Goal: Book appointment/travel/reservation

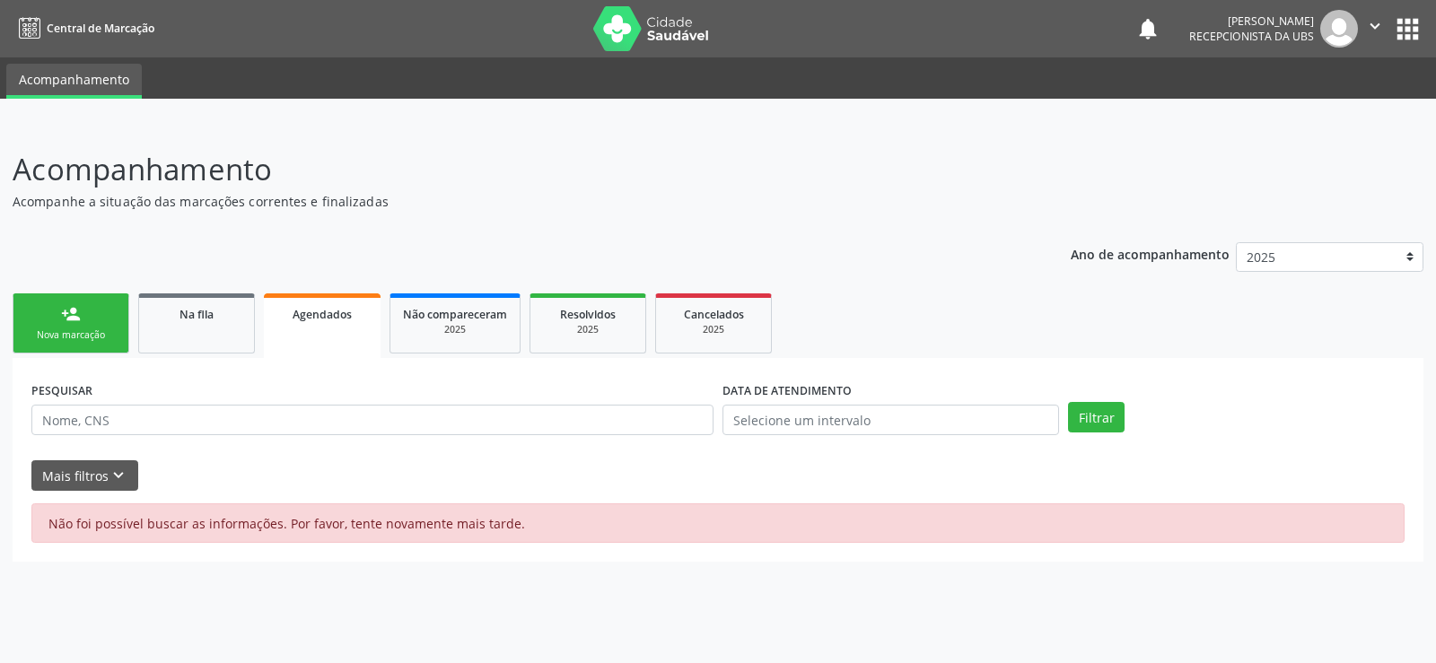
click at [76, 309] on div "person_add" at bounding box center [71, 314] width 20 height 20
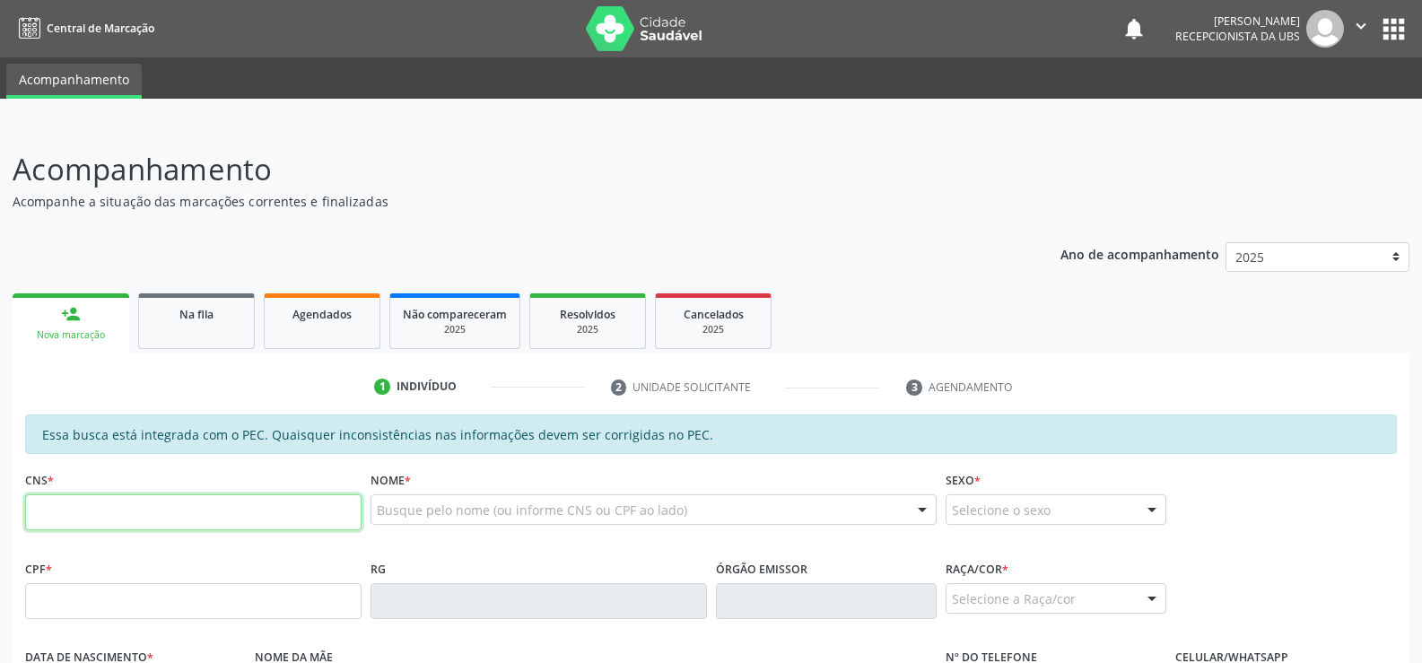
click at [70, 507] on input "text" at bounding box center [193, 512] width 336 height 36
type input "704 6091 4051 1229"
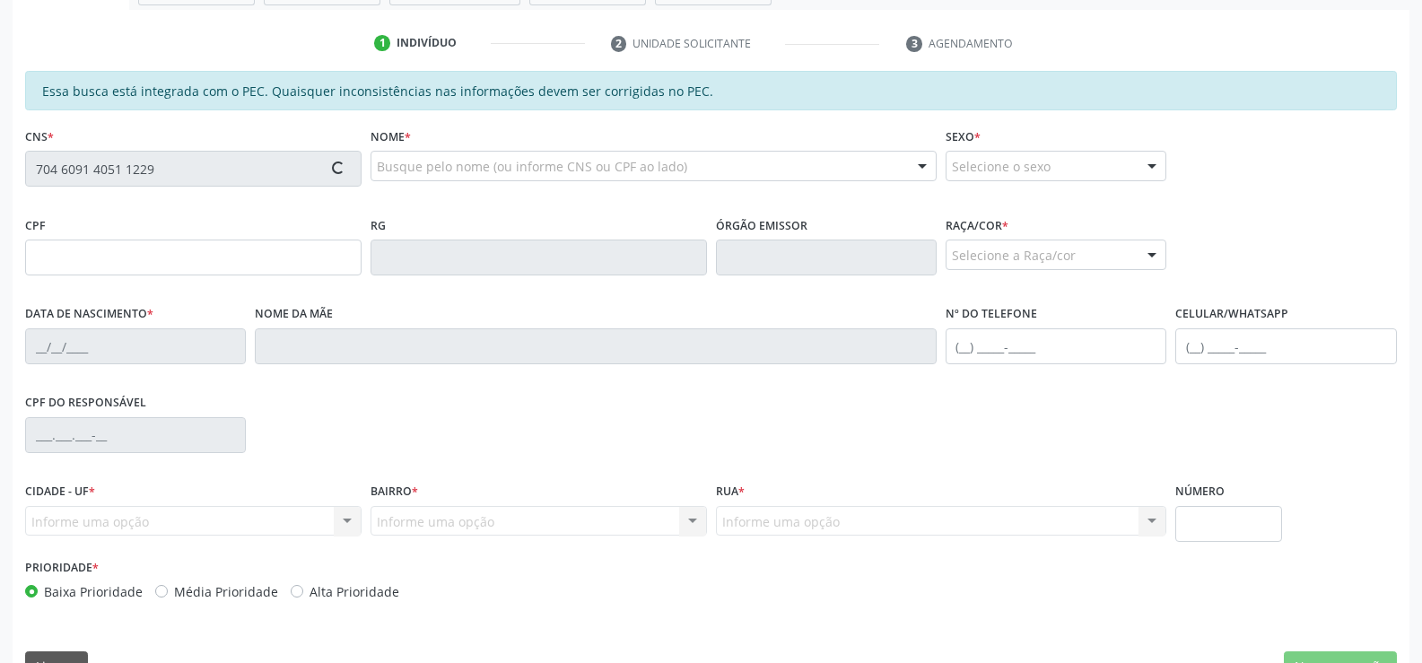
scroll to position [359, 0]
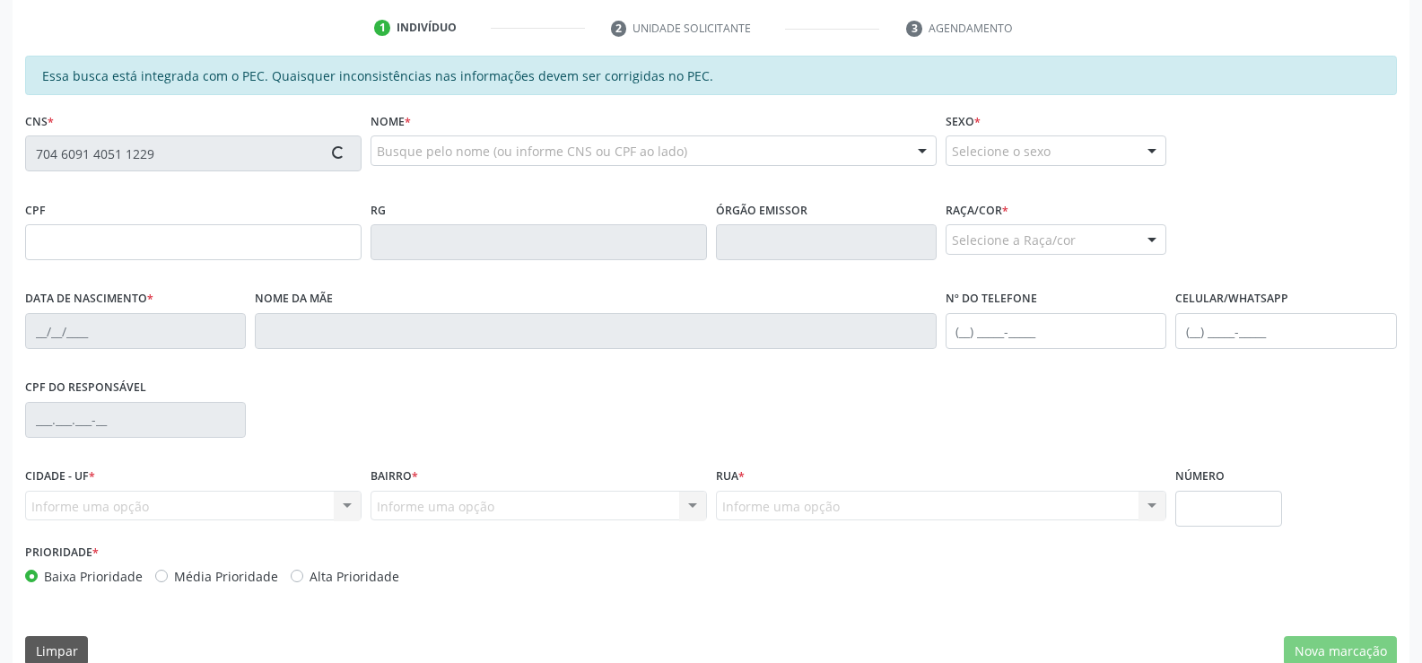
type input "123.692.134-85"
type input "26[DATE]"
type input "[PERSON_NAME]"
type input "[PHONE_NUMBER]"
type input "S/N"
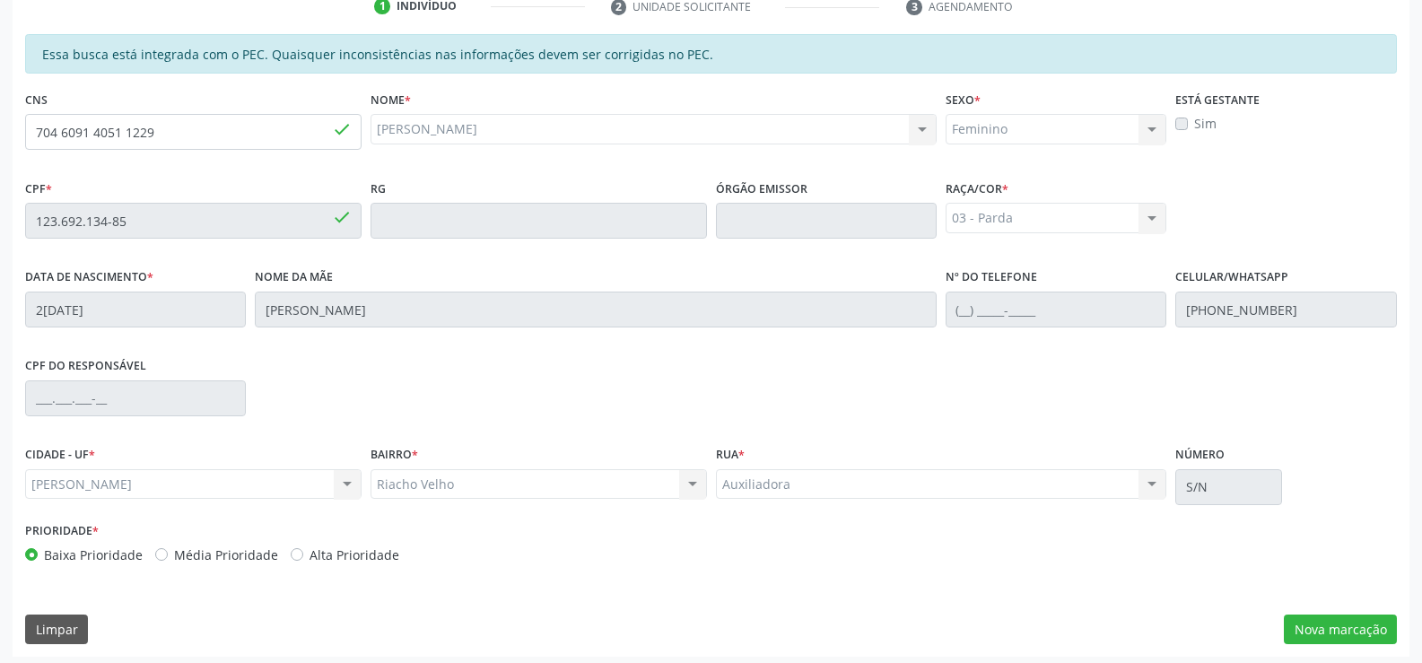
scroll to position [387, 0]
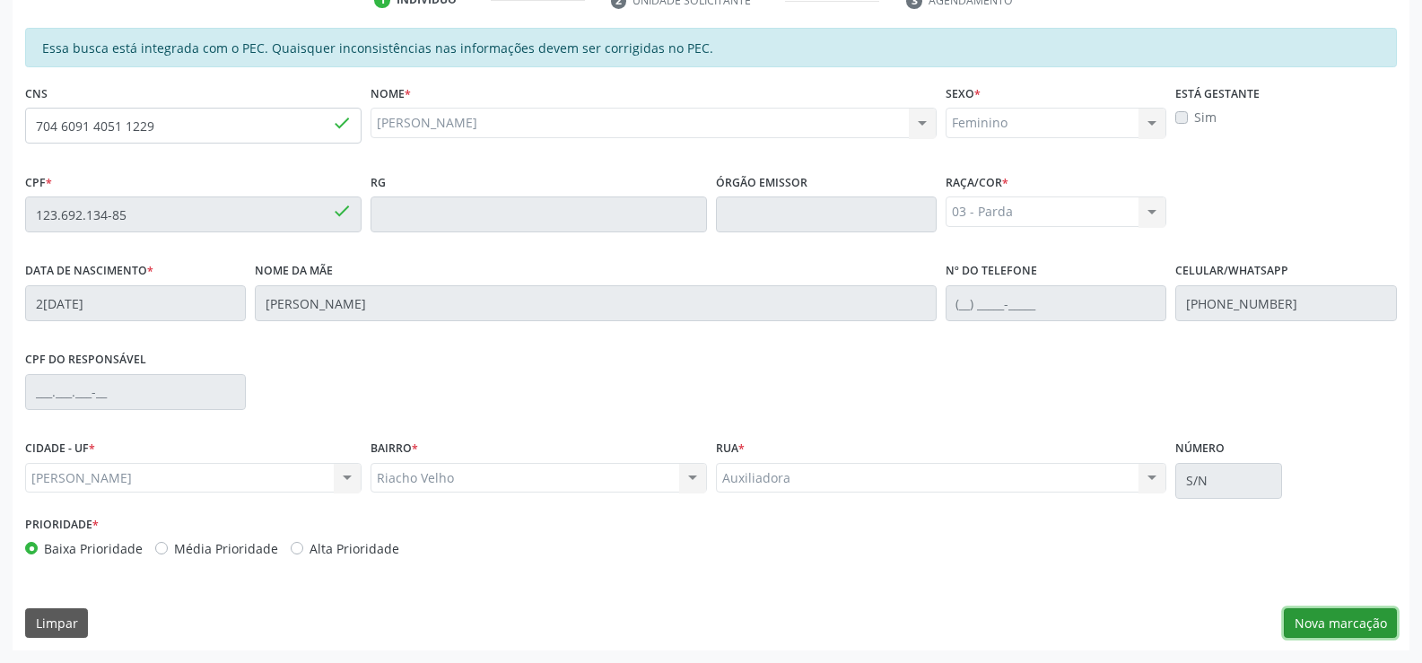
click at [1332, 625] on button "Nova marcação" at bounding box center [1340, 623] width 113 height 31
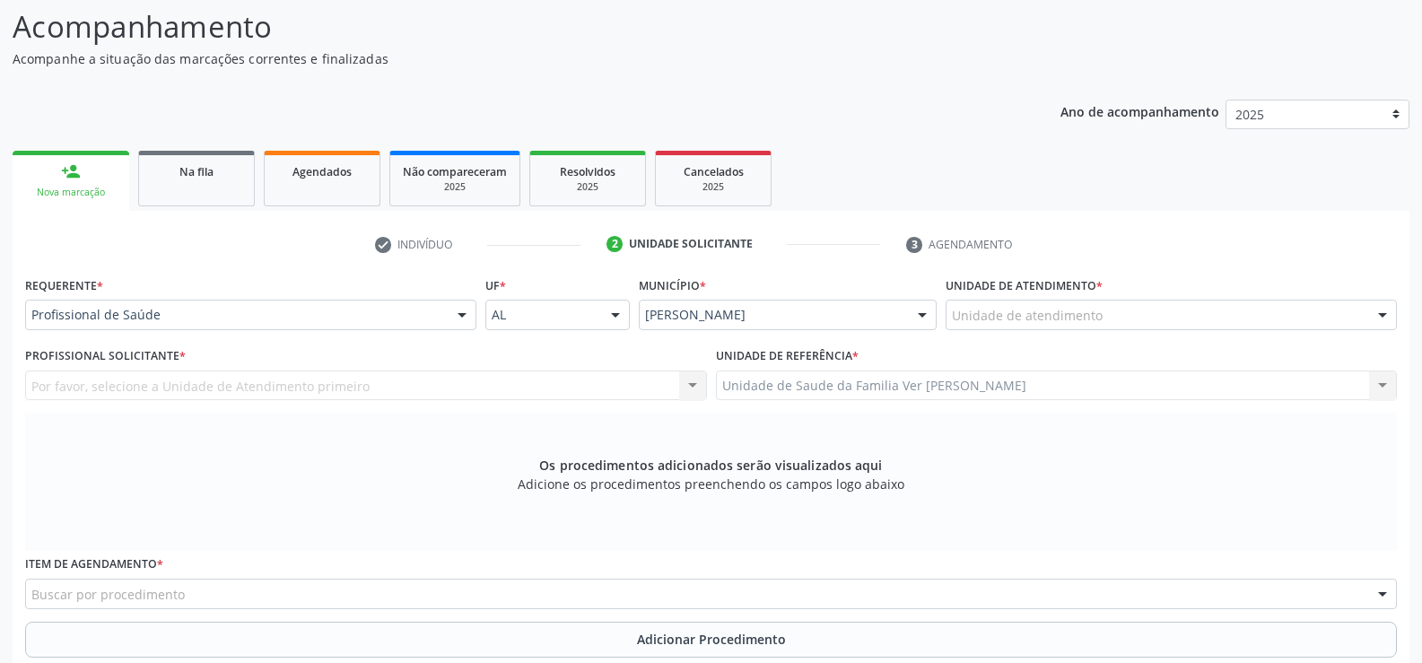
scroll to position [118, 0]
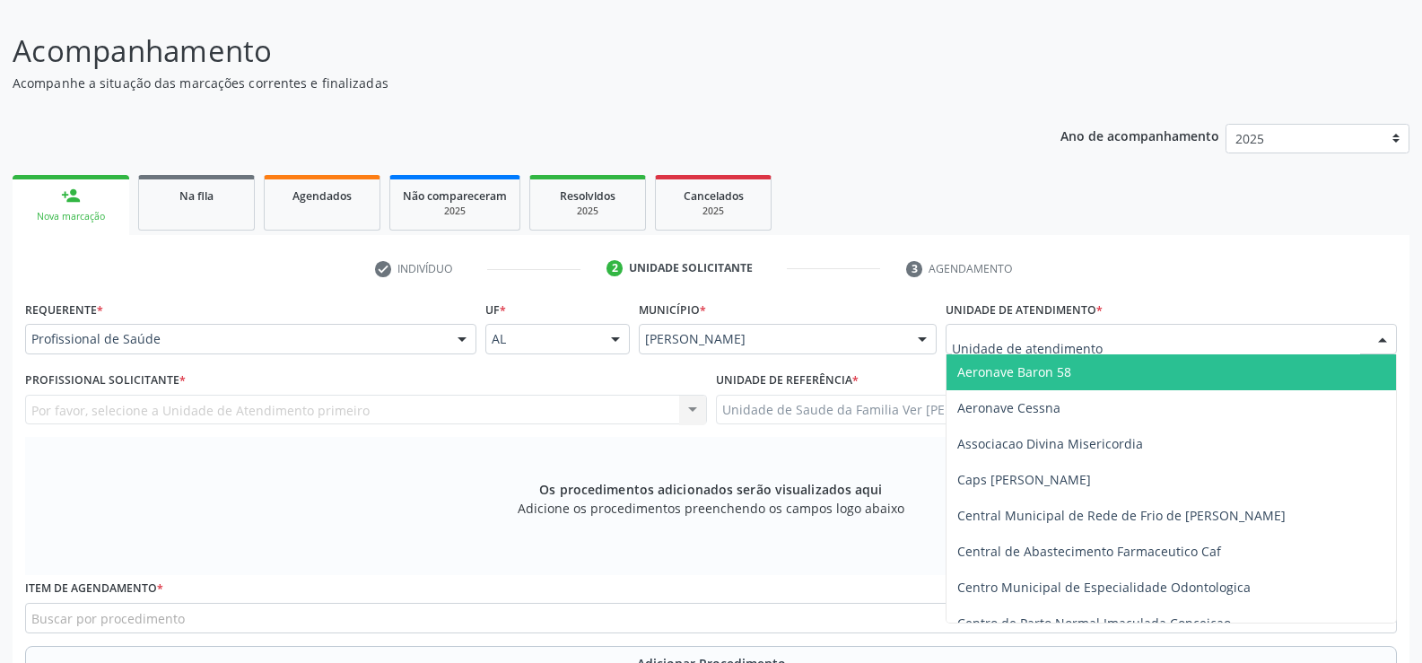
click at [1385, 341] on div at bounding box center [1382, 340] width 27 height 31
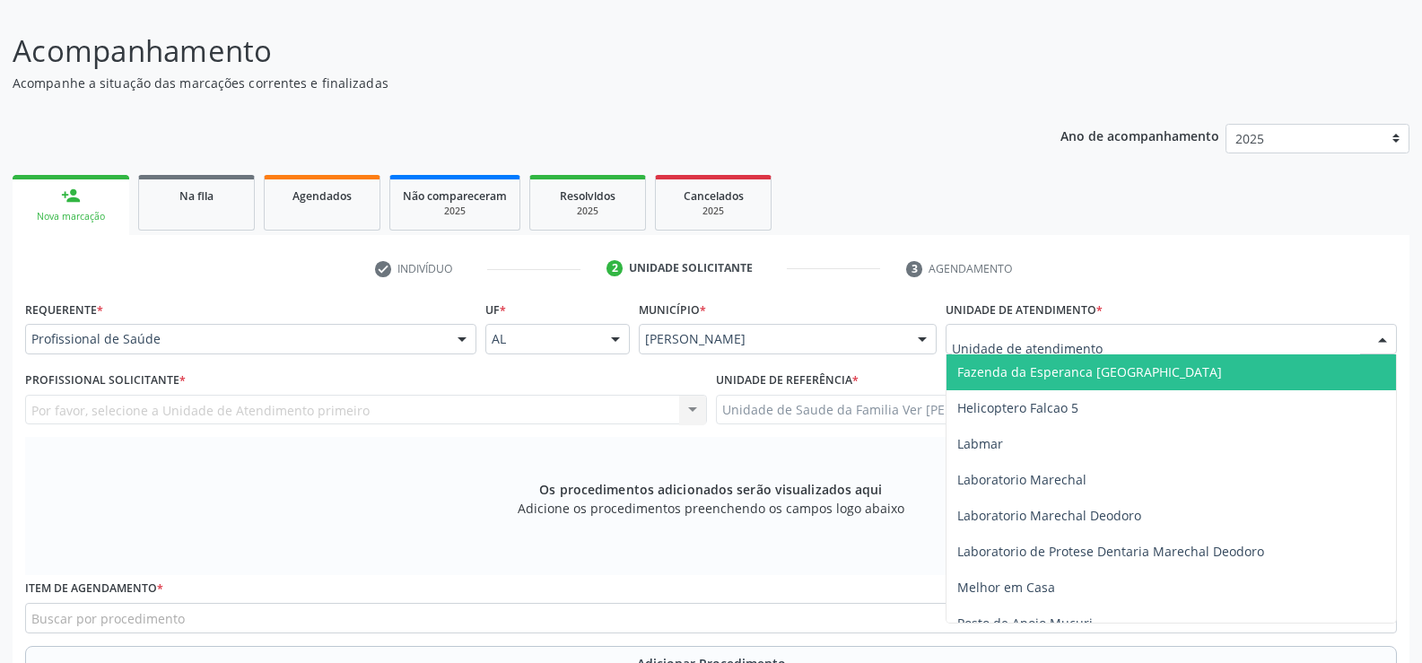
scroll to position [718, 0]
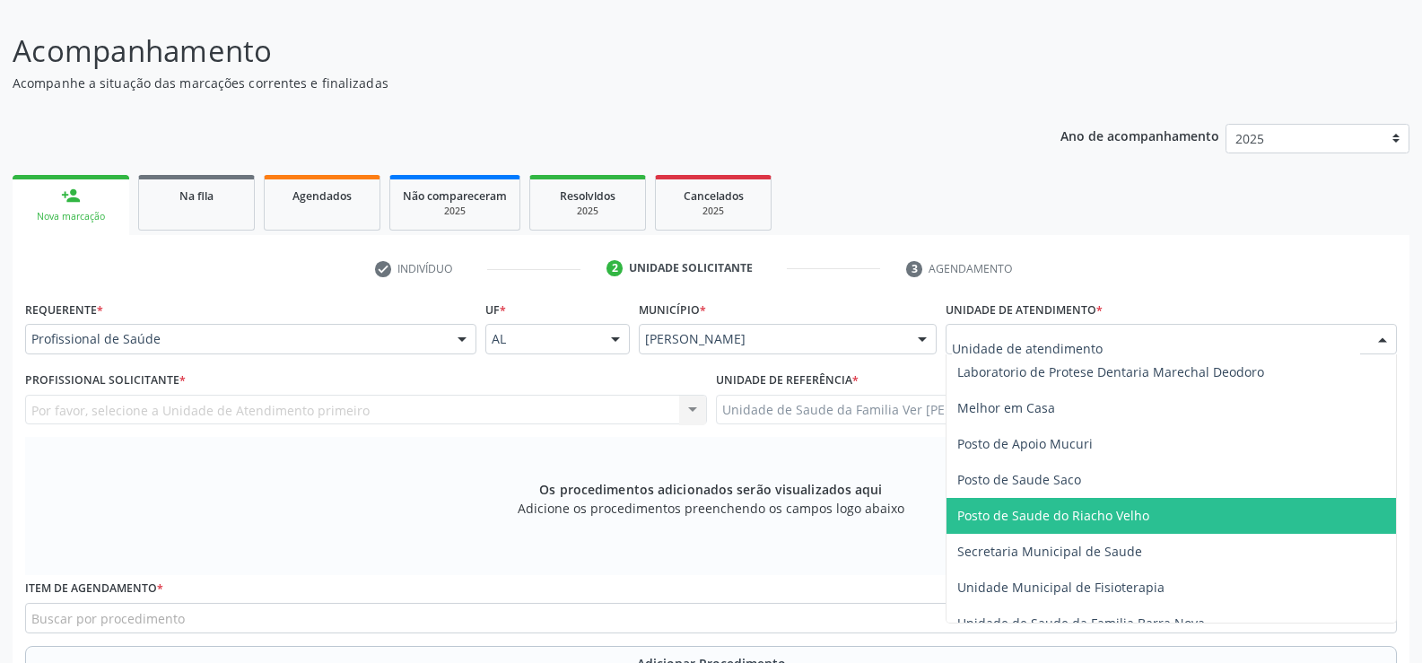
click at [1134, 515] on span "Posto de Saude do Riacho Velho" at bounding box center [1053, 515] width 192 height 17
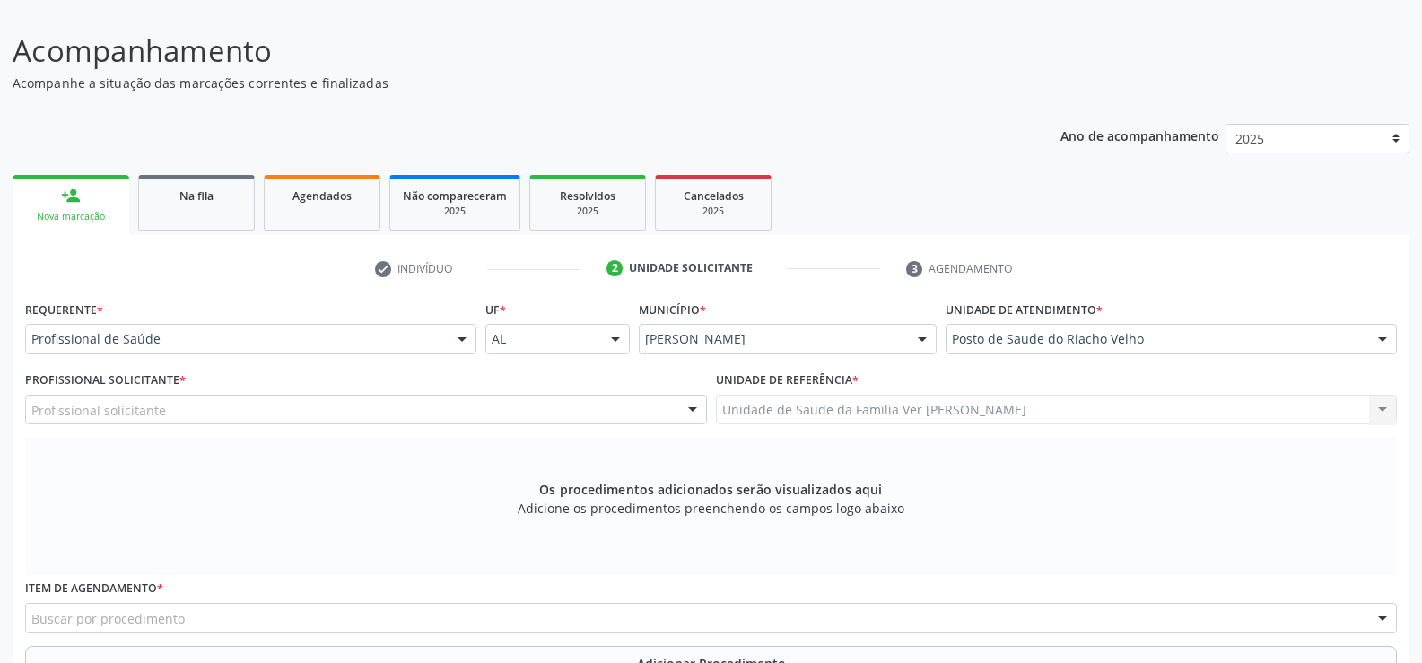
click at [463, 339] on div at bounding box center [462, 340] width 27 height 31
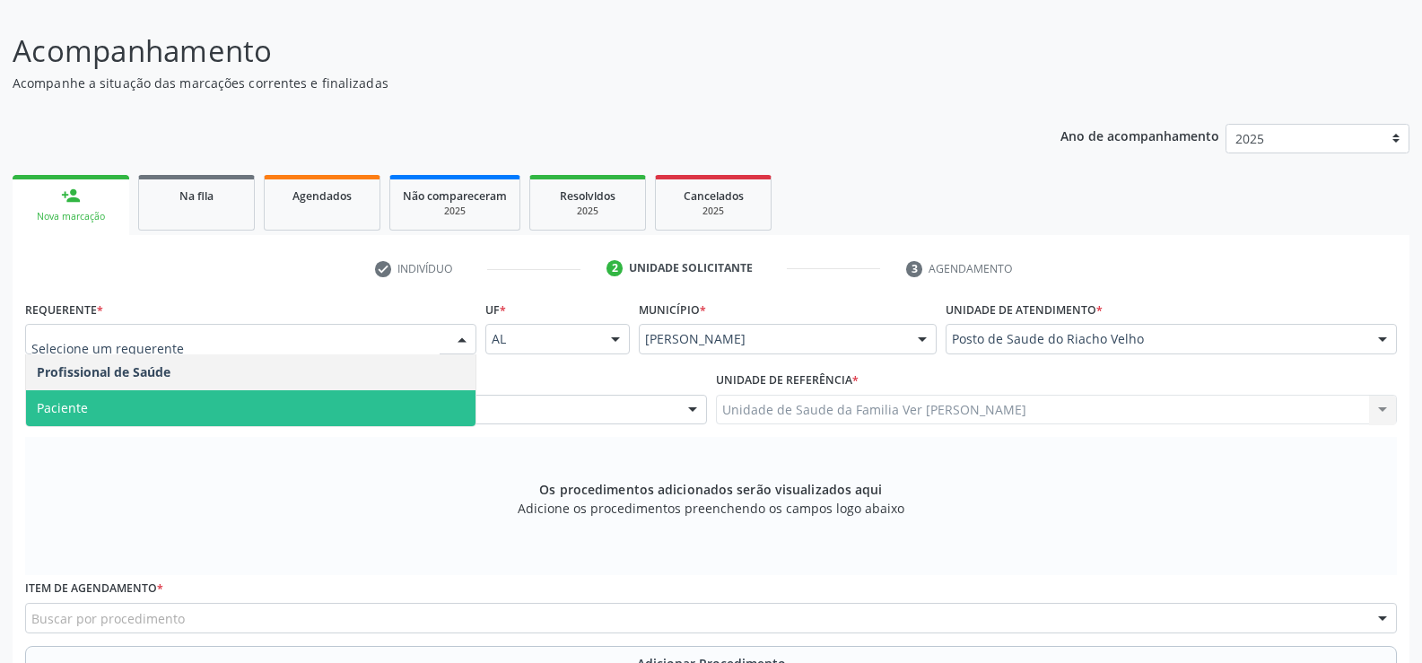
click at [192, 425] on span "Paciente" at bounding box center [251, 408] width 450 height 36
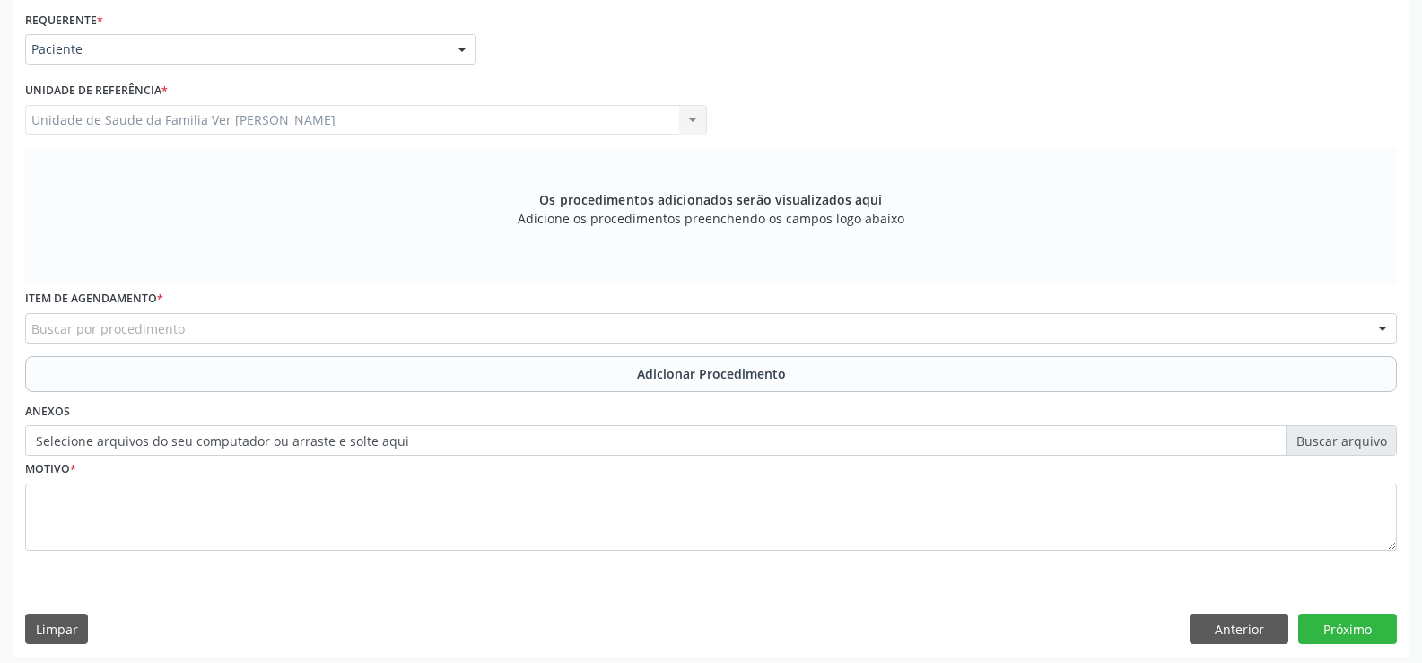
scroll to position [415, 0]
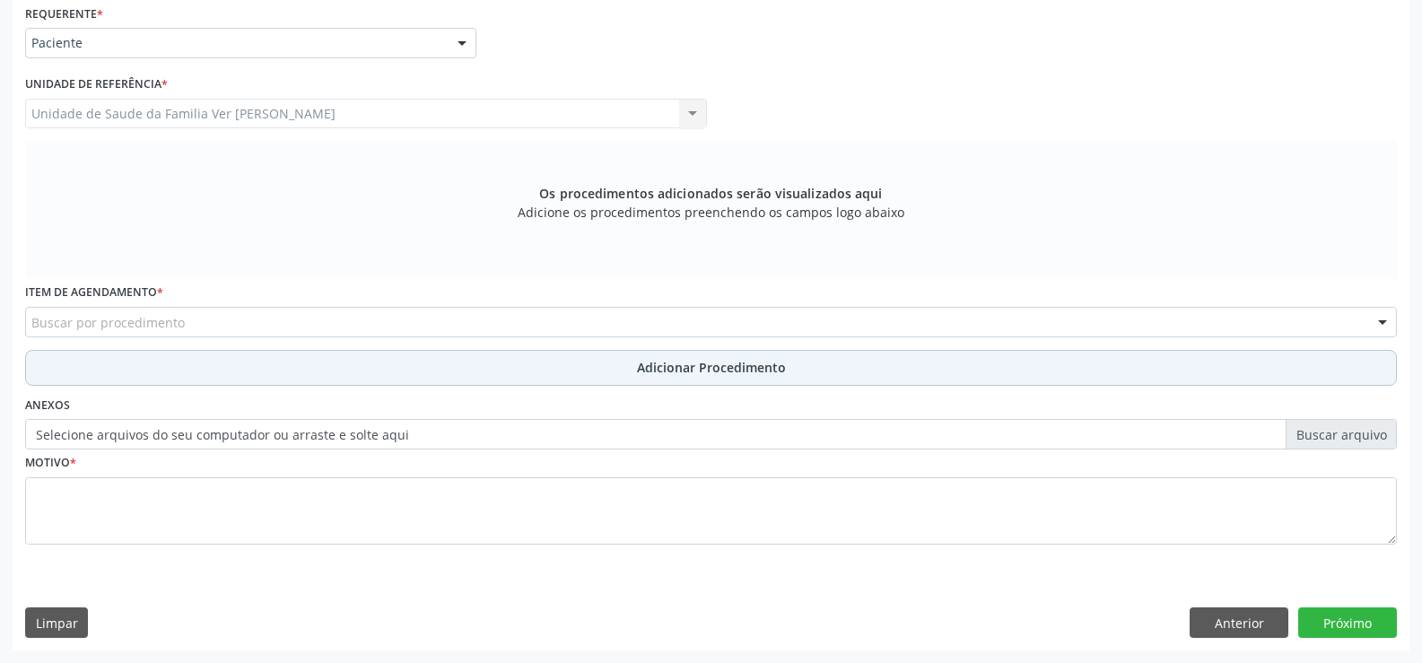
click at [93, 364] on button "Adicionar Procedimento" at bounding box center [711, 368] width 1372 height 36
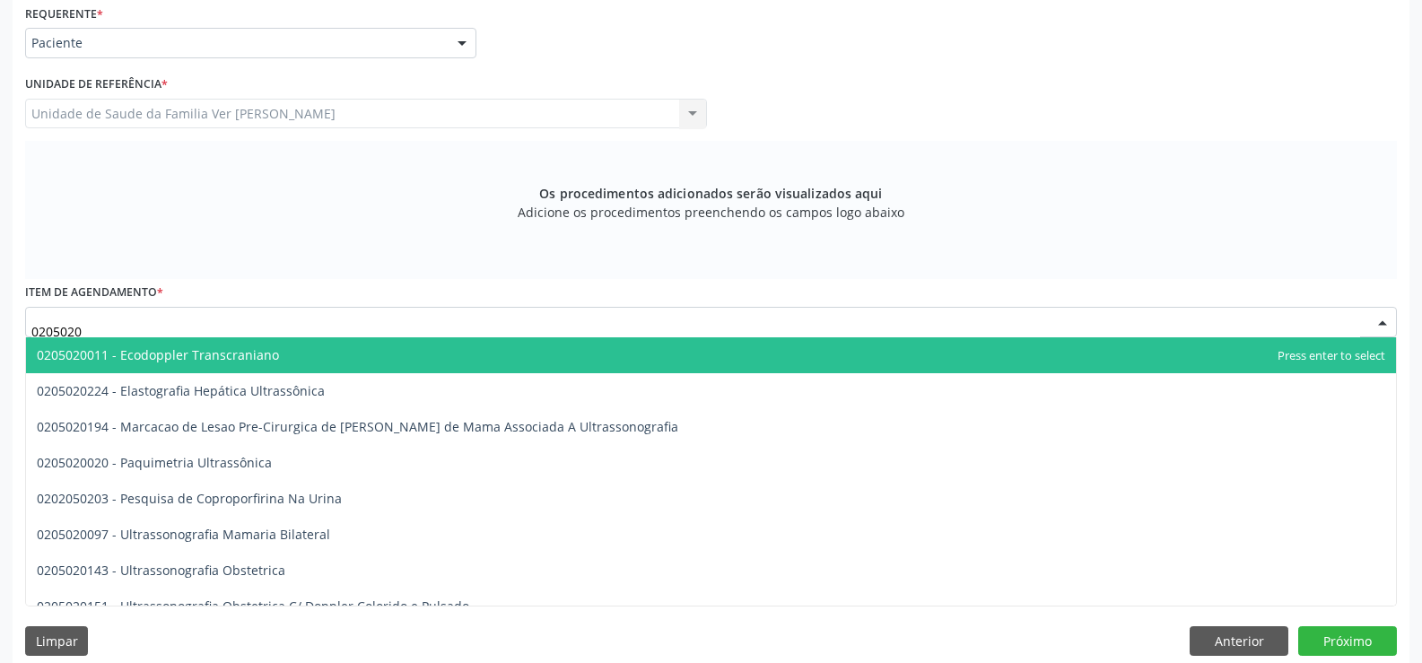
type input "02050201"
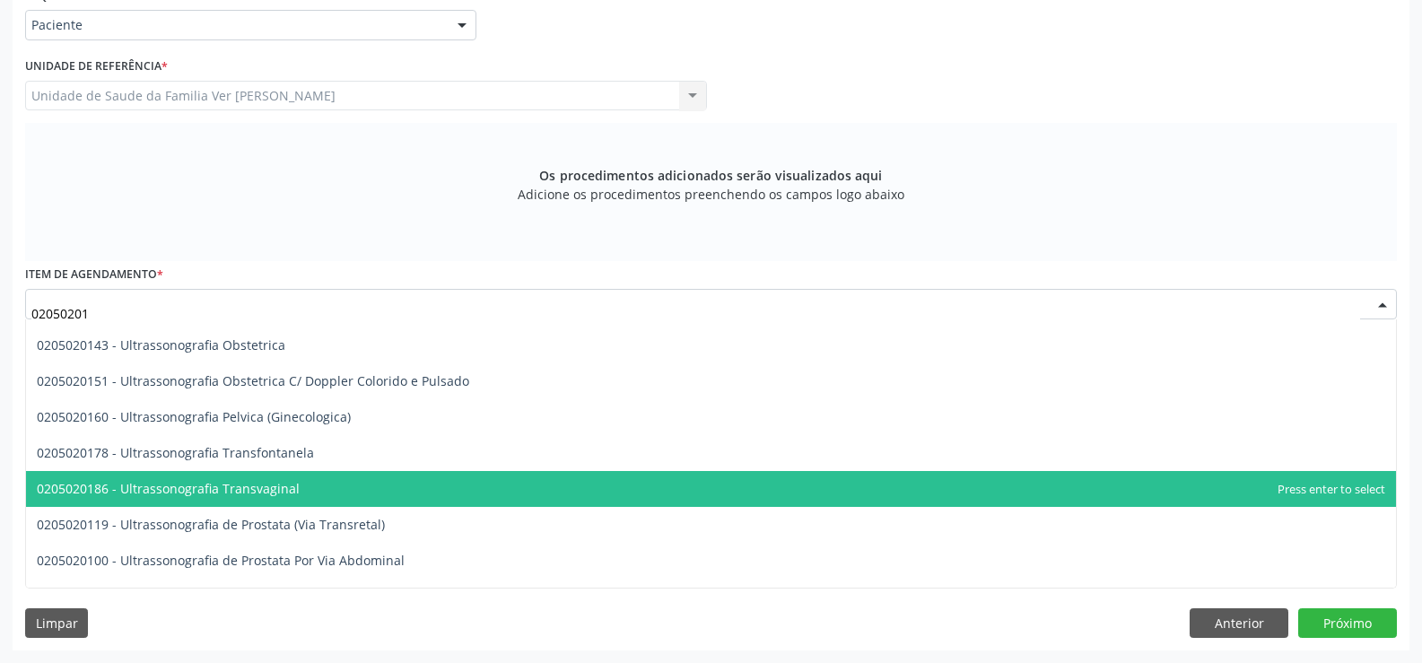
scroll to position [1, 0]
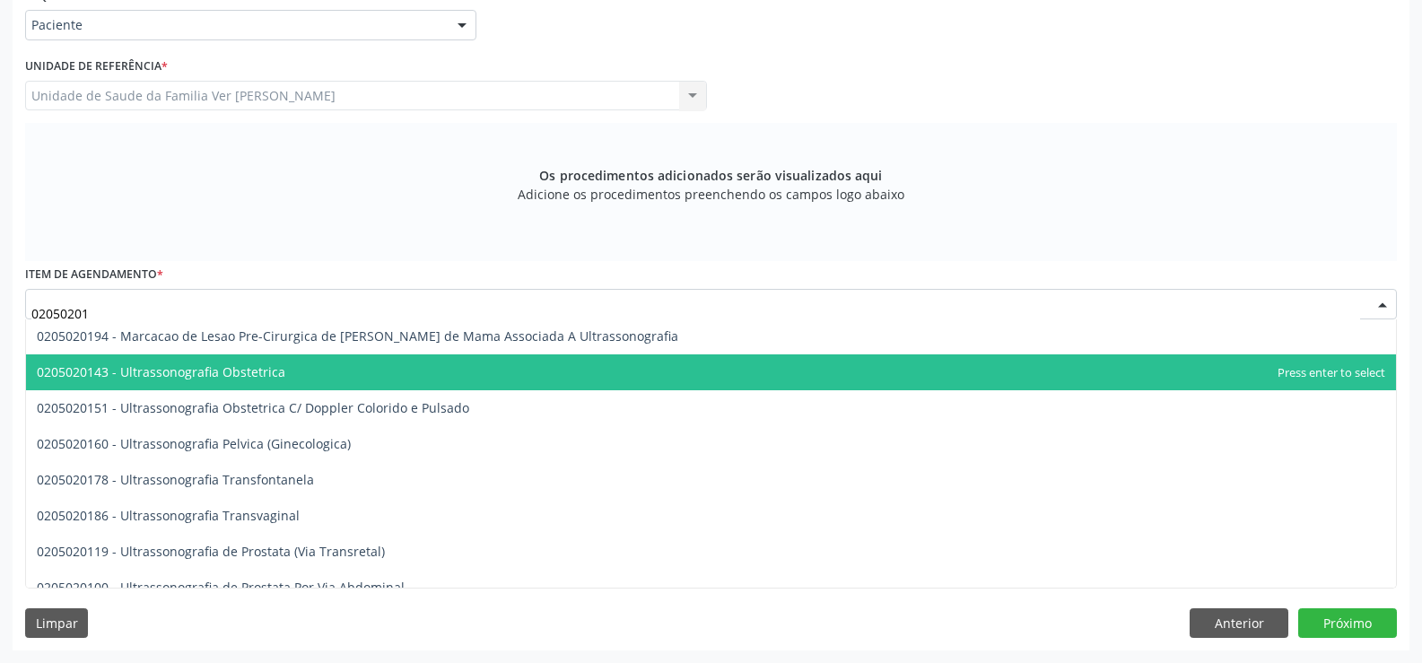
click at [257, 370] on span "0205020143 - Ultrassonografia Obstetrica" at bounding box center [161, 371] width 249 height 17
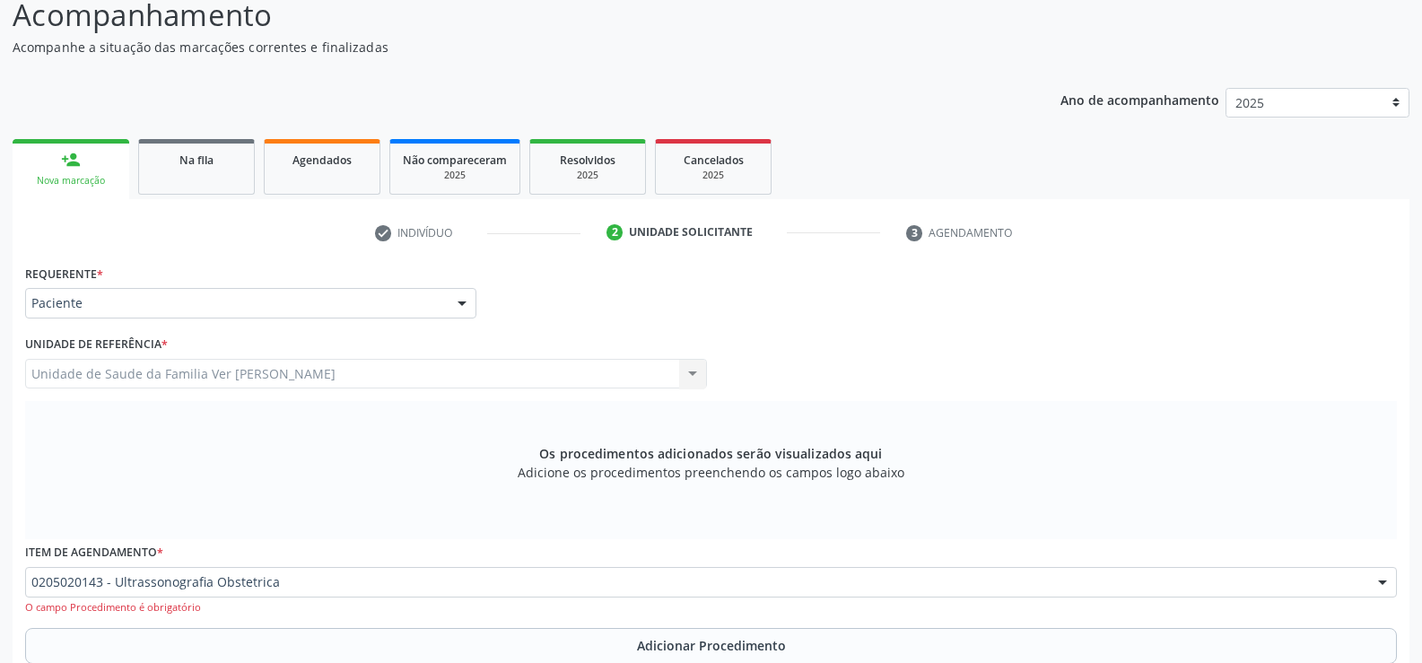
scroll to position [432, 0]
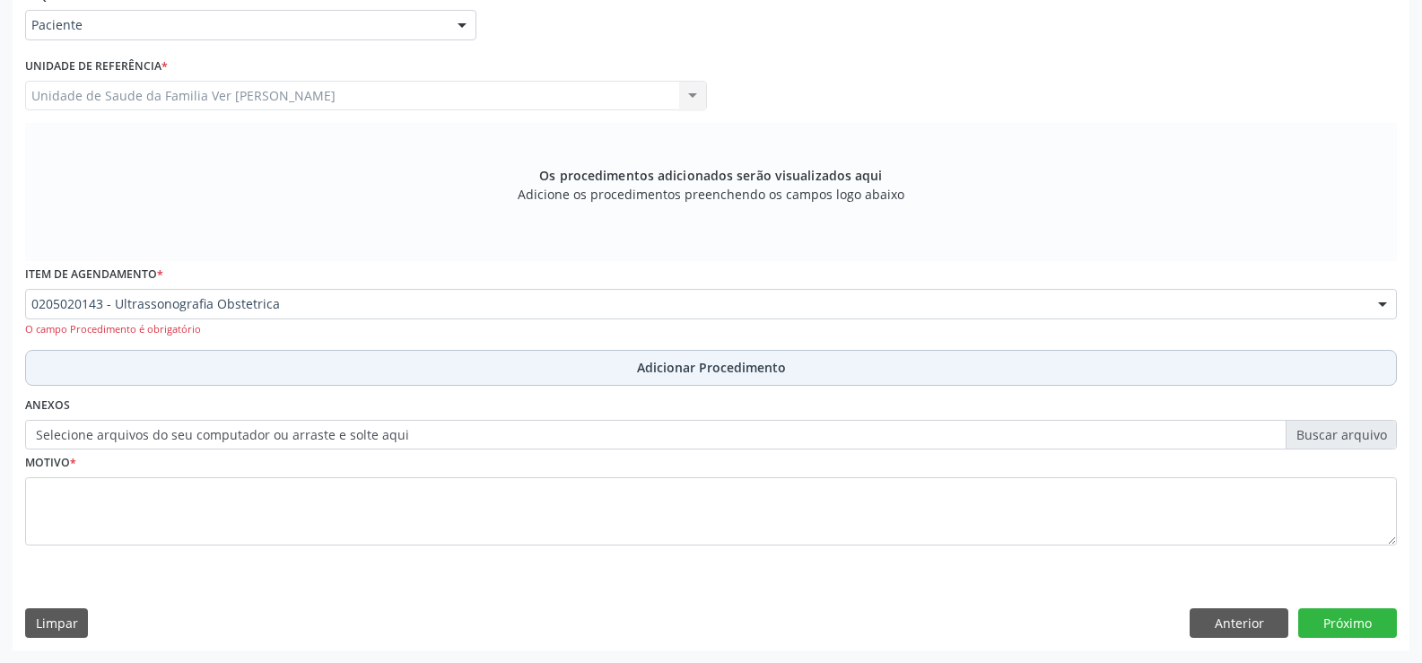
click at [675, 361] on span "Adicionar Procedimento" at bounding box center [711, 367] width 149 height 19
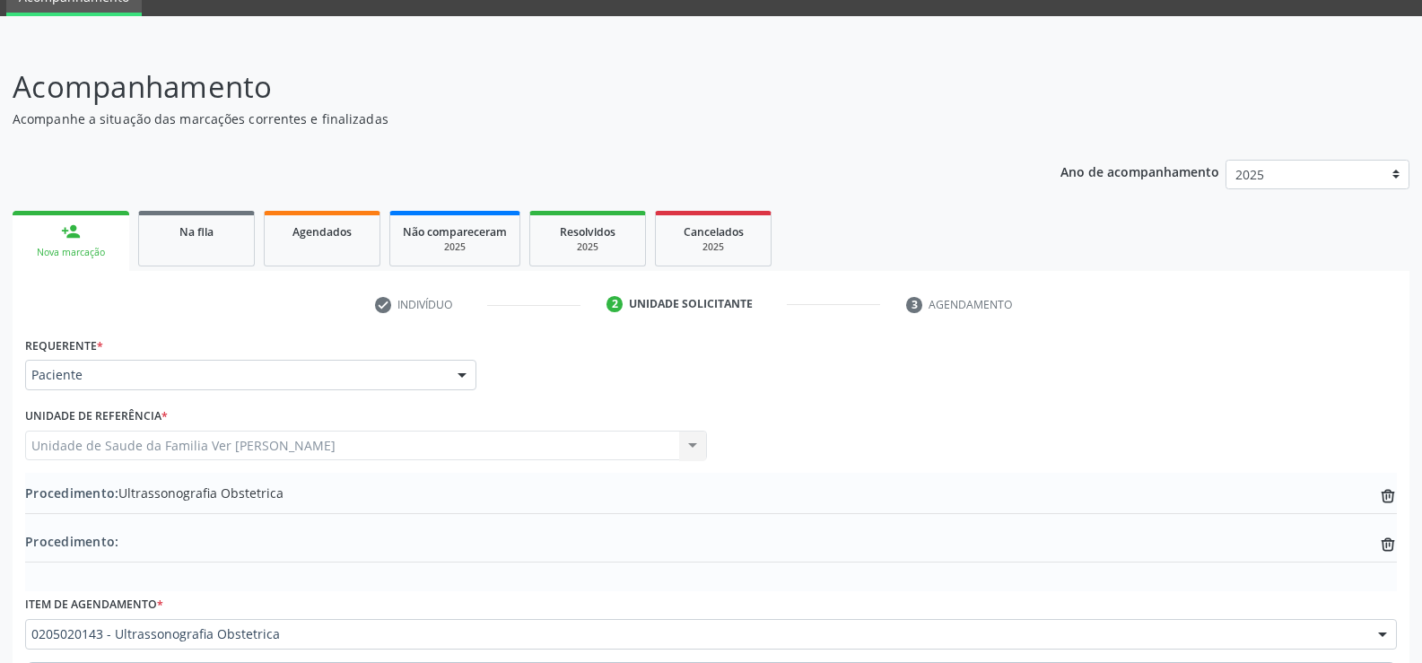
scroll to position [0, 0]
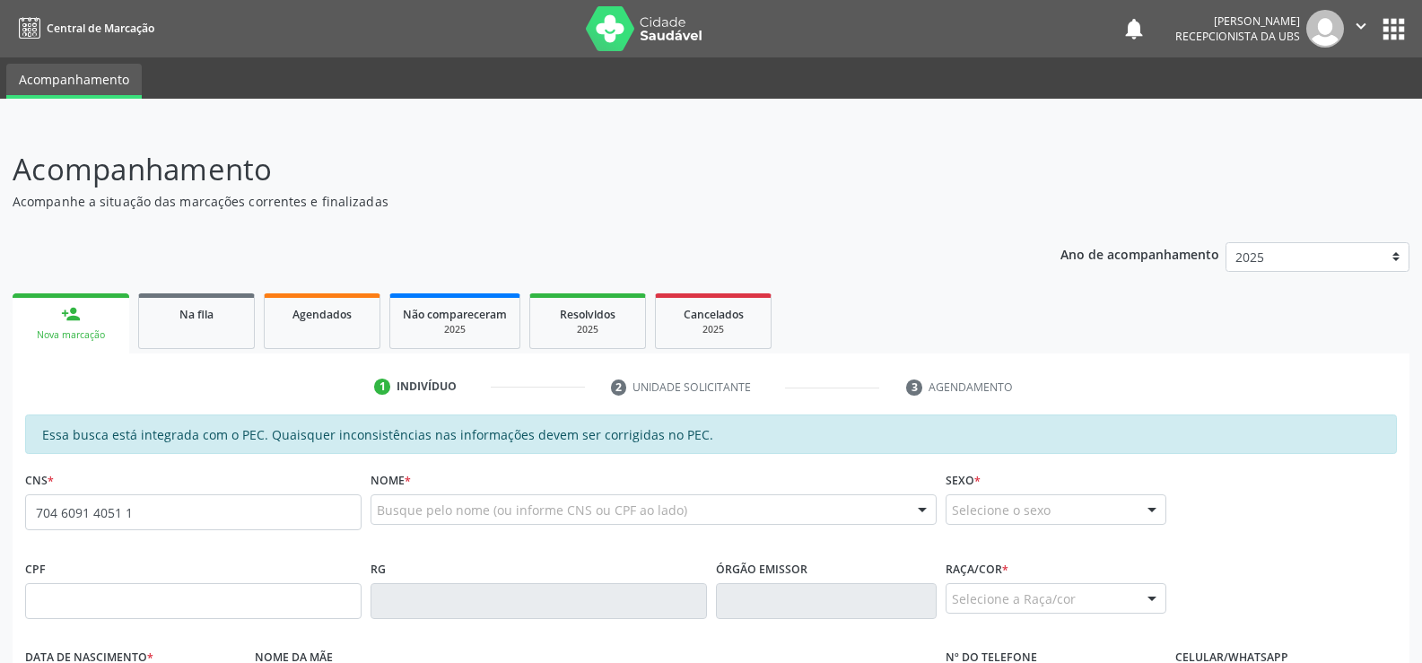
type input "704 6091 4051 1229"
type input "123.692.134-85"
type input "26[DATE]"
type input "[PERSON_NAME]"
type input "[PHONE_NUMBER]"
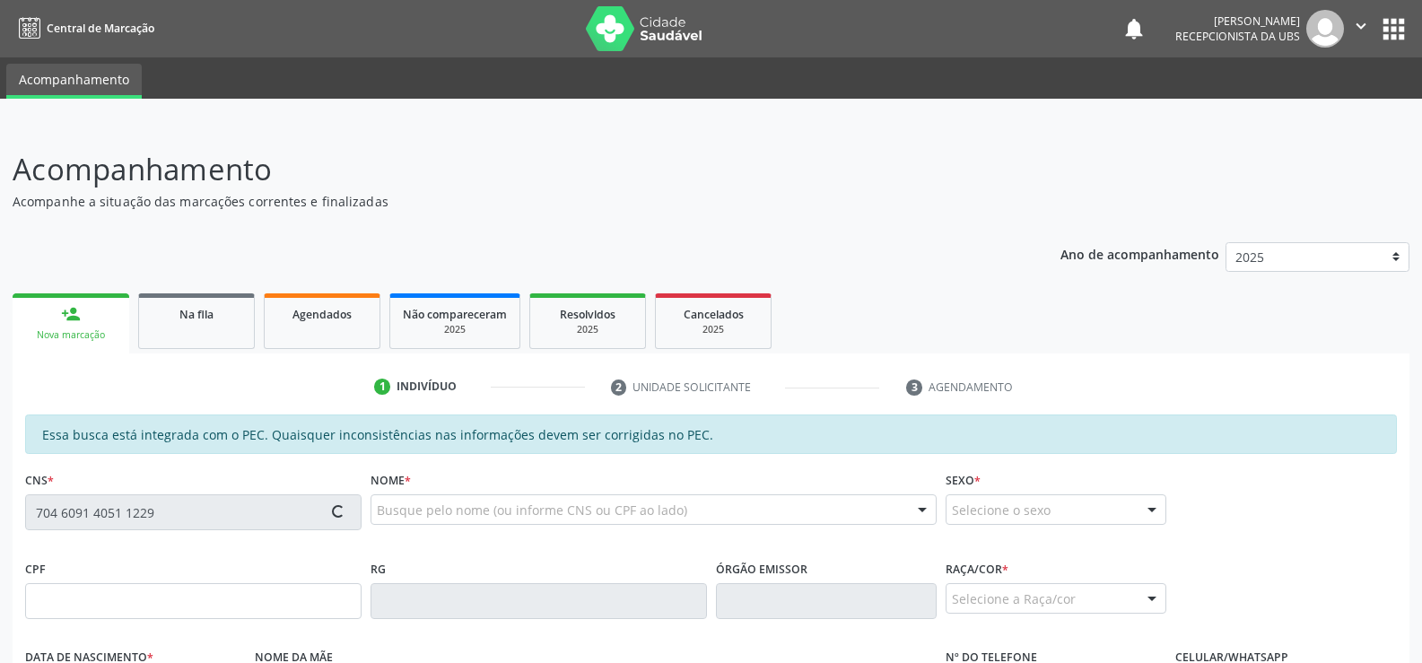
type input "S/N"
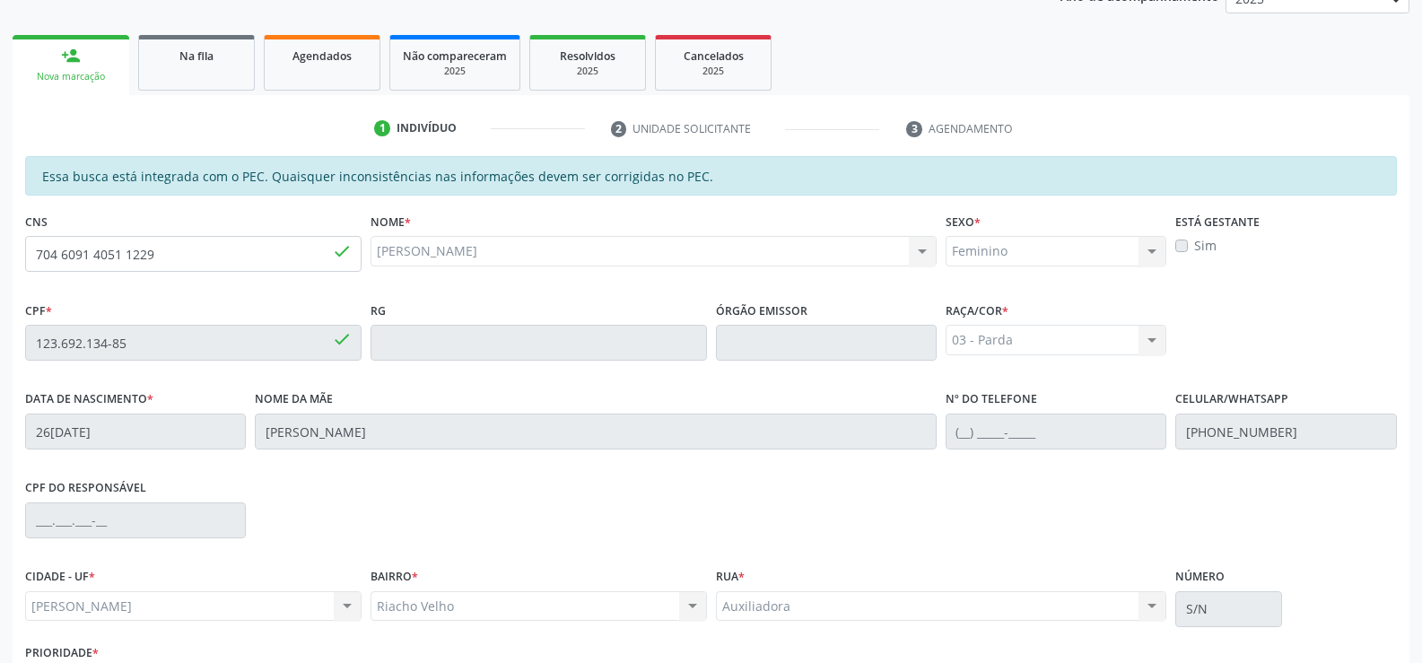
scroll to position [269, 0]
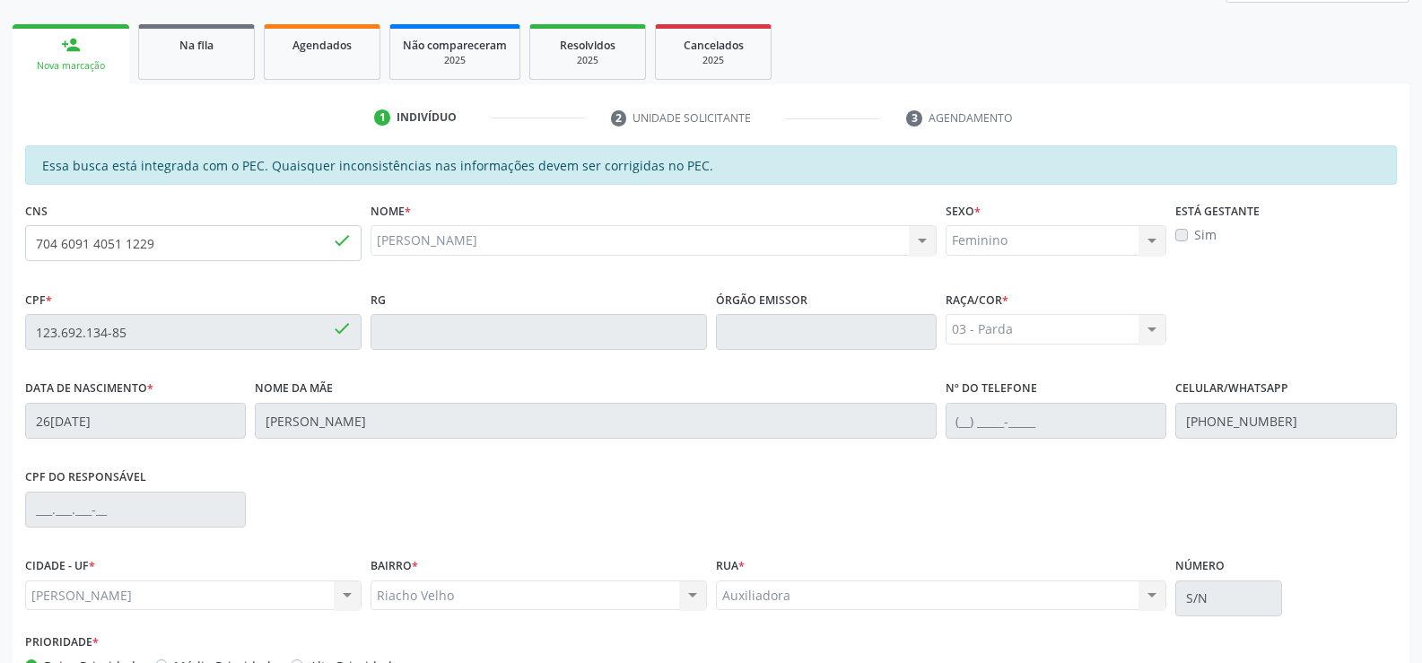
click at [1194, 234] on label "Sim" at bounding box center [1205, 234] width 22 height 19
click at [1194, 237] on label "Sim" at bounding box center [1205, 234] width 22 height 19
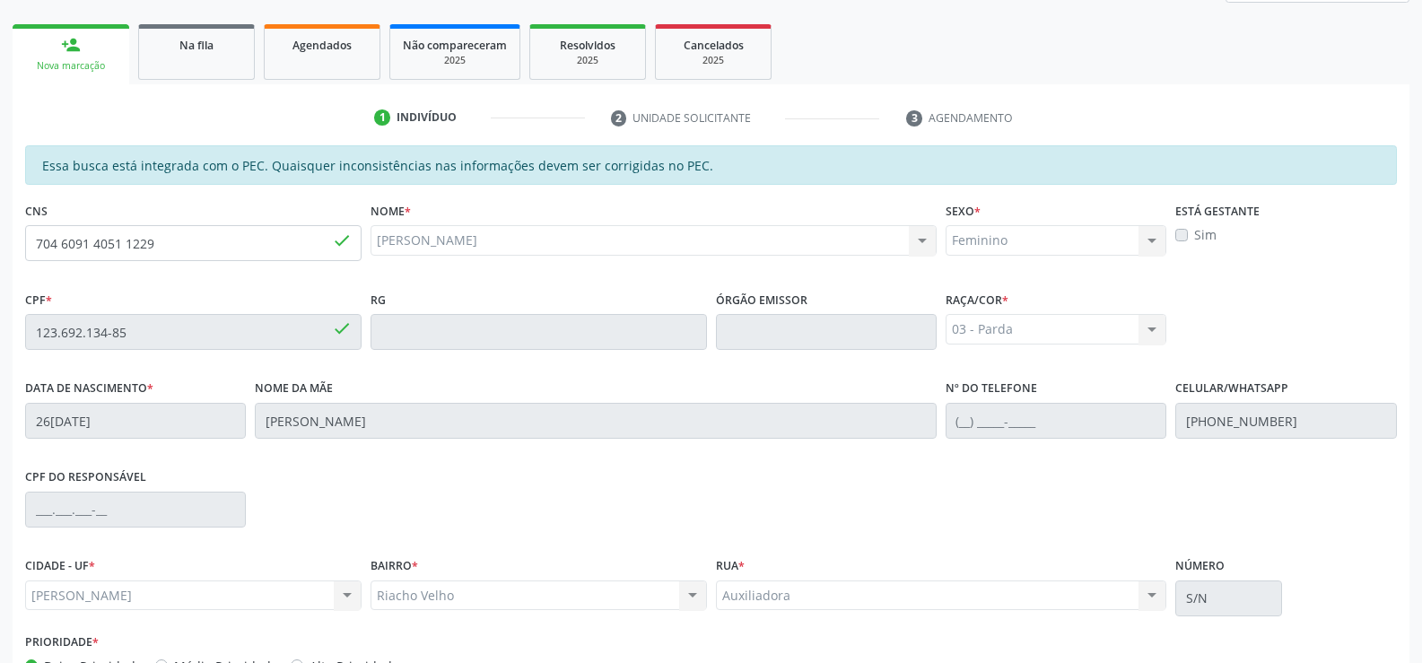
click at [1194, 237] on label "Sim" at bounding box center [1205, 234] width 22 height 19
click at [1156, 240] on div "Feminino Masculino Feminino Nenhum resultado encontrado para: " " Não há nenhum…" at bounding box center [1056, 240] width 221 height 31
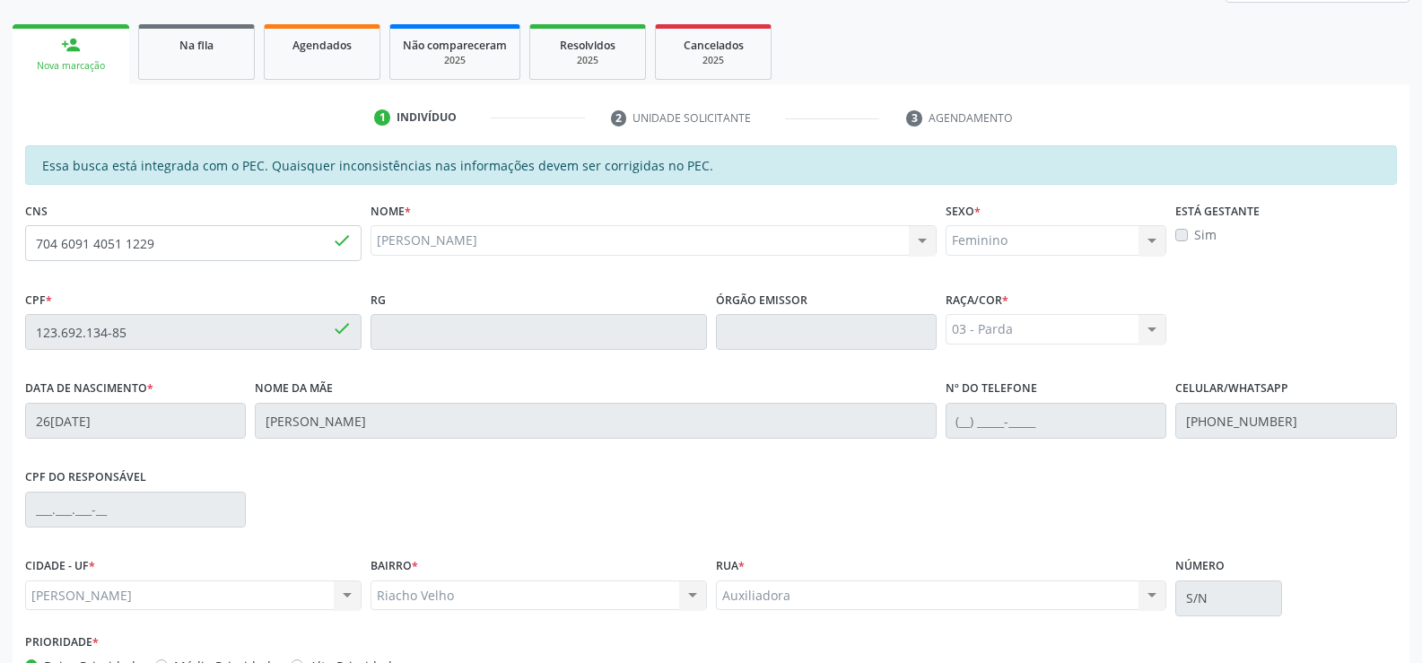
click at [1194, 234] on label "Sim" at bounding box center [1205, 234] width 22 height 19
click at [1208, 236] on label "Sim" at bounding box center [1205, 234] width 22 height 19
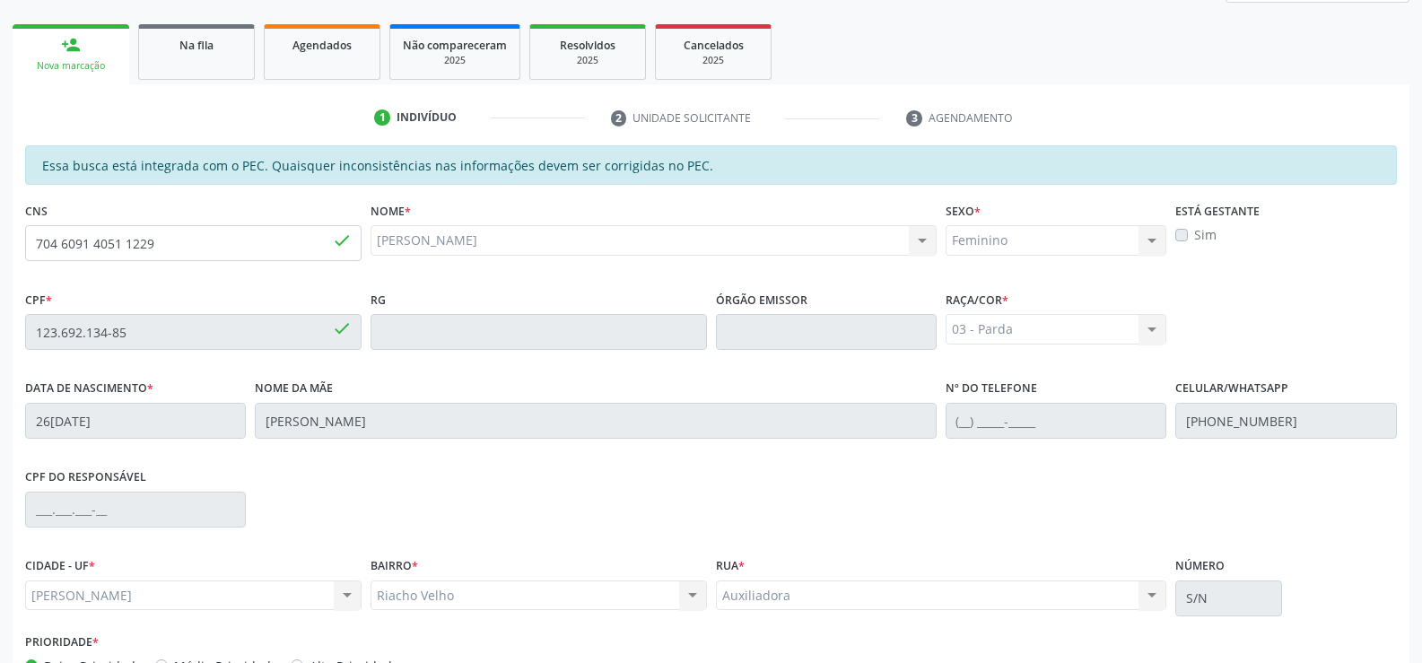
click at [1208, 236] on label "Sim" at bounding box center [1205, 234] width 22 height 19
click at [1194, 237] on label "Sim" at bounding box center [1205, 234] width 22 height 19
drag, startPoint x: 1188, startPoint y: 237, endPoint x: 1200, endPoint y: 232, distance: 12.5
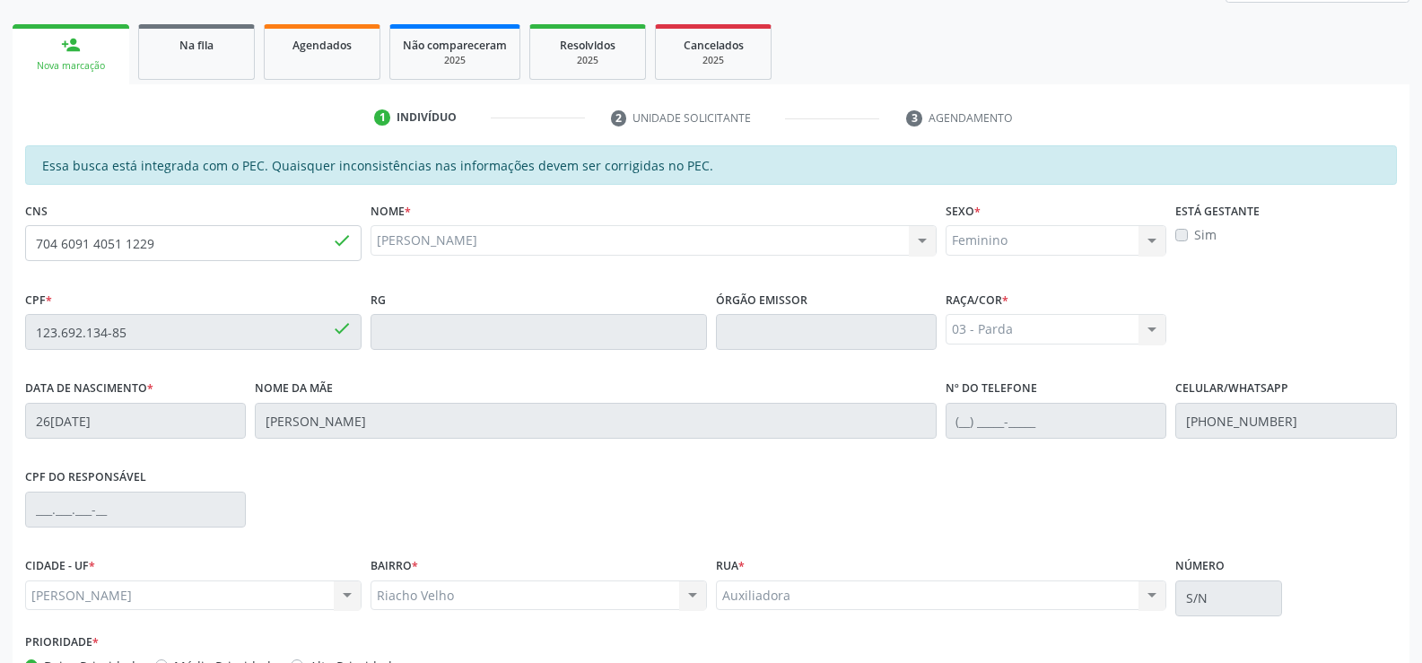
click at [1197, 234] on label "Sim" at bounding box center [1205, 234] width 22 height 19
click at [1220, 210] on label "Está gestante" at bounding box center [1217, 211] width 84 height 28
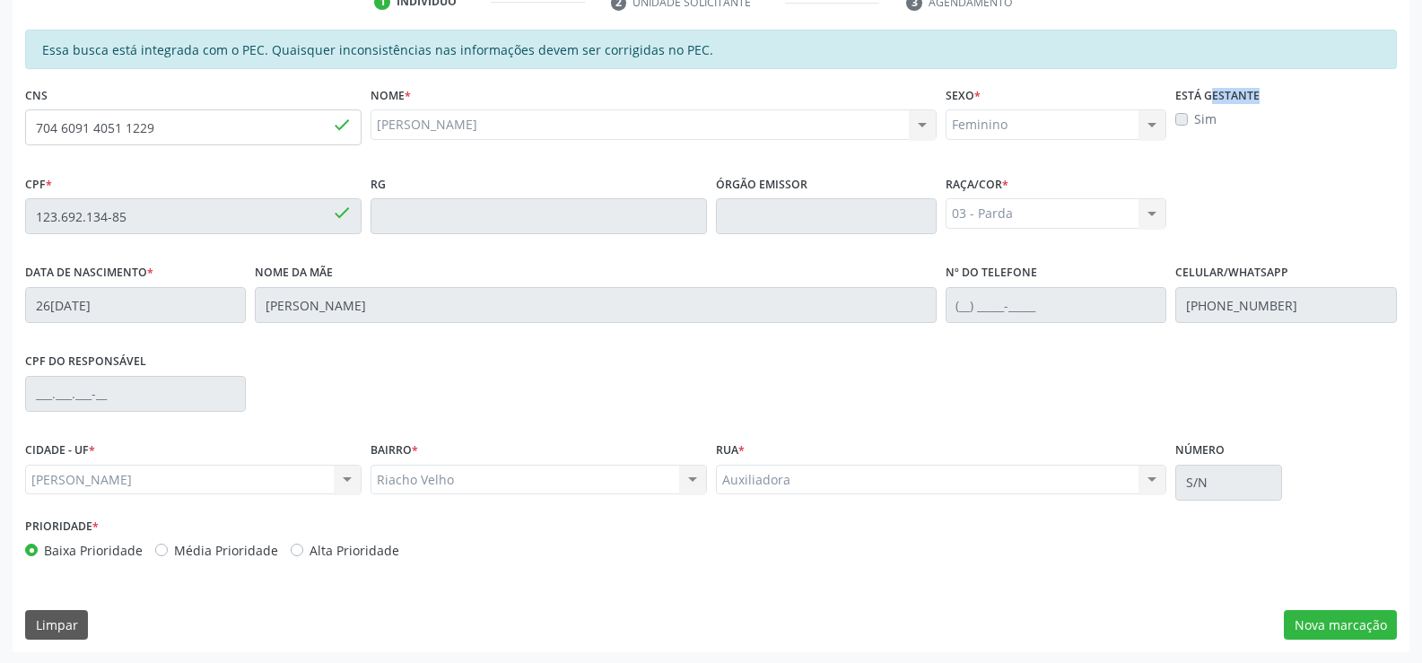
scroll to position [387, 0]
click at [1194, 112] on label "Sim" at bounding box center [1205, 117] width 22 height 19
click at [1194, 115] on label "Sim" at bounding box center [1205, 117] width 22 height 19
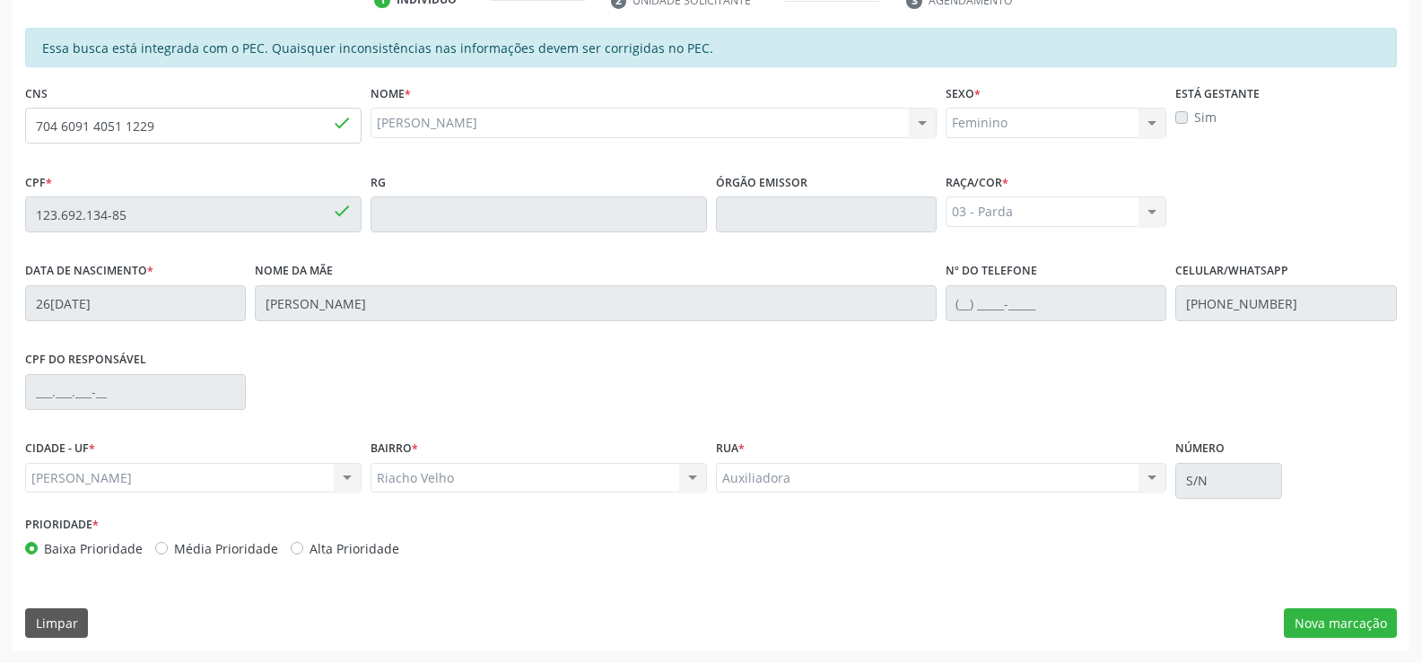
click at [1194, 115] on label "Sim" at bounding box center [1205, 117] width 22 height 19
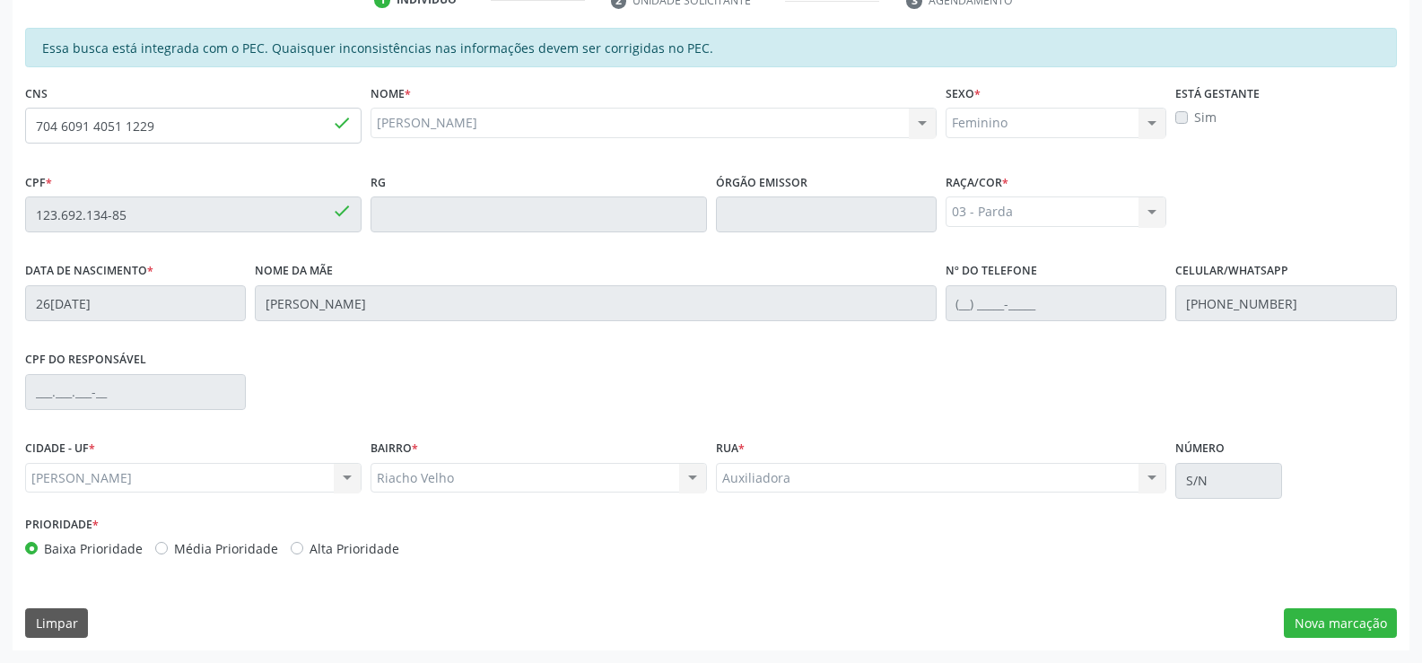
click at [1190, 117] on div "Sim" at bounding box center [1285, 117] width 221 height 19
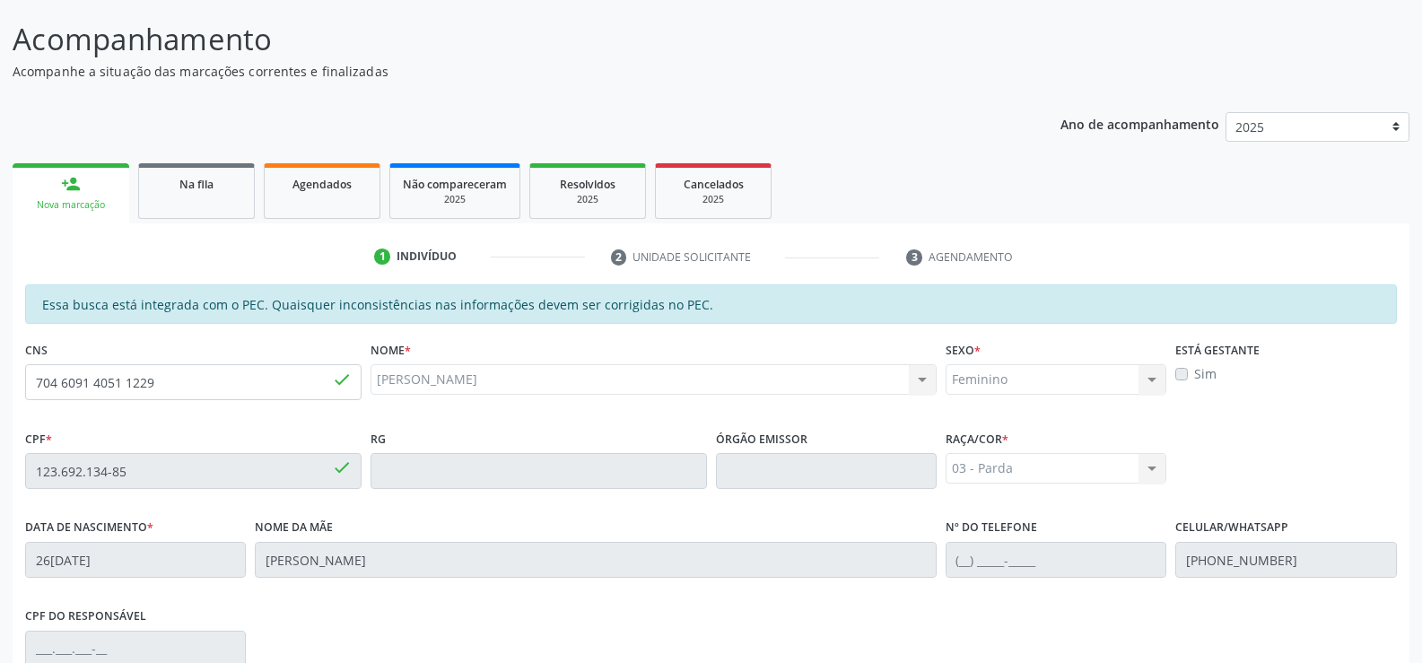
scroll to position [118, 0]
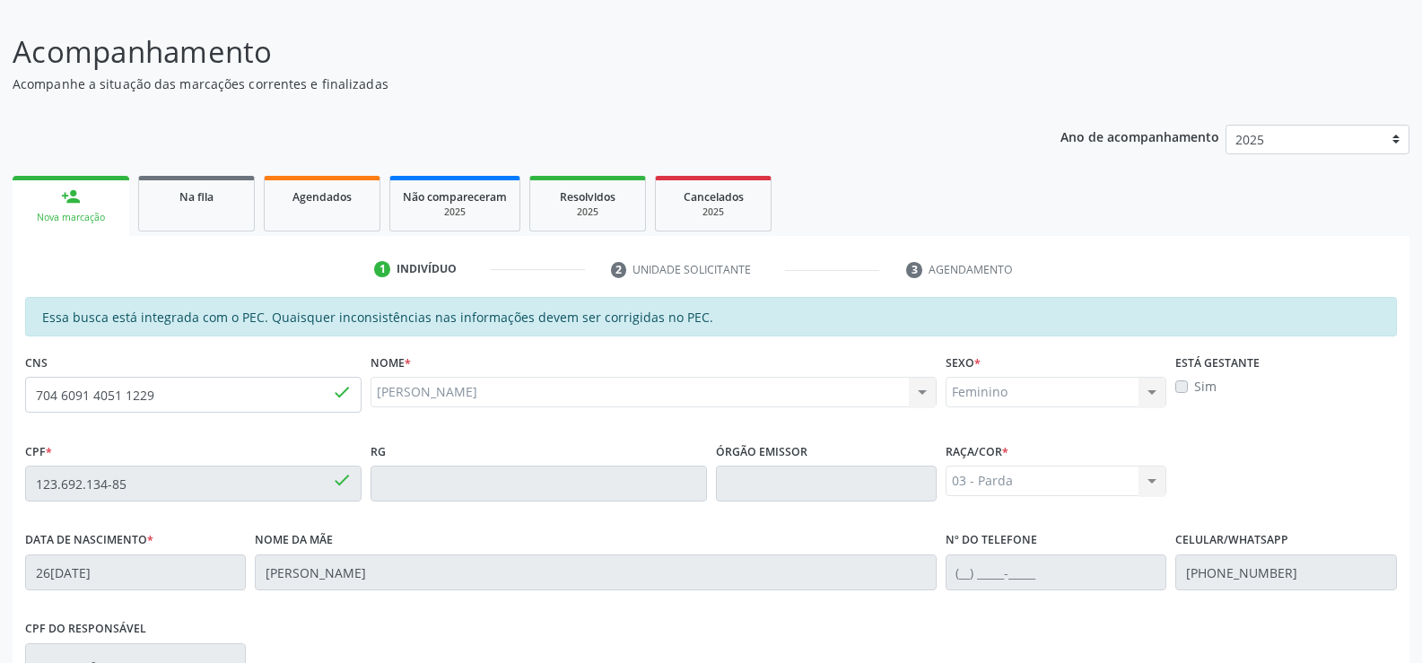
click at [1194, 385] on label "Sim" at bounding box center [1205, 386] width 22 height 19
click at [1194, 386] on label "Sim" at bounding box center [1205, 386] width 22 height 19
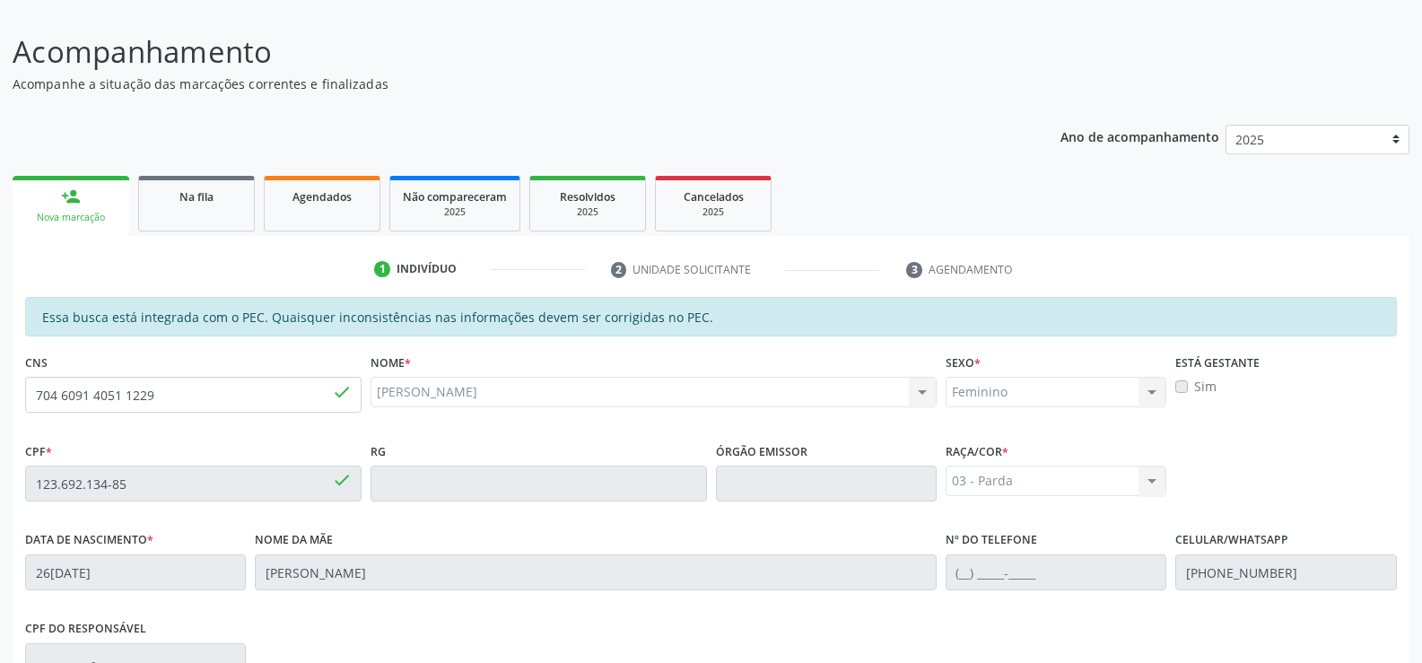
click at [1212, 389] on label "Sim" at bounding box center [1205, 386] width 22 height 19
drag, startPoint x: 1212, startPoint y: 365, endPoint x: 1191, endPoint y: 375, distance: 23.7
click at [1211, 366] on label "Está gestante" at bounding box center [1217, 363] width 84 height 28
click at [1203, 375] on label "Está gestante" at bounding box center [1217, 363] width 84 height 28
click at [1208, 382] on label "Sim" at bounding box center [1205, 386] width 22 height 19
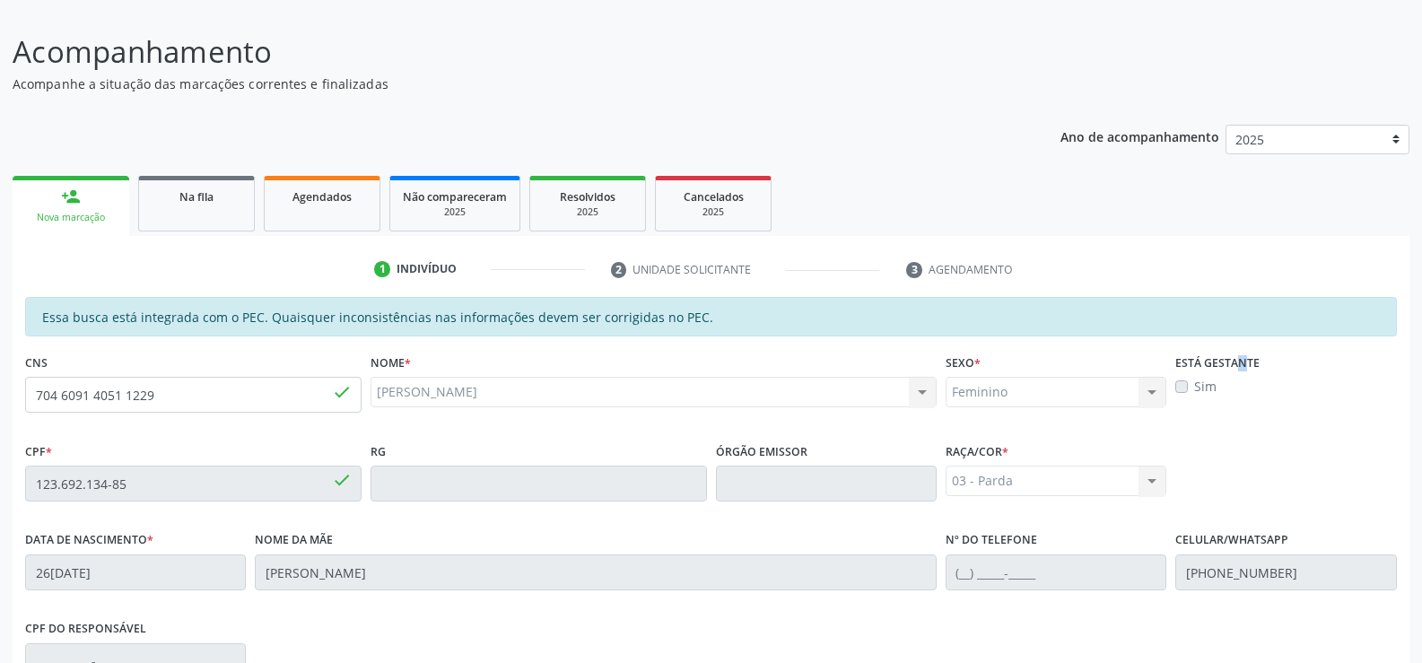
click at [1208, 382] on label "Sim" at bounding box center [1205, 386] width 22 height 19
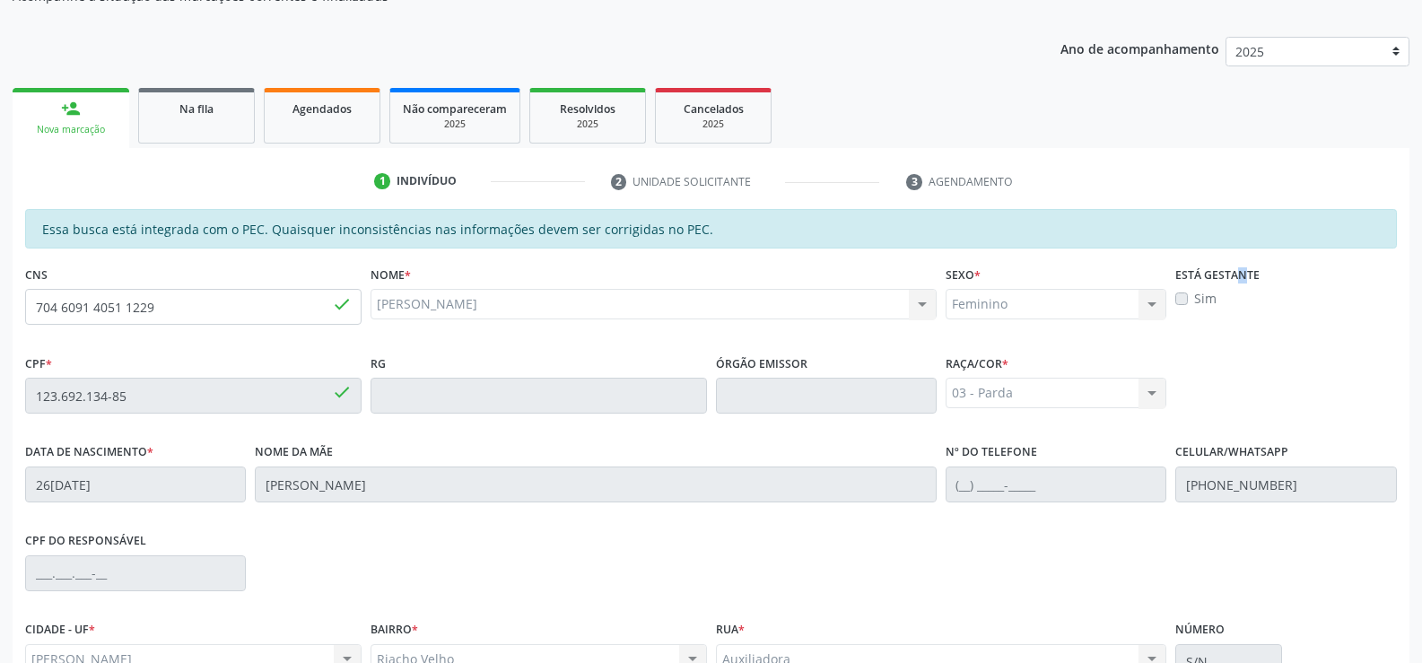
scroll to position [387, 0]
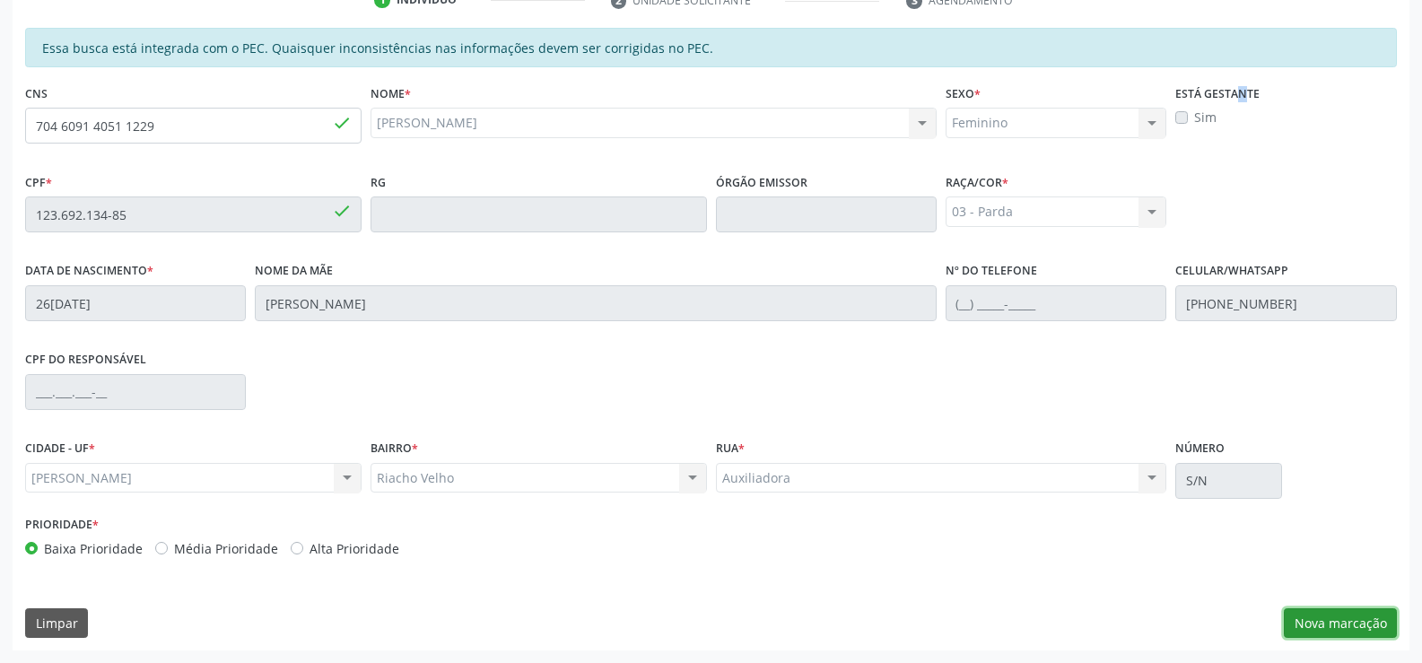
click at [1347, 629] on button "Nova marcação" at bounding box center [1340, 623] width 113 height 31
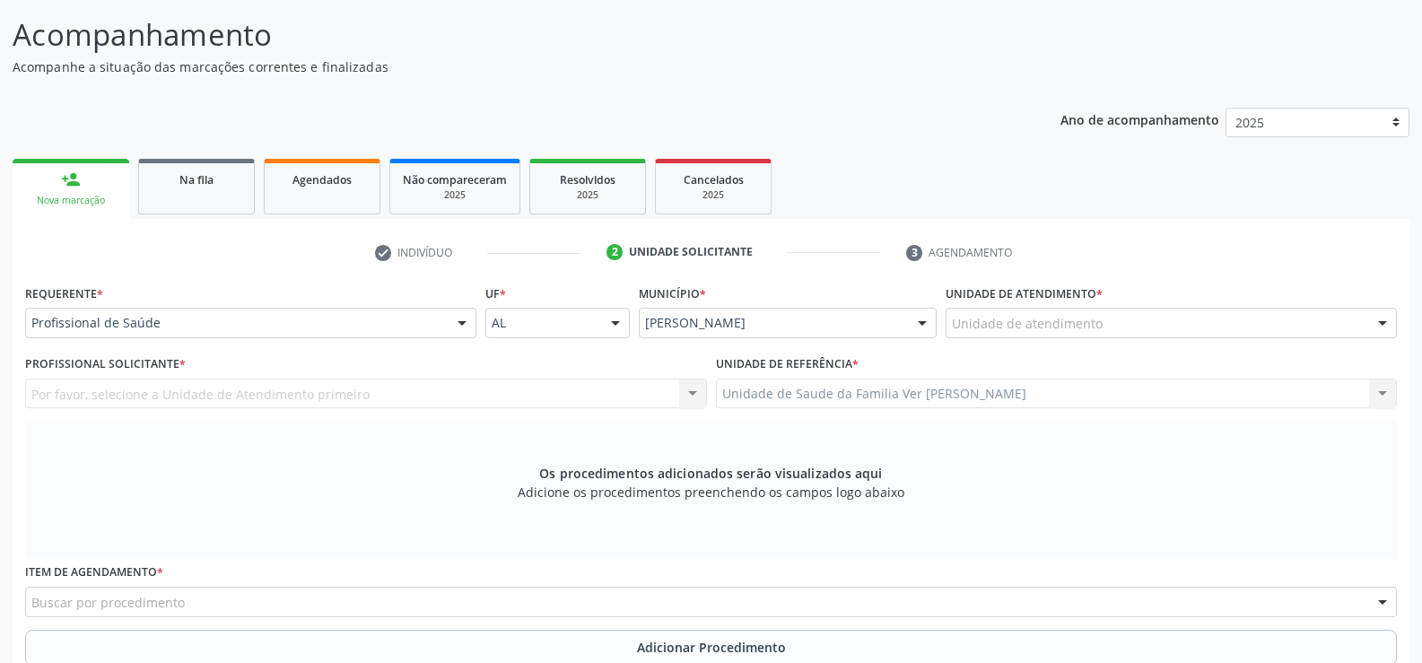
scroll to position [118, 0]
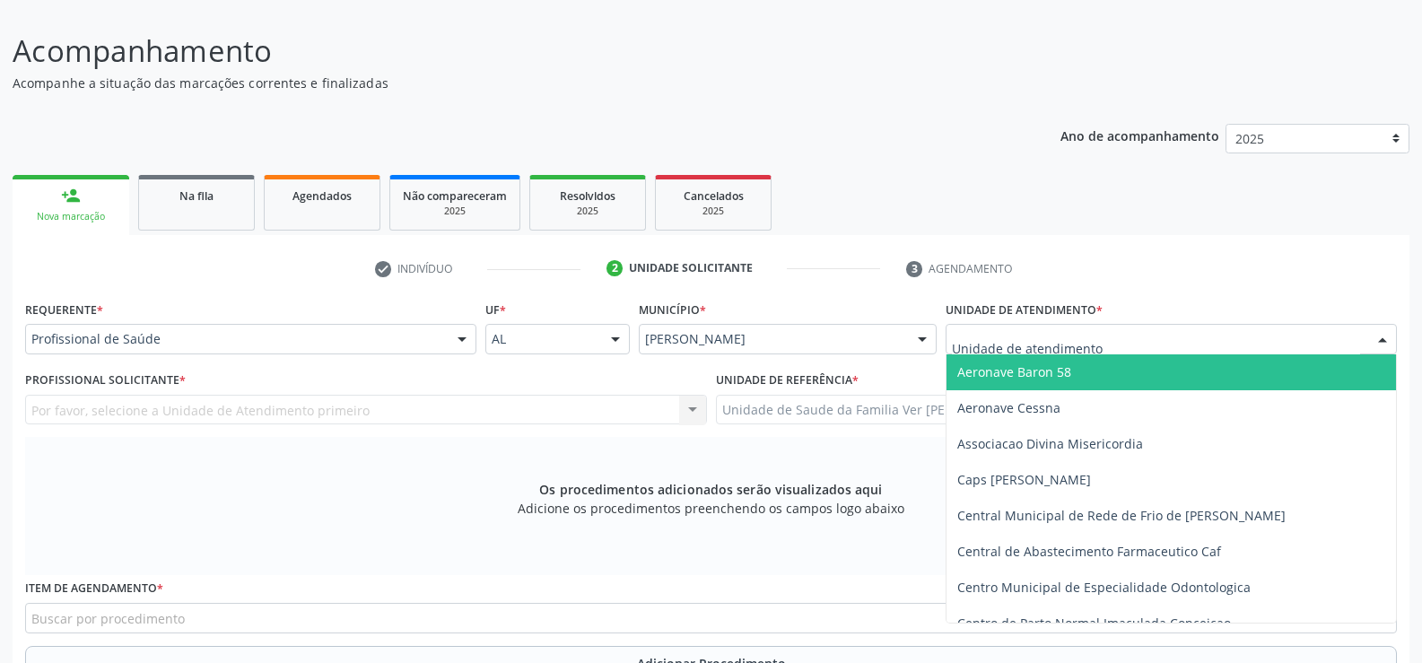
click at [1380, 336] on div at bounding box center [1382, 340] width 27 height 31
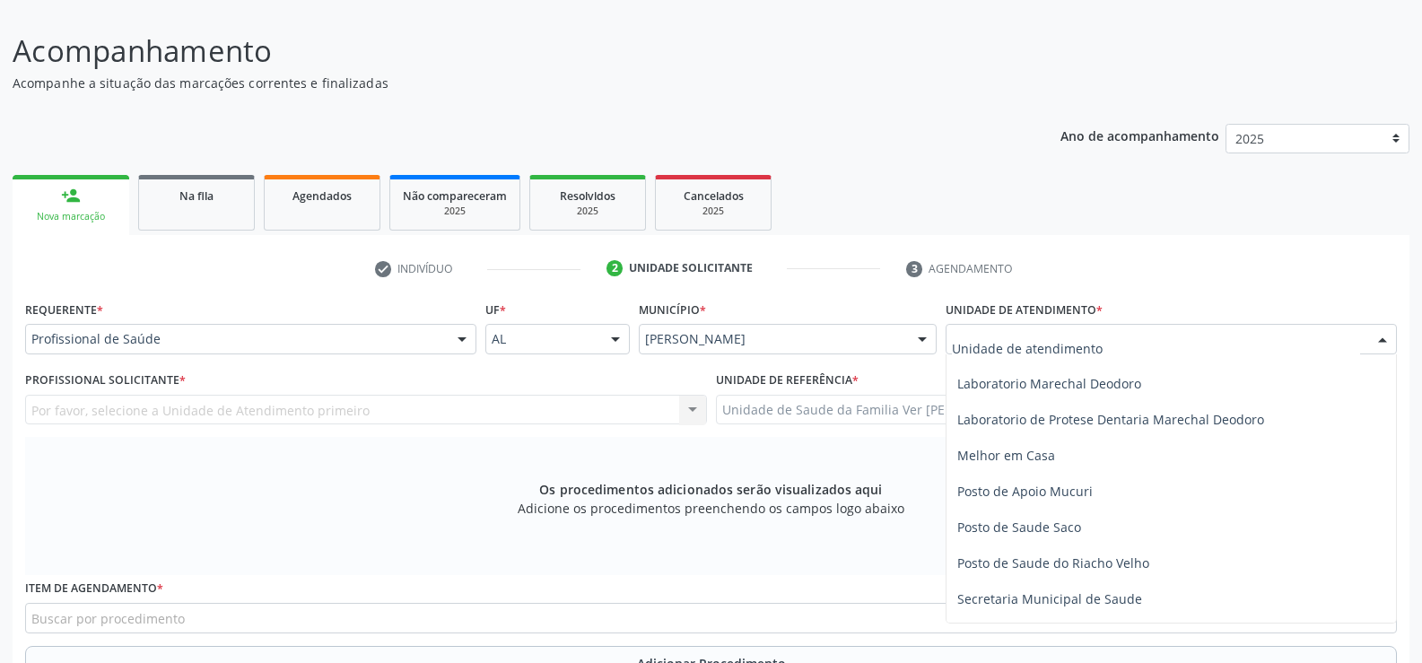
scroll to position [718, 0]
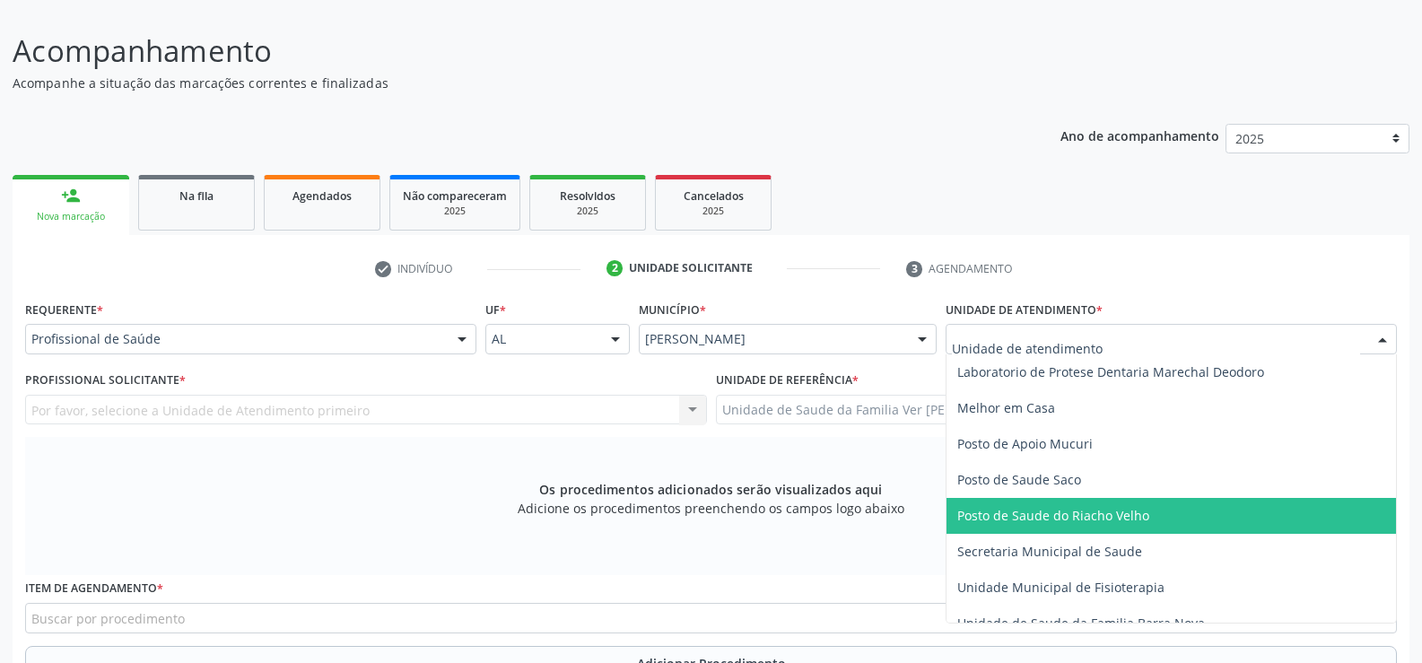
click at [1163, 512] on span "Posto de Saude do Riacho Velho" at bounding box center [1172, 516] width 450 height 36
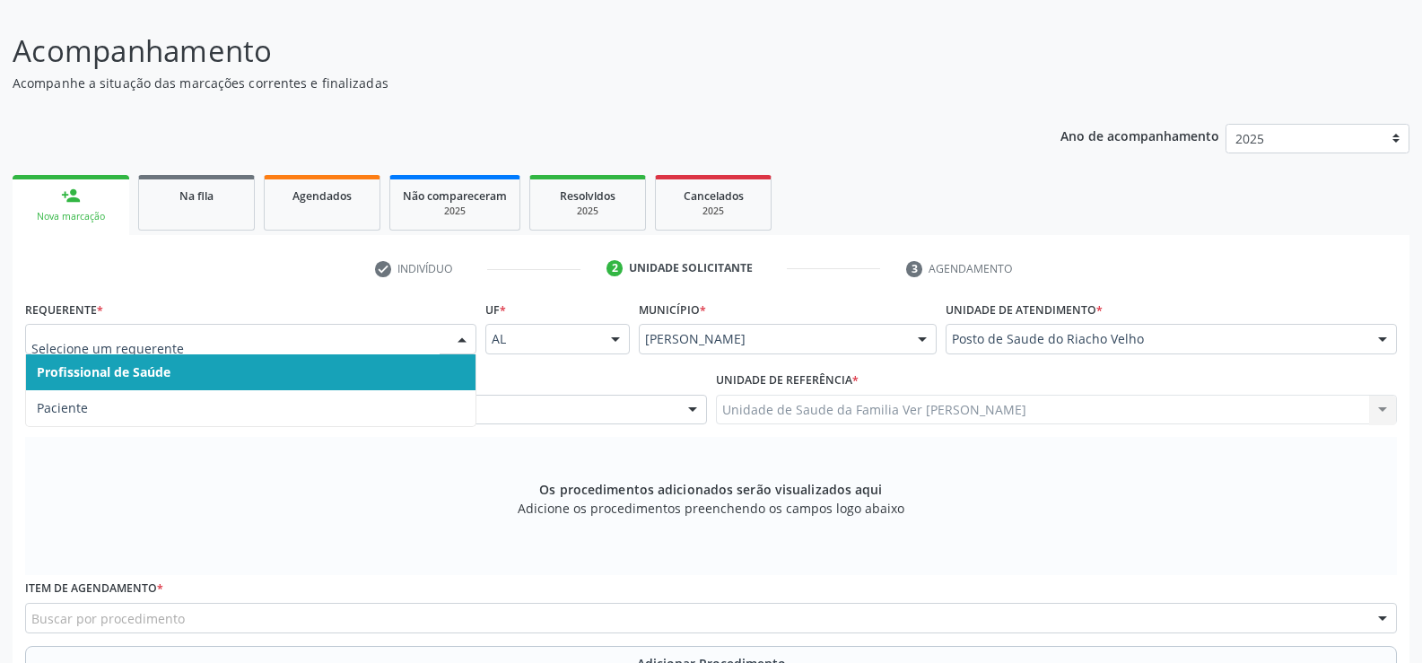
click at [475, 331] on div at bounding box center [462, 340] width 27 height 31
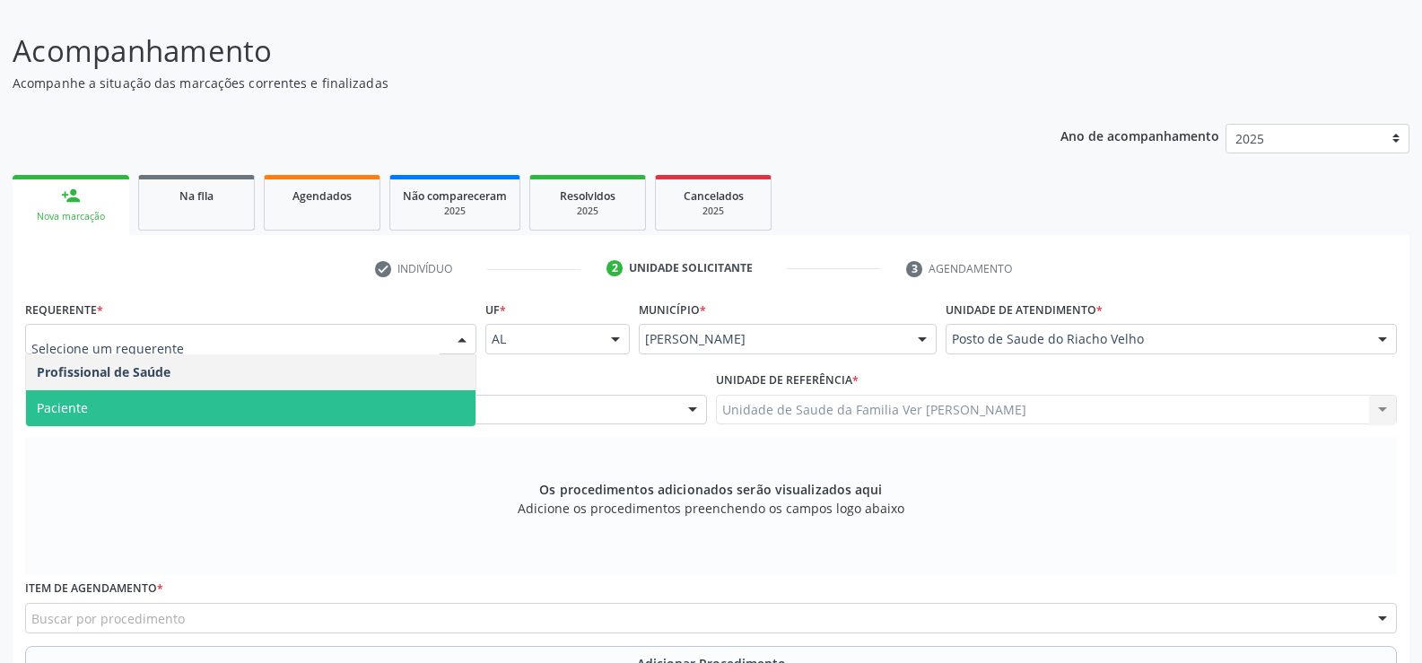
click at [84, 419] on span "Paciente" at bounding box center [251, 408] width 450 height 36
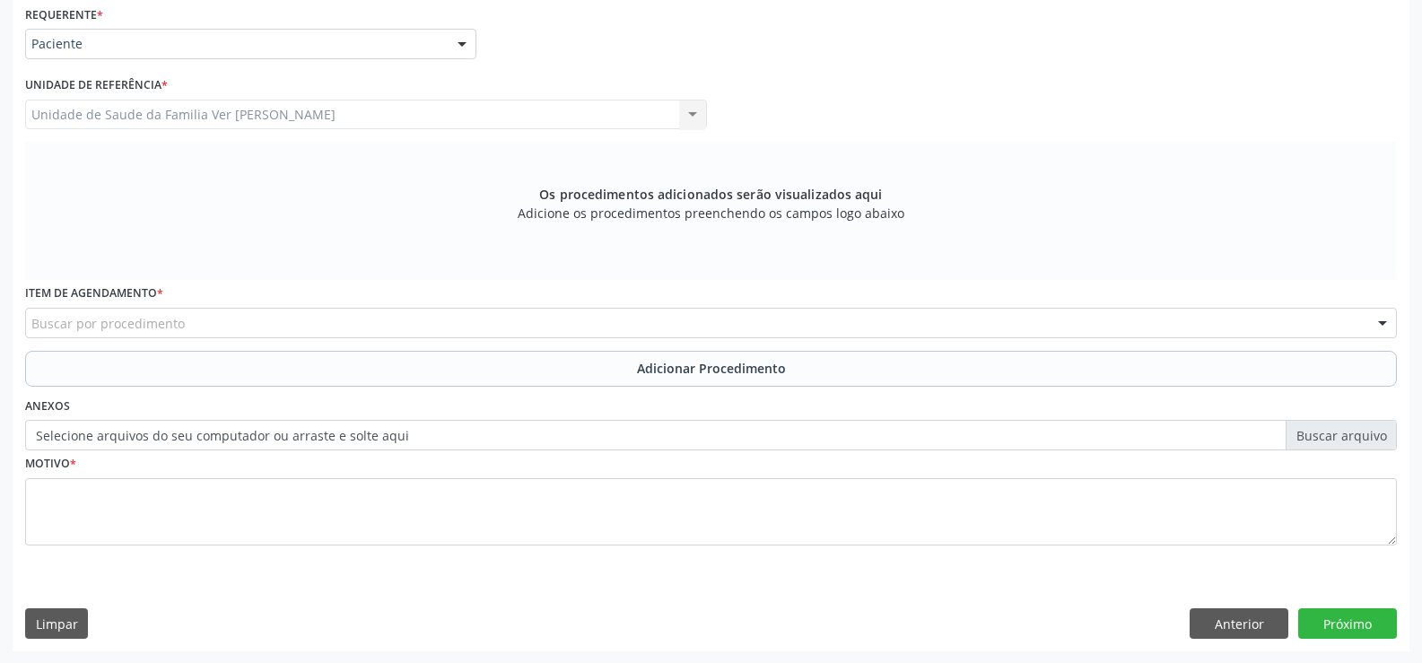
scroll to position [415, 0]
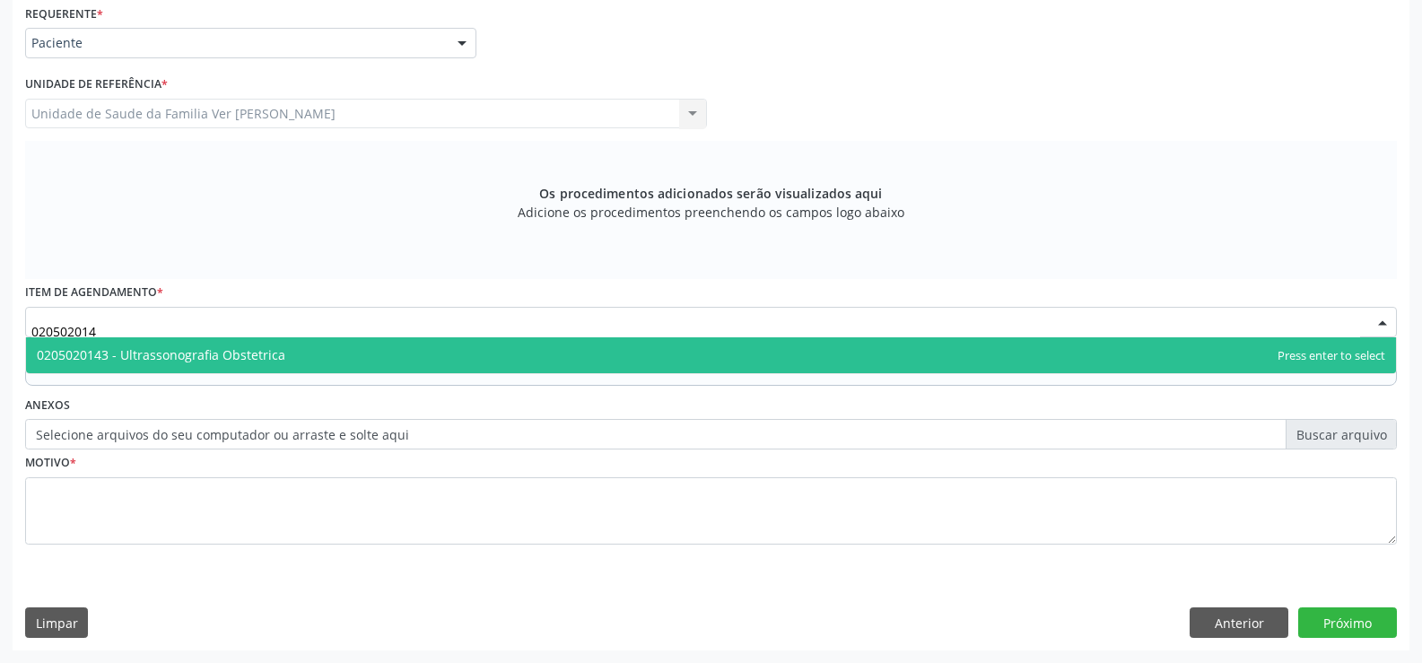
type input "0205020143"
click at [200, 354] on span "0205020143 - Ultrassonografia Obstetrica" at bounding box center [161, 354] width 249 height 17
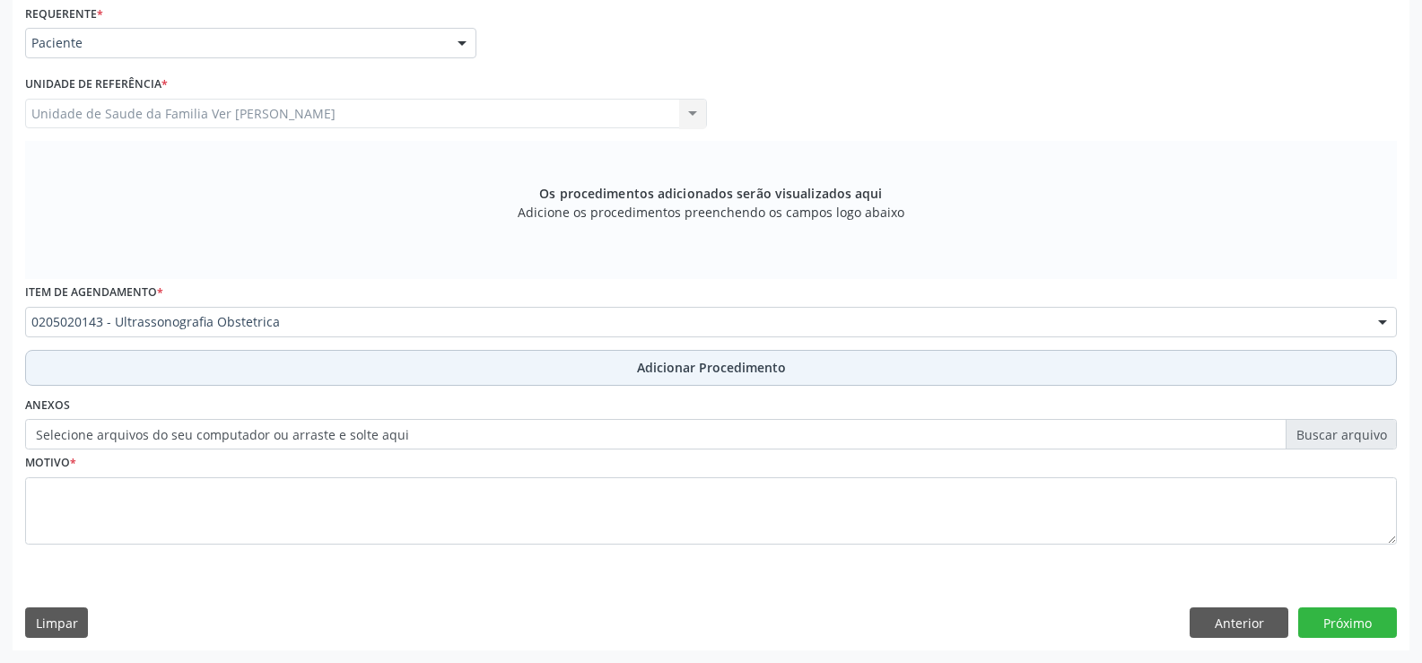
click at [688, 363] on span "Adicionar Procedimento" at bounding box center [711, 367] width 149 height 19
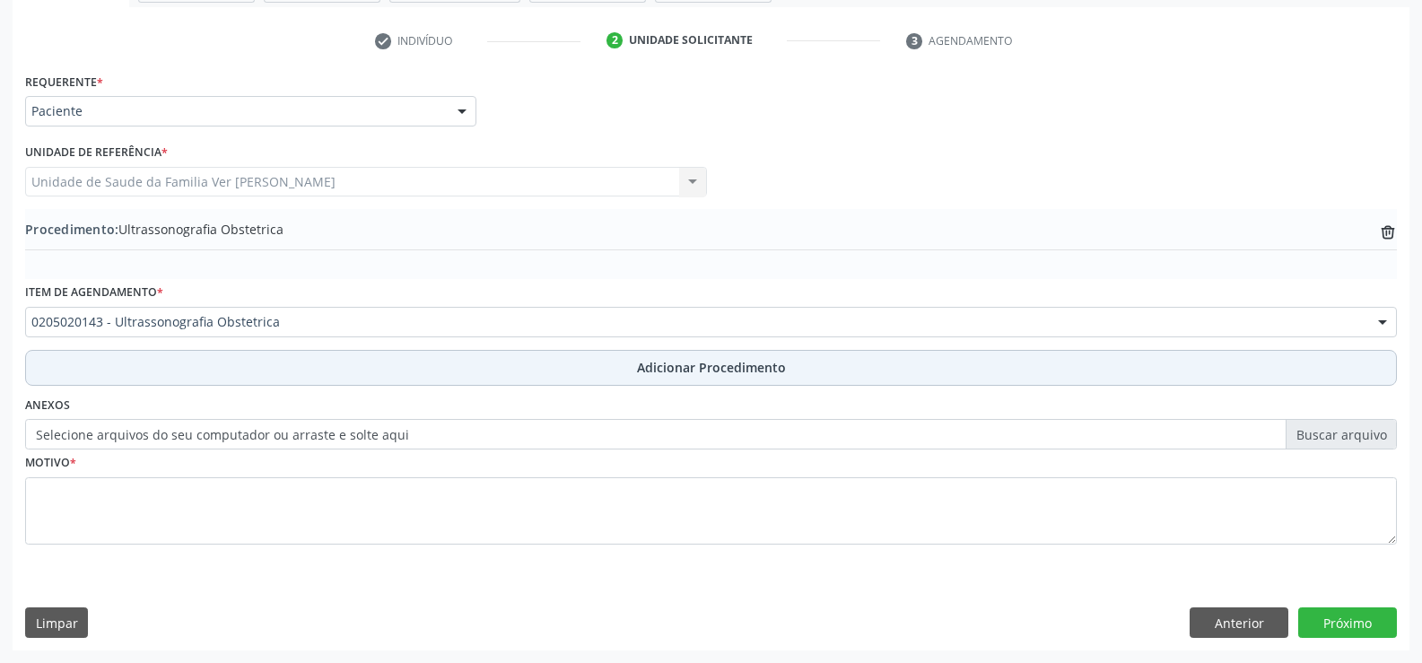
scroll to position [346, 0]
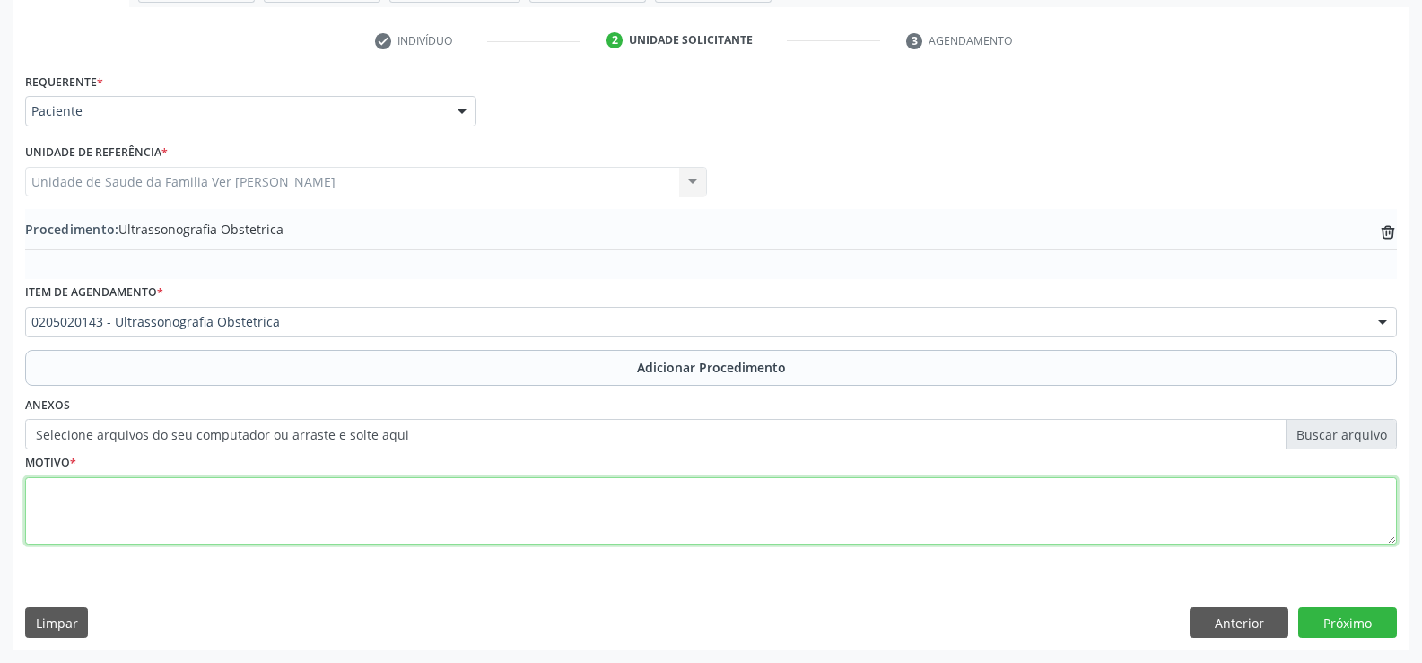
click at [88, 499] on textarea at bounding box center [711, 511] width 1372 height 68
type textarea "pre [DATE]"
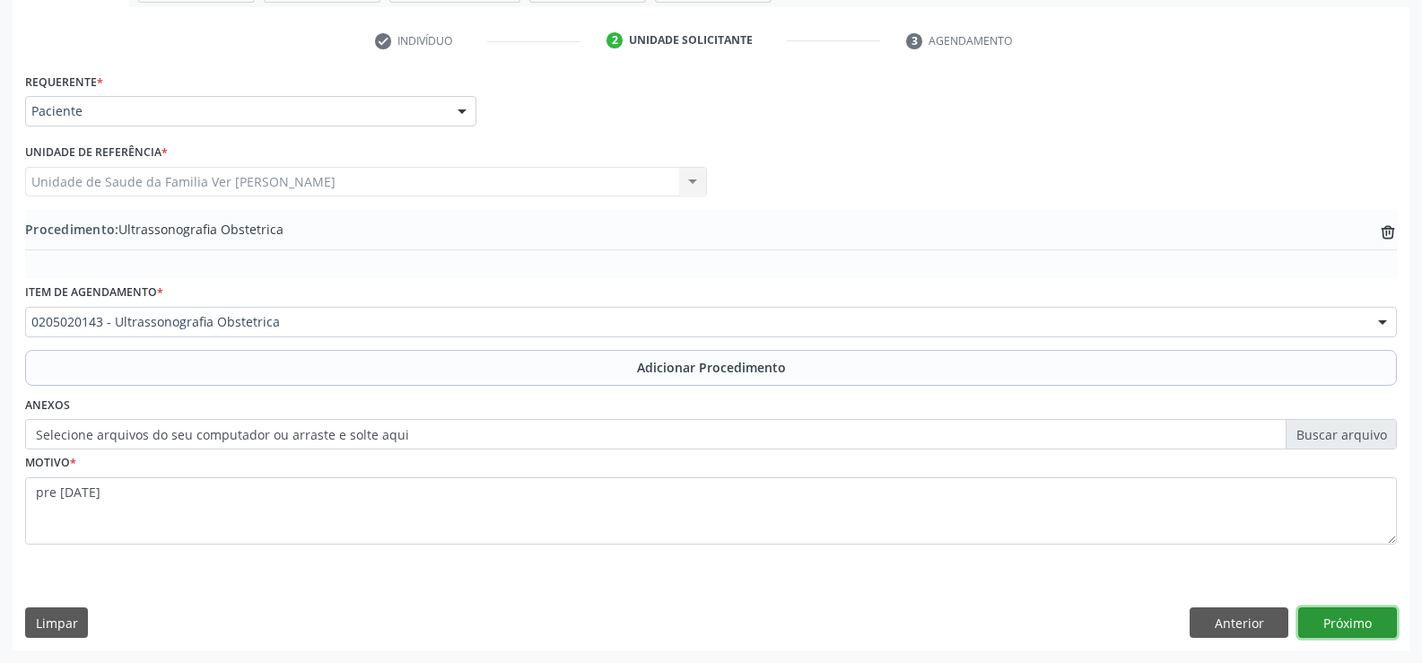
click at [1347, 623] on button "Próximo" at bounding box center [1347, 622] width 99 height 31
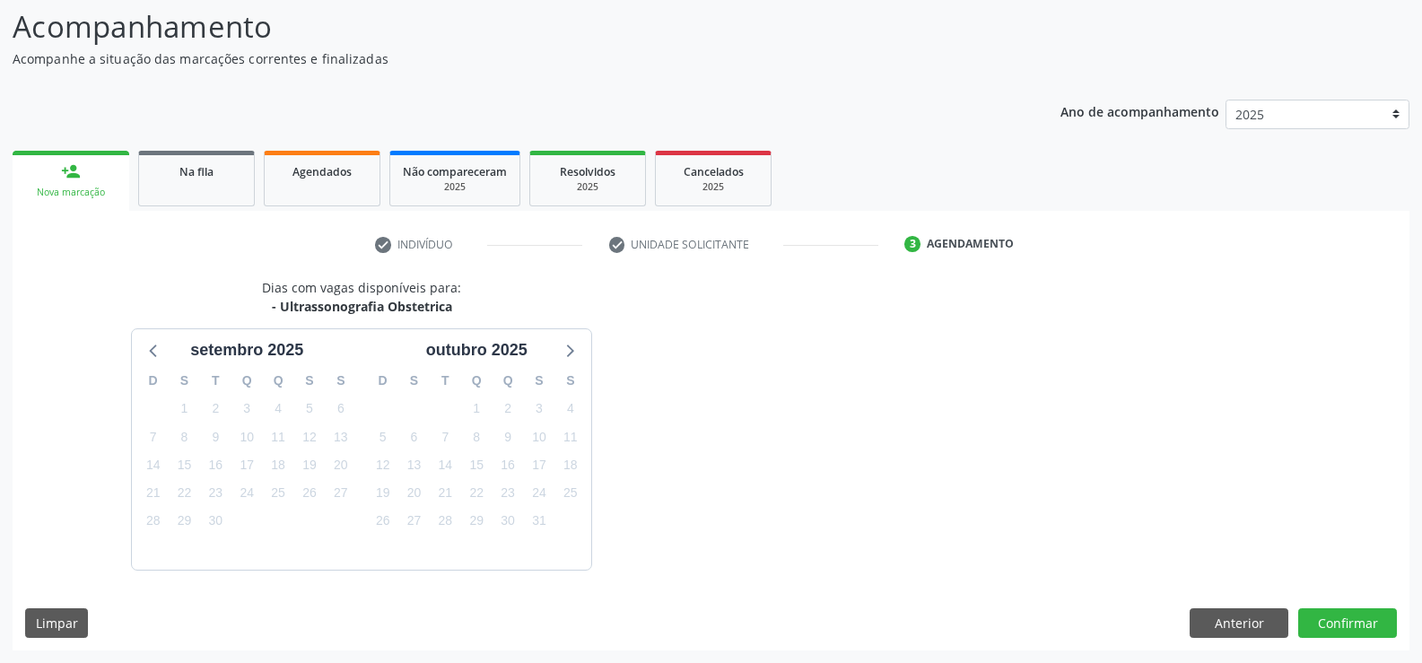
scroll to position [196, 0]
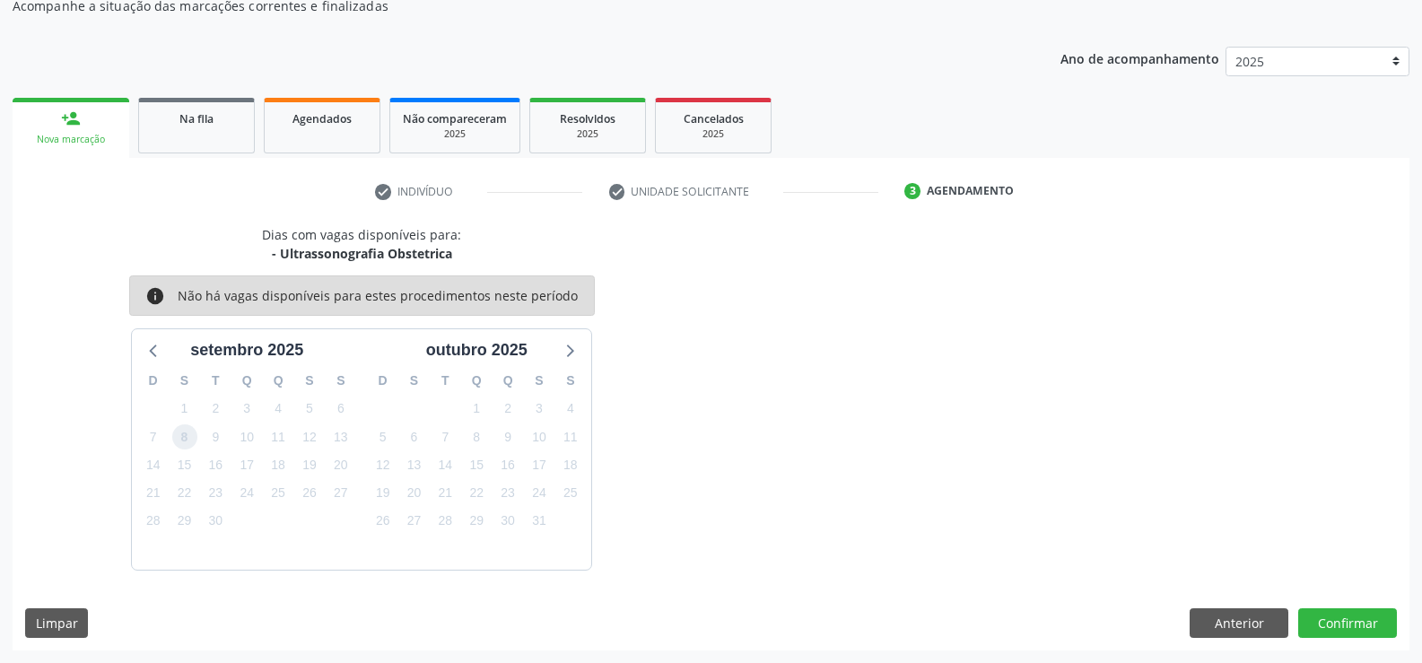
click at [184, 445] on span "8" at bounding box center [184, 436] width 25 height 25
click at [1346, 620] on button "Confirmar" at bounding box center [1347, 623] width 99 height 31
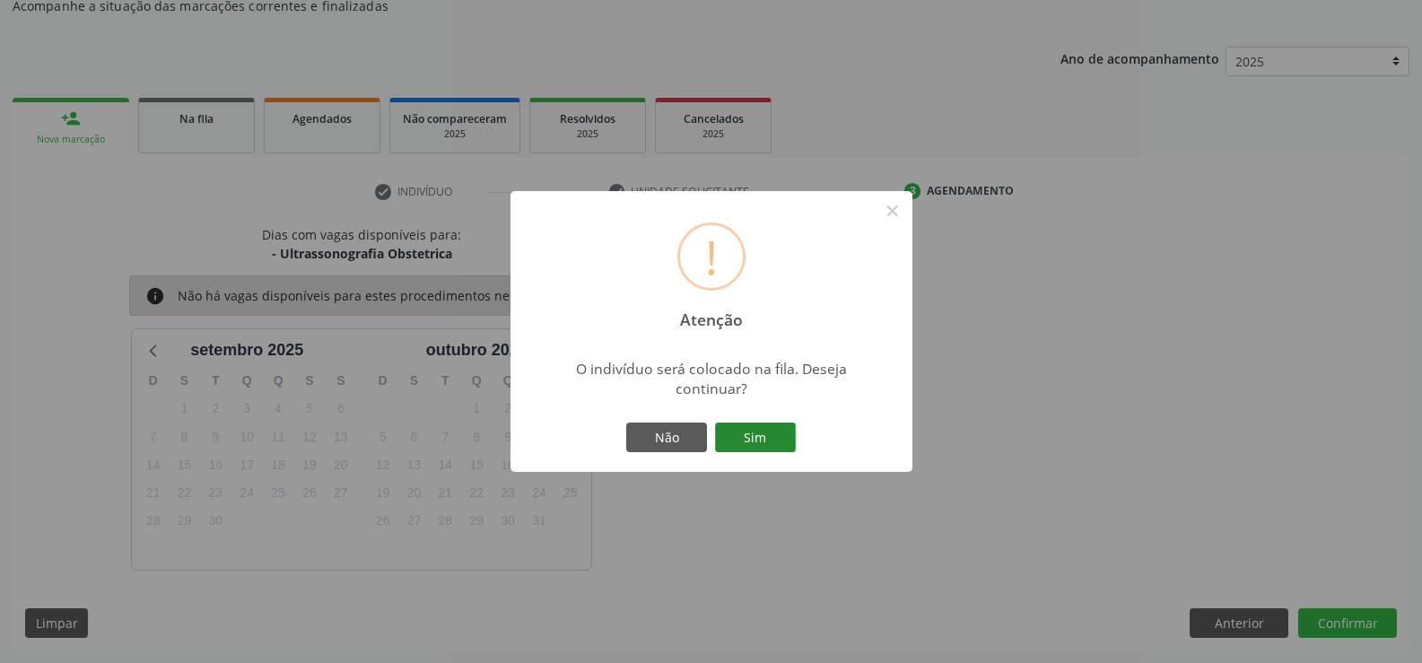
click at [747, 434] on button "Sim" at bounding box center [755, 438] width 81 height 31
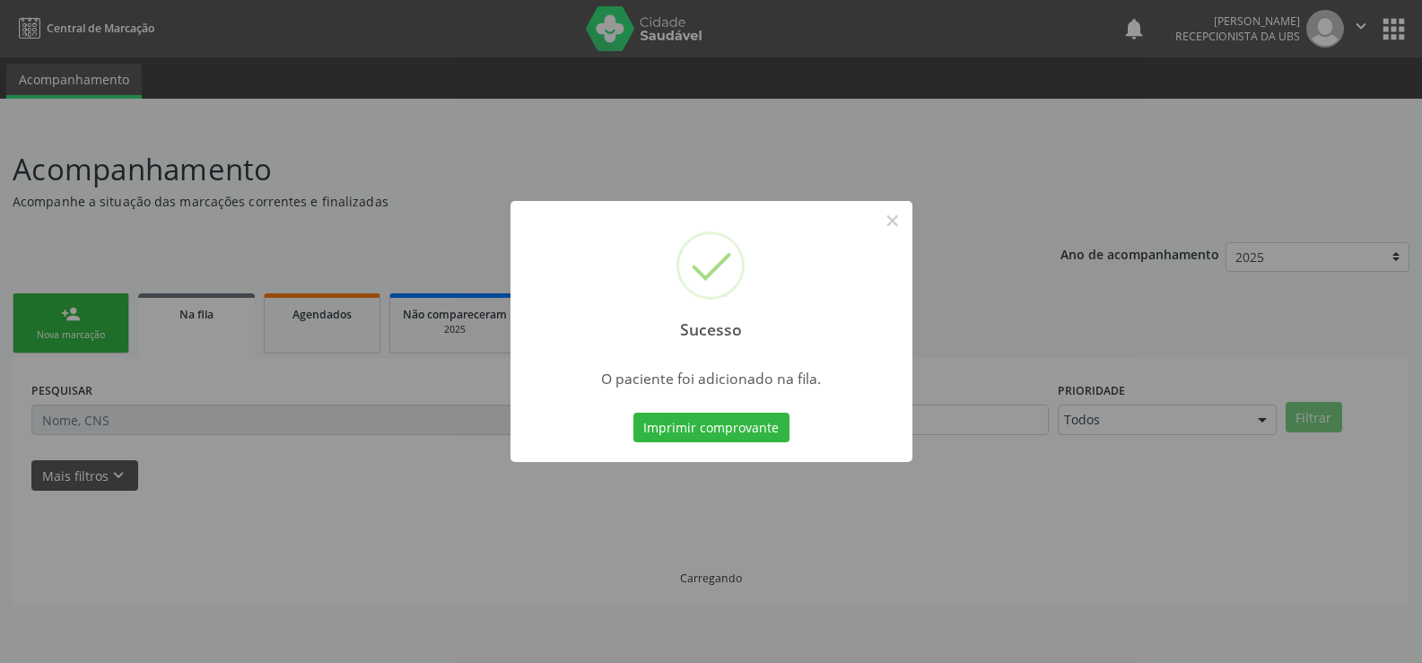
scroll to position [0, 0]
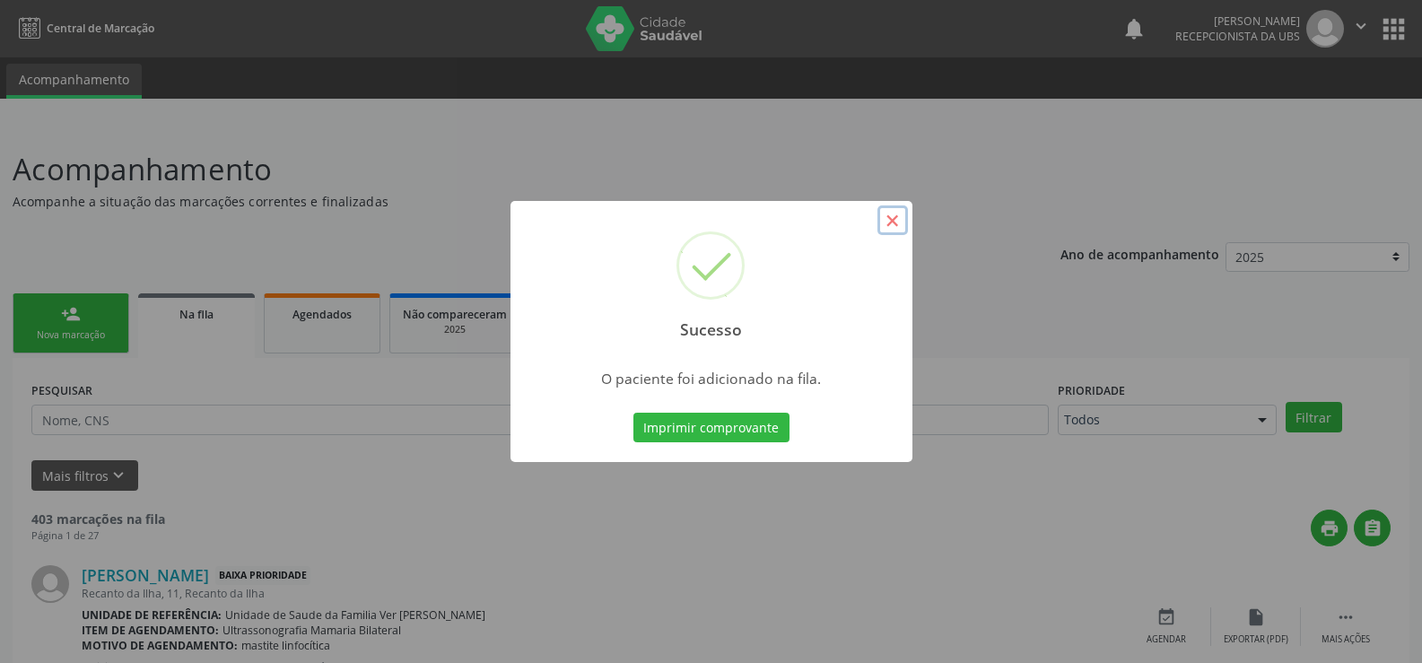
click at [892, 227] on button "×" at bounding box center [893, 220] width 31 height 31
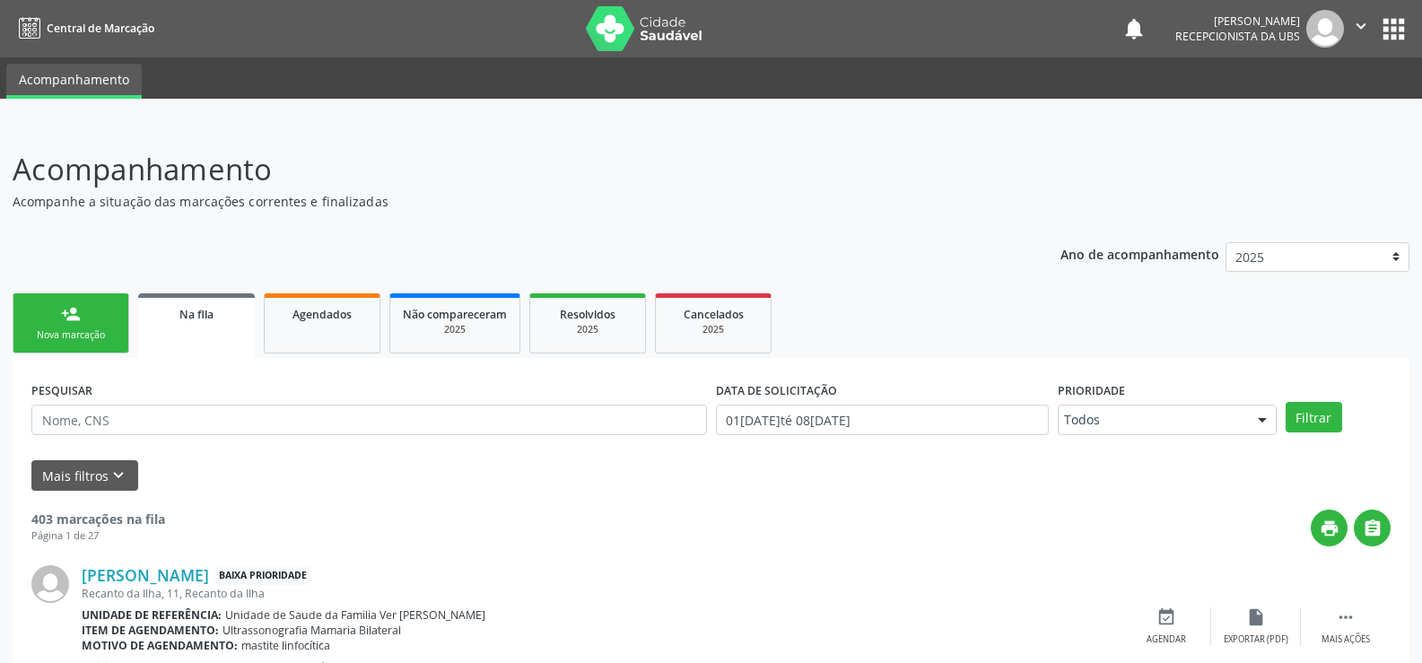
click at [65, 332] on div "Nova marcação" at bounding box center [71, 334] width 90 height 13
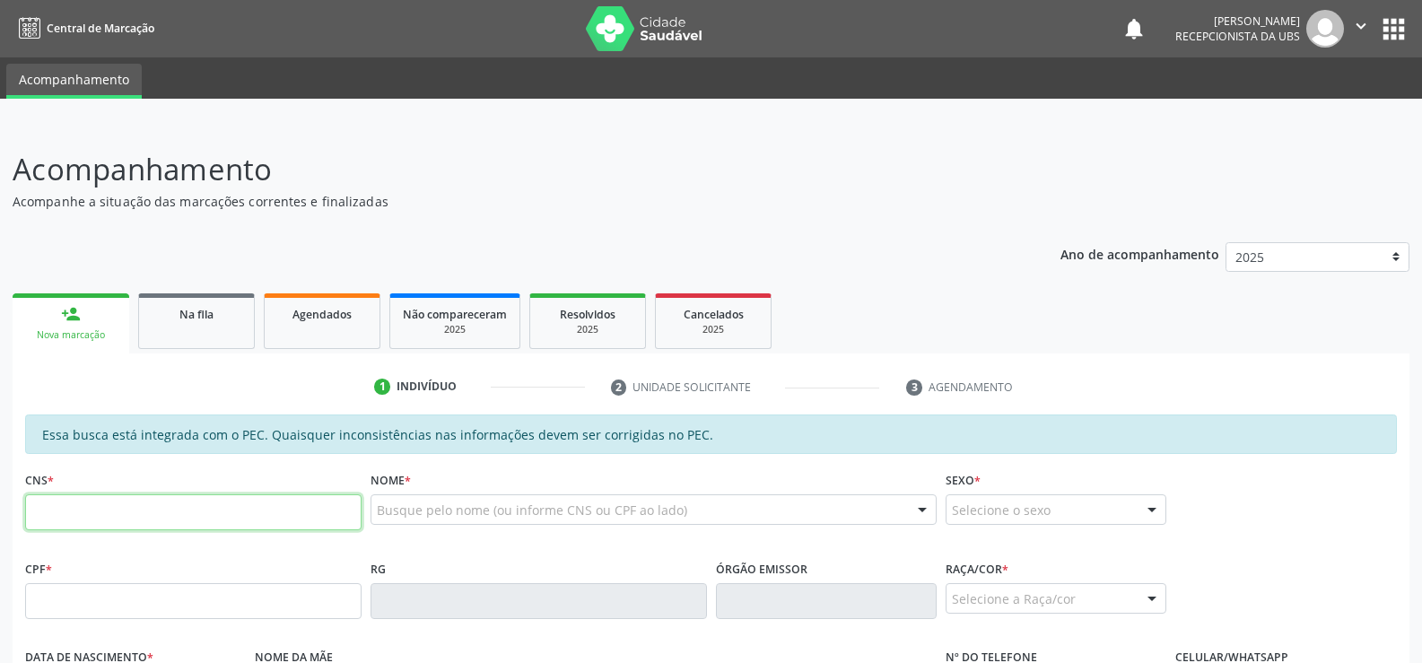
click at [62, 498] on input "text" at bounding box center [193, 512] width 336 height 36
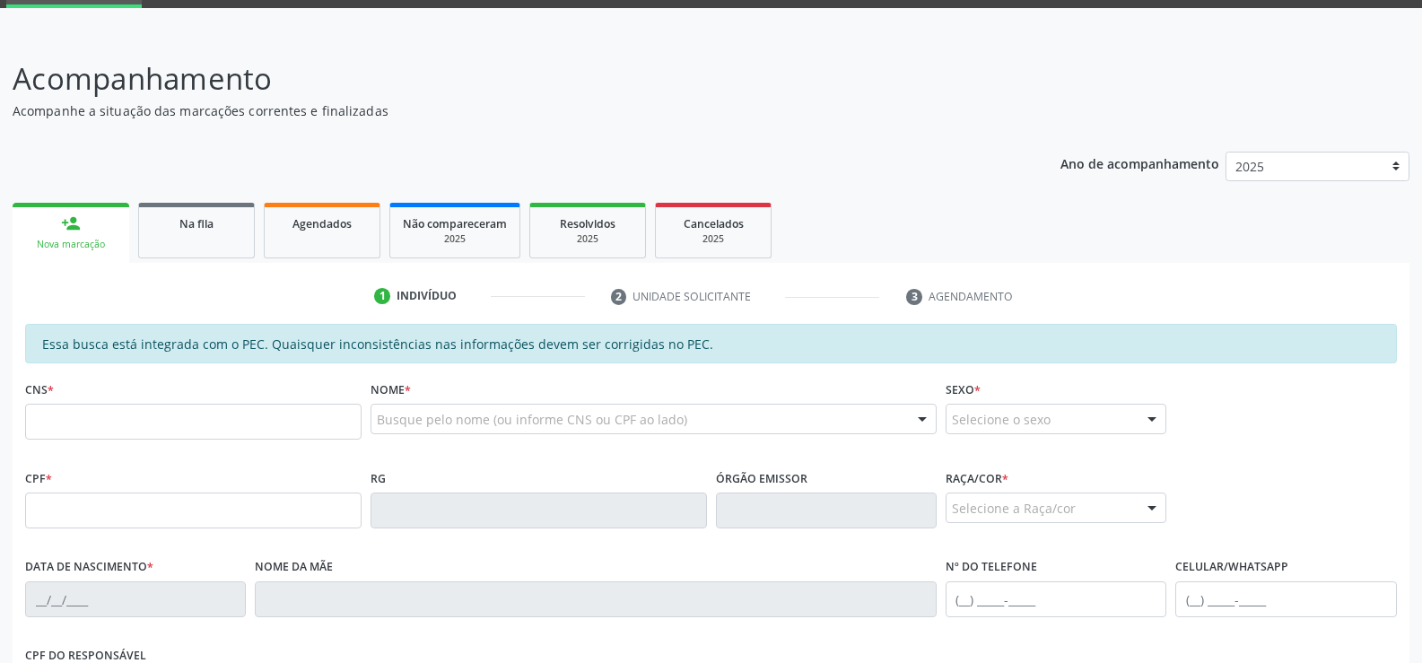
scroll to position [179, 0]
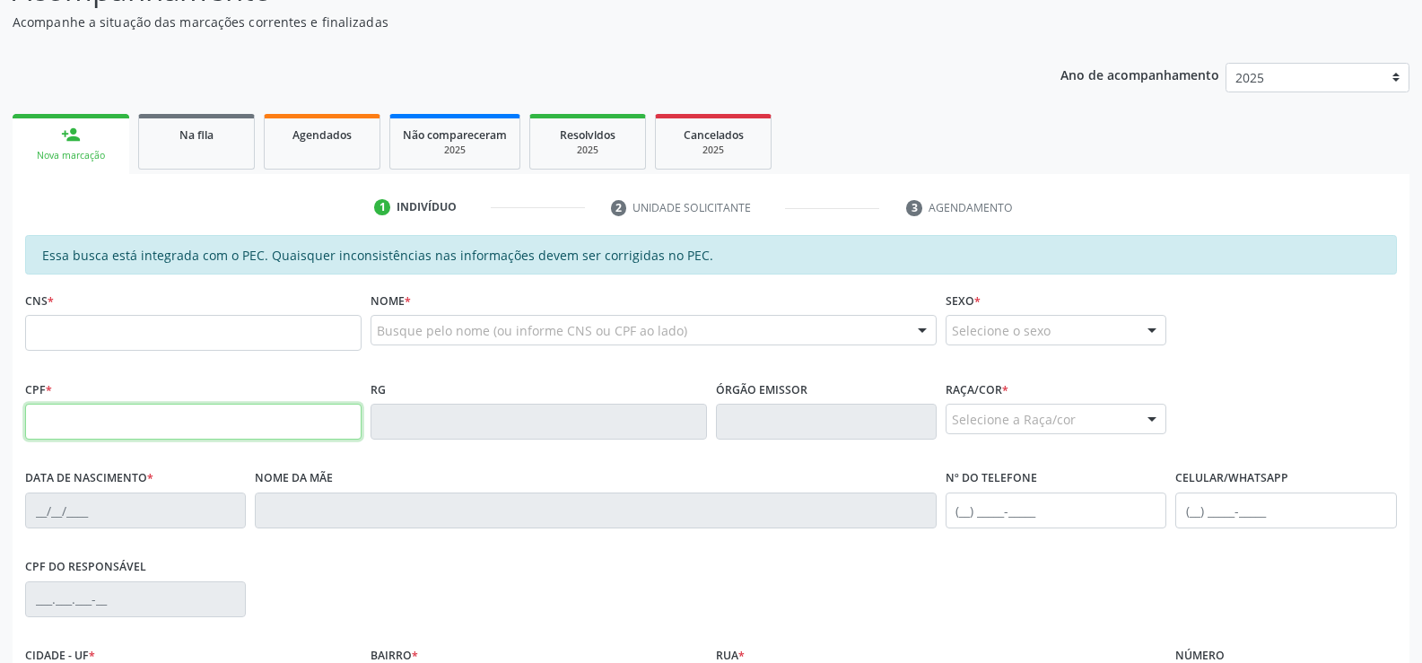
click at [43, 419] on input "text" at bounding box center [193, 422] width 336 height 36
type input "123.692.134-85"
type input "704 6091 4051 1229"
type input "26[DATE]"
type input "[PERSON_NAME]"
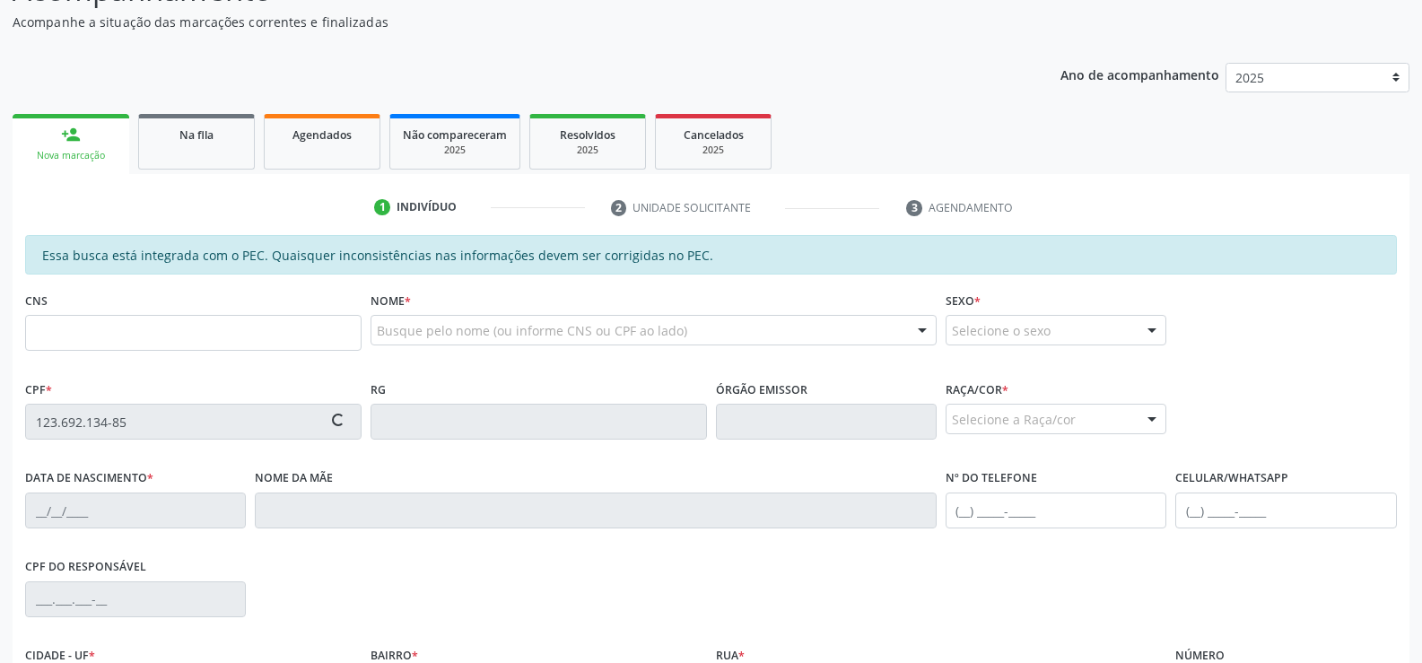
type input "[PHONE_NUMBER]"
type input "S/N"
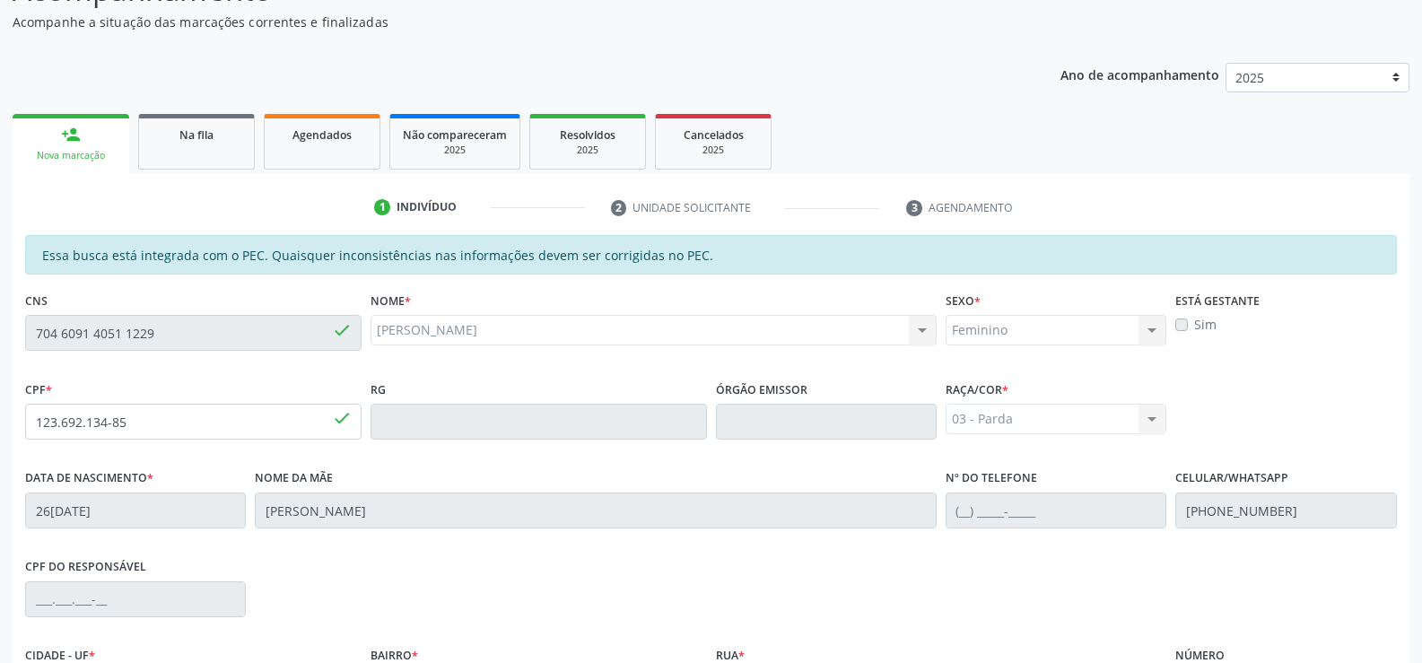
click at [1193, 319] on div "Sim" at bounding box center [1285, 324] width 221 height 19
click at [1199, 319] on label "Sim" at bounding box center [1205, 324] width 22 height 19
click at [1194, 321] on label "Sim" at bounding box center [1205, 324] width 22 height 19
click at [1194, 322] on label "Sim" at bounding box center [1205, 324] width 22 height 19
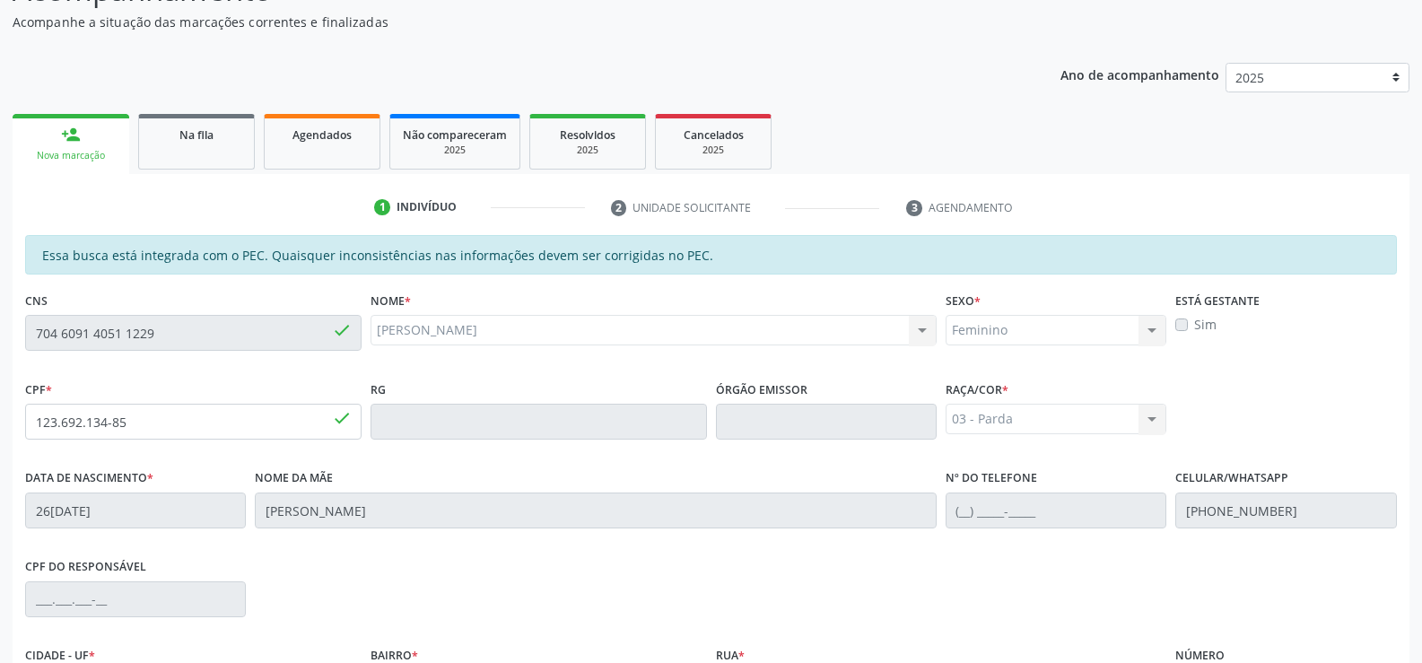
click at [1194, 322] on label "Sim" at bounding box center [1205, 324] width 22 height 19
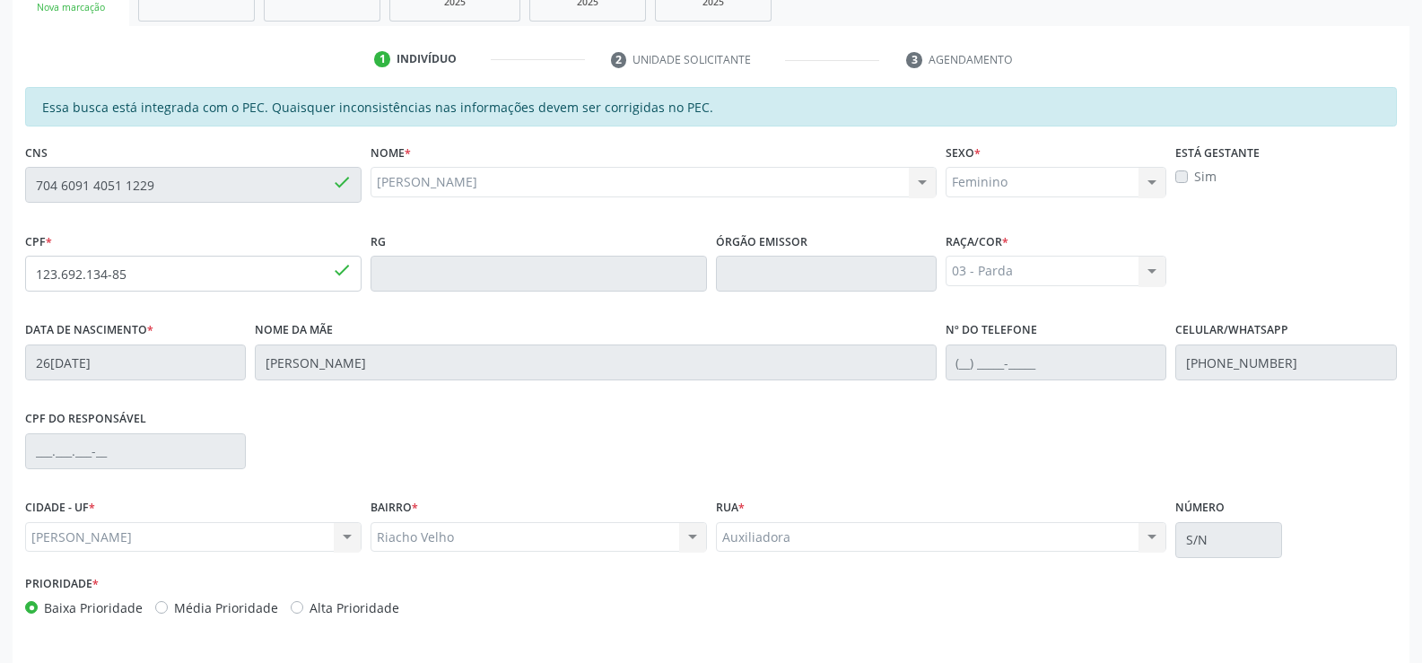
scroll to position [387, 0]
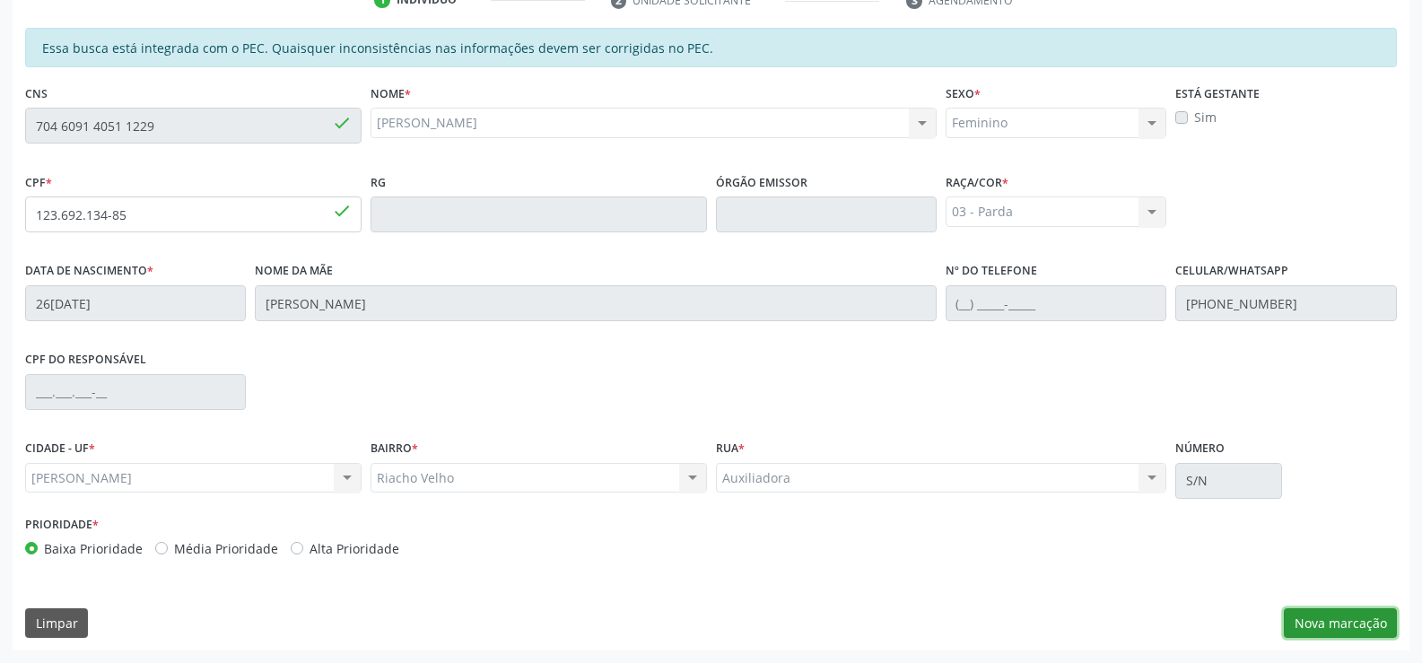
click at [1369, 625] on button "Nova marcação" at bounding box center [1340, 623] width 113 height 31
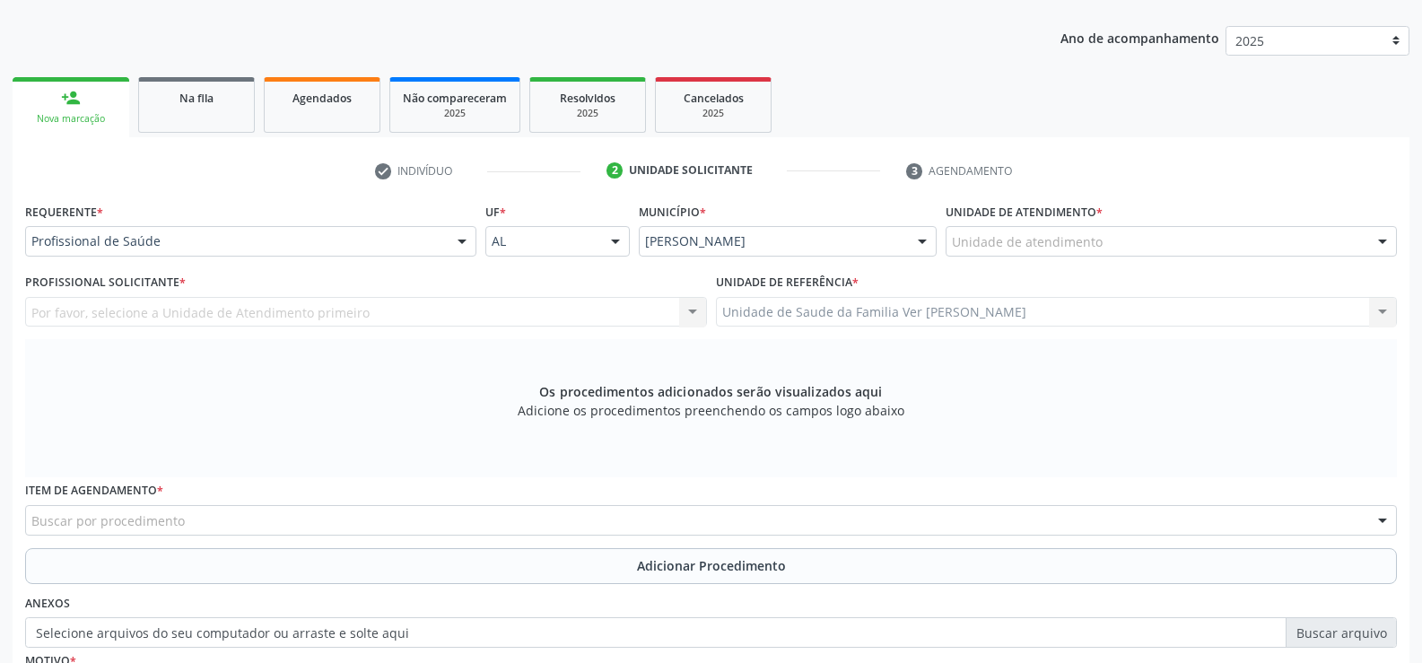
scroll to position [208, 0]
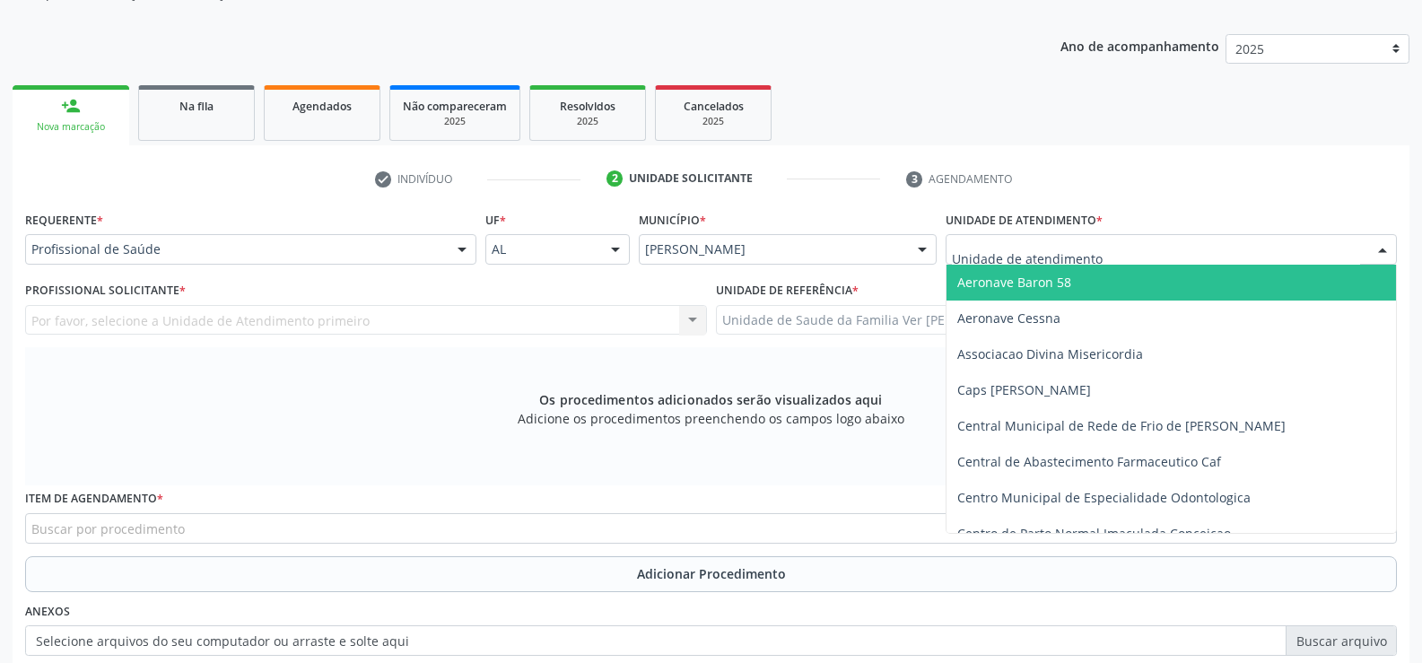
click at [1383, 252] on div at bounding box center [1382, 250] width 27 height 31
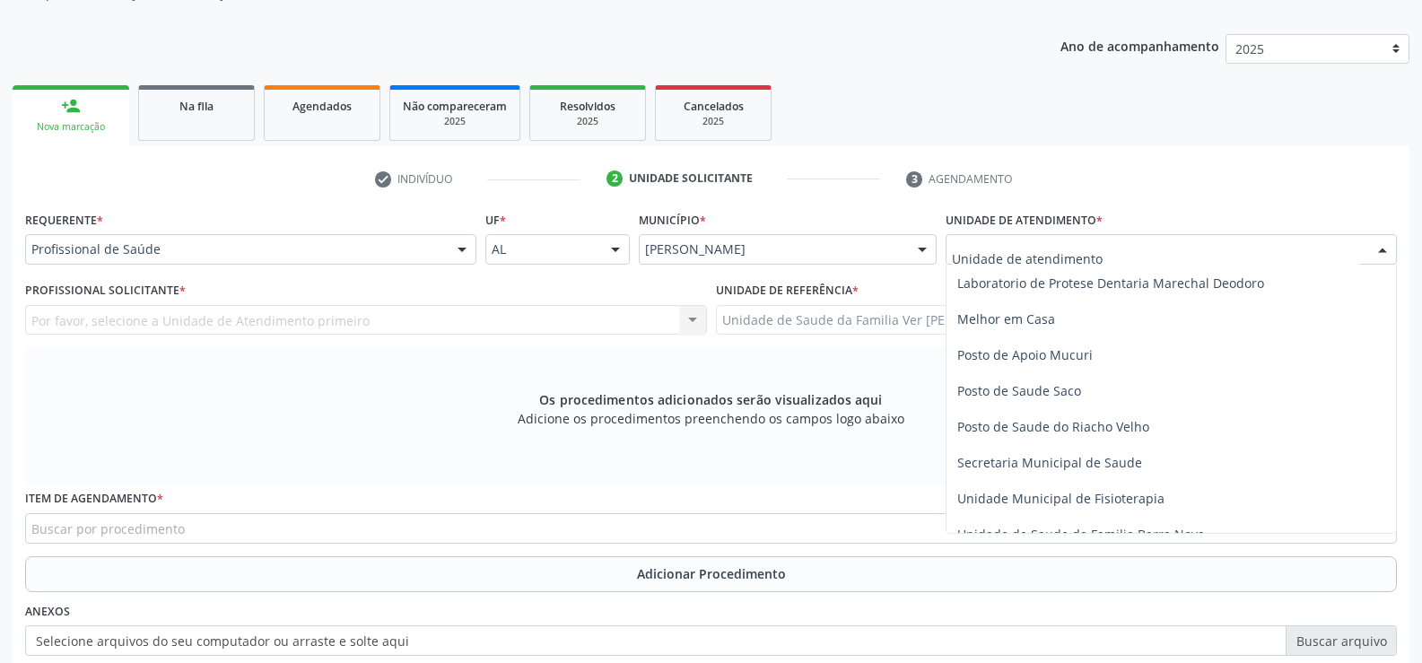
scroll to position [718, 0]
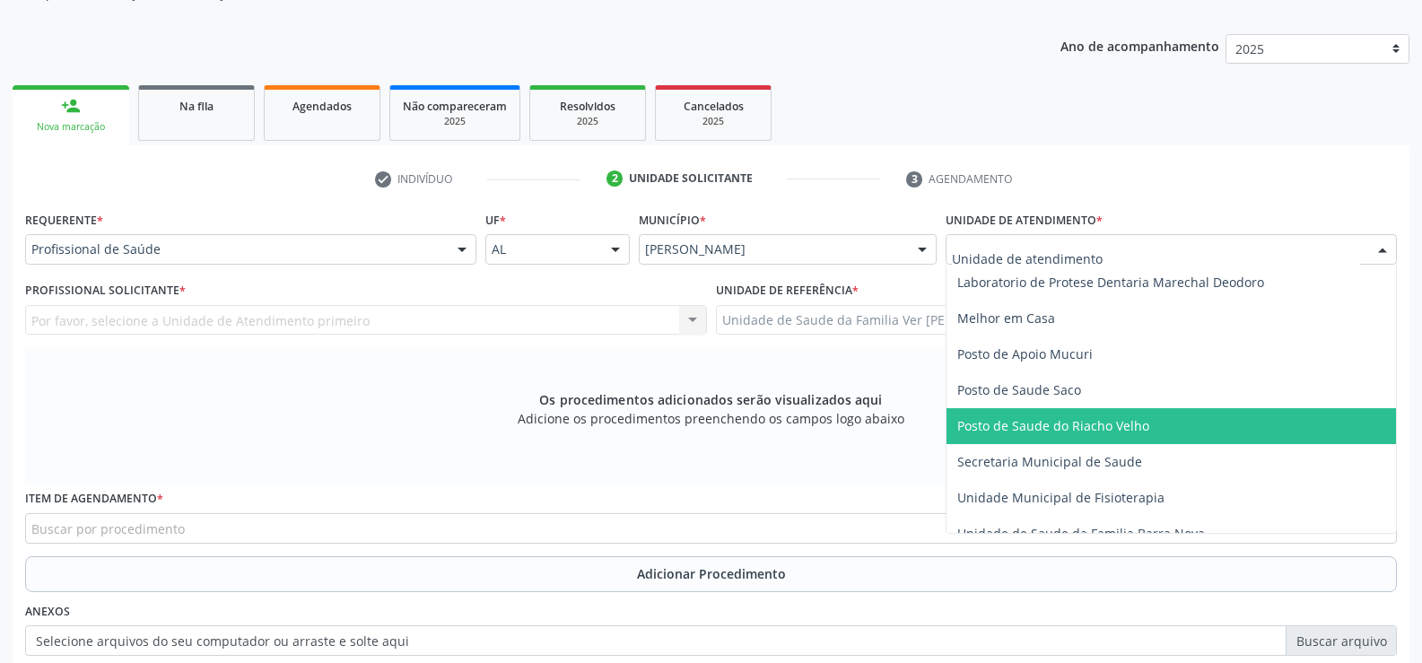
click at [1021, 431] on span "Posto de Saude do Riacho Velho" at bounding box center [1053, 425] width 192 height 17
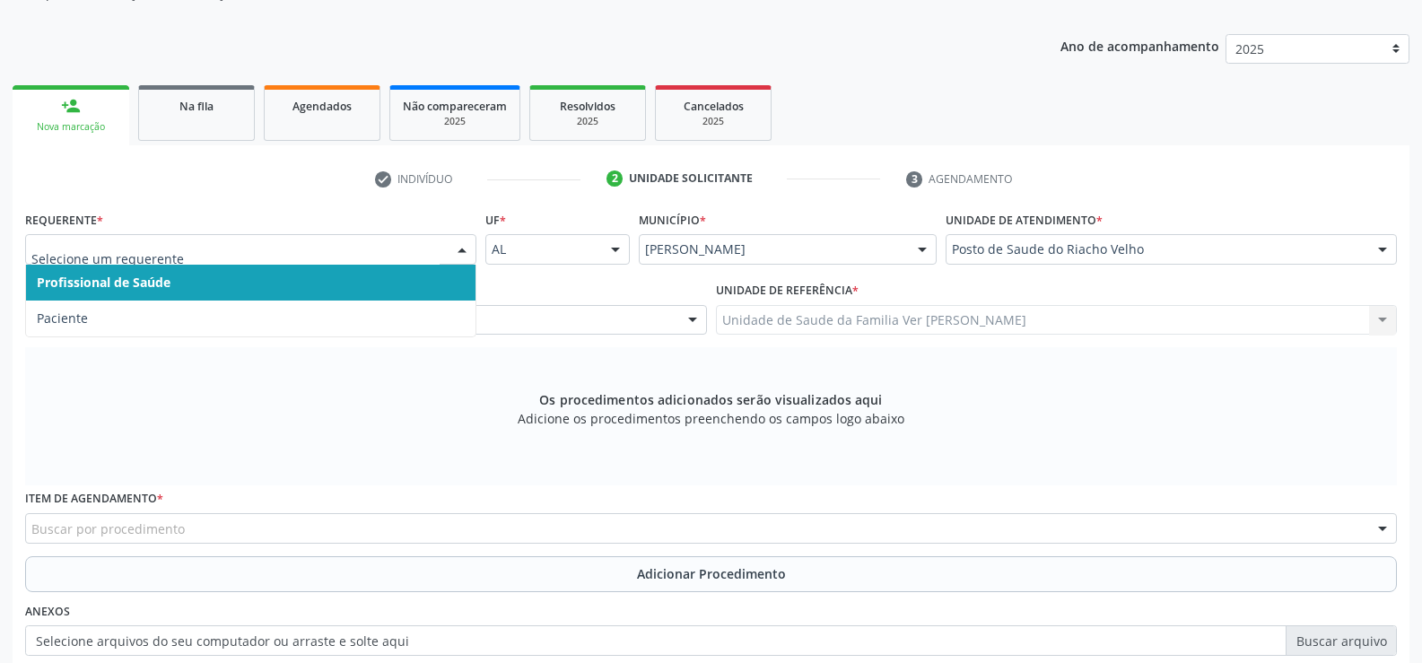
click at [460, 247] on div at bounding box center [462, 250] width 27 height 31
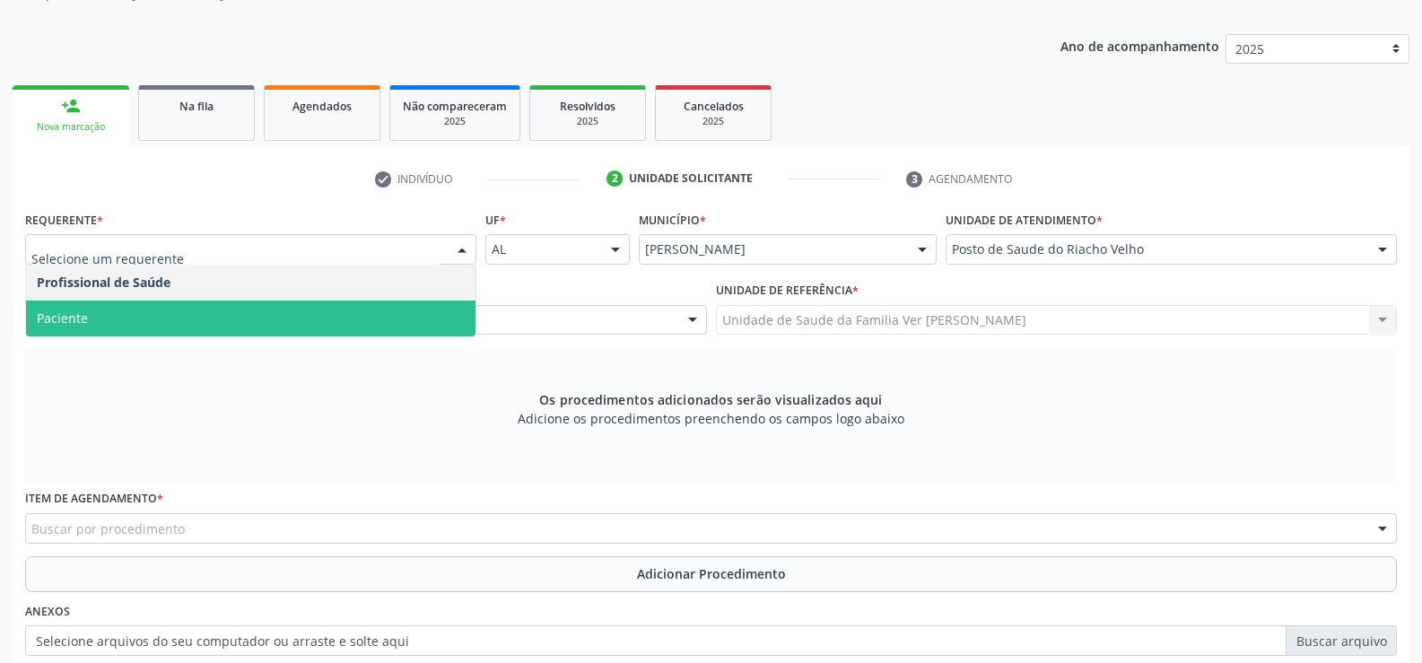
click at [357, 301] on span "Paciente" at bounding box center [251, 319] width 450 height 36
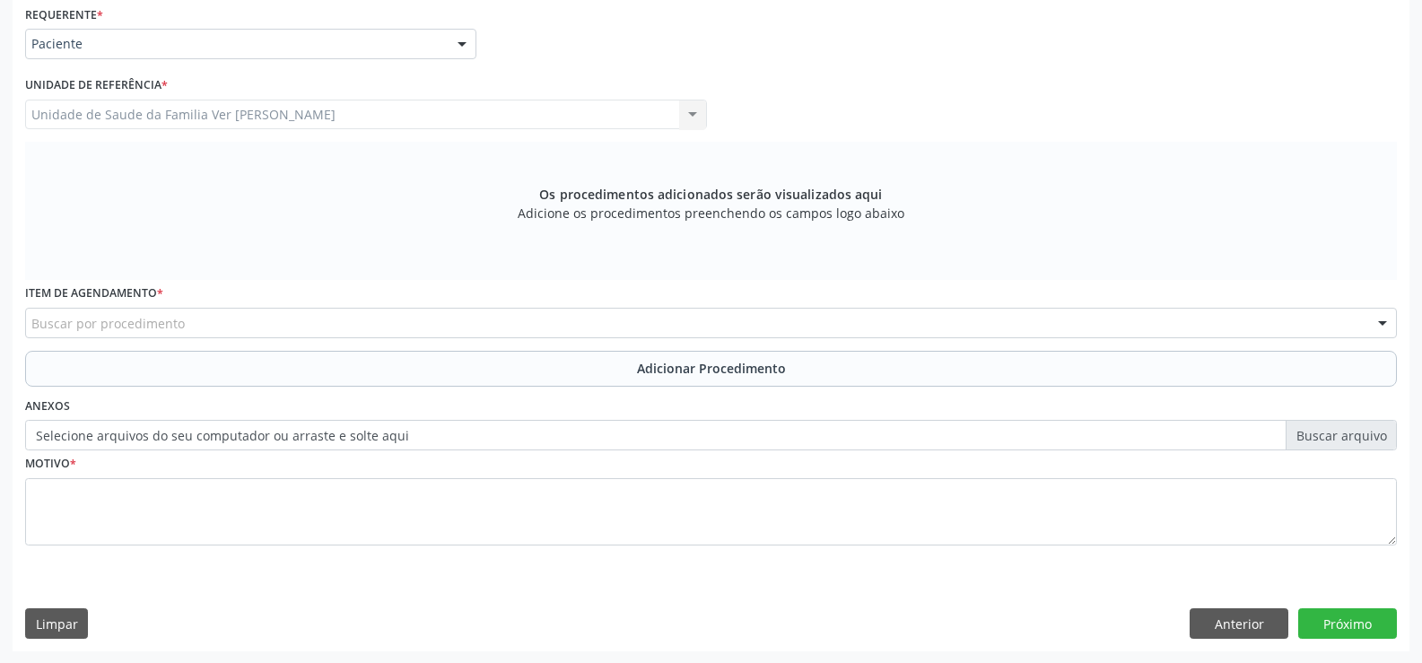
scroll to position [415, 0]
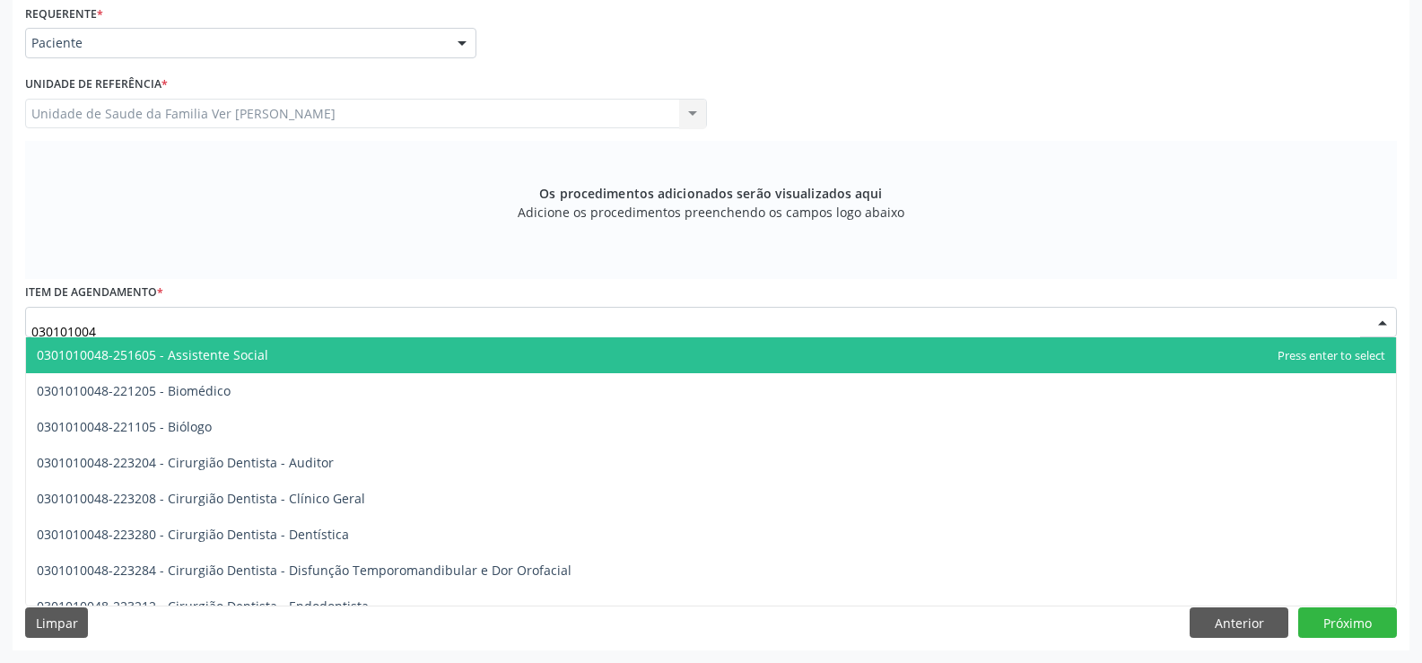
type input "0301010048"
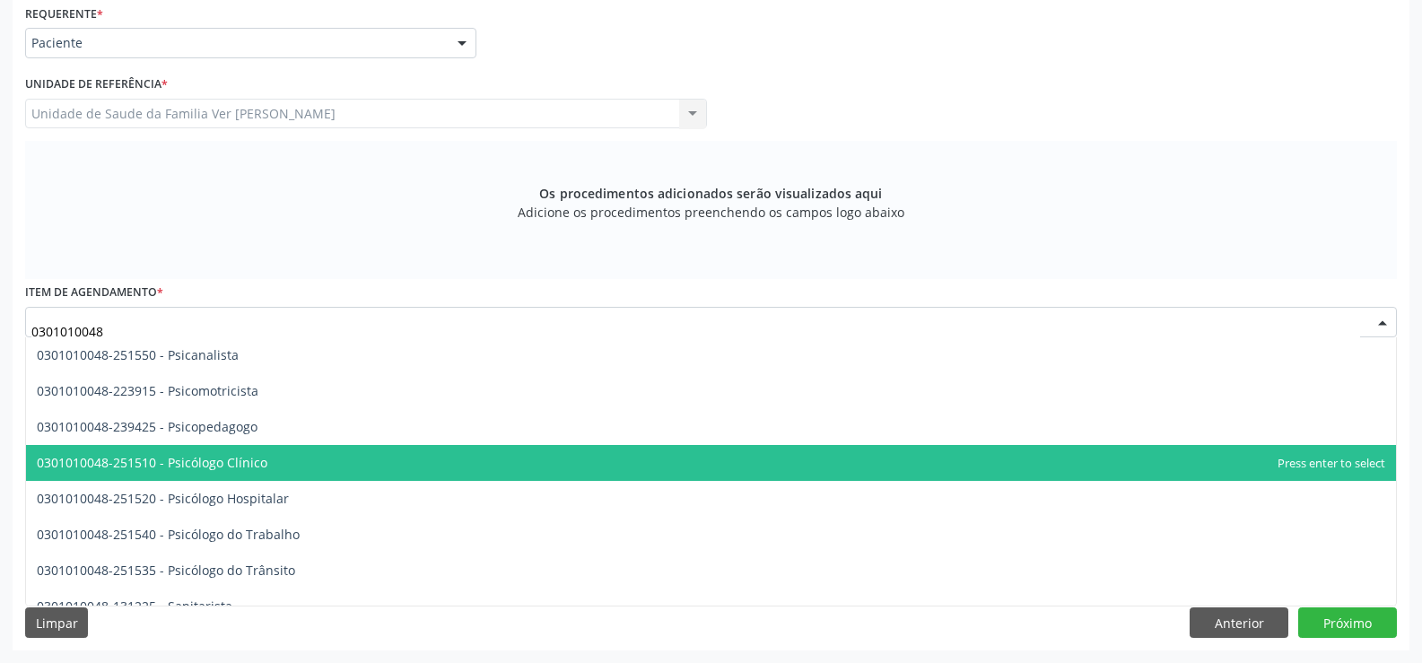
scroll to position [2961, 0]
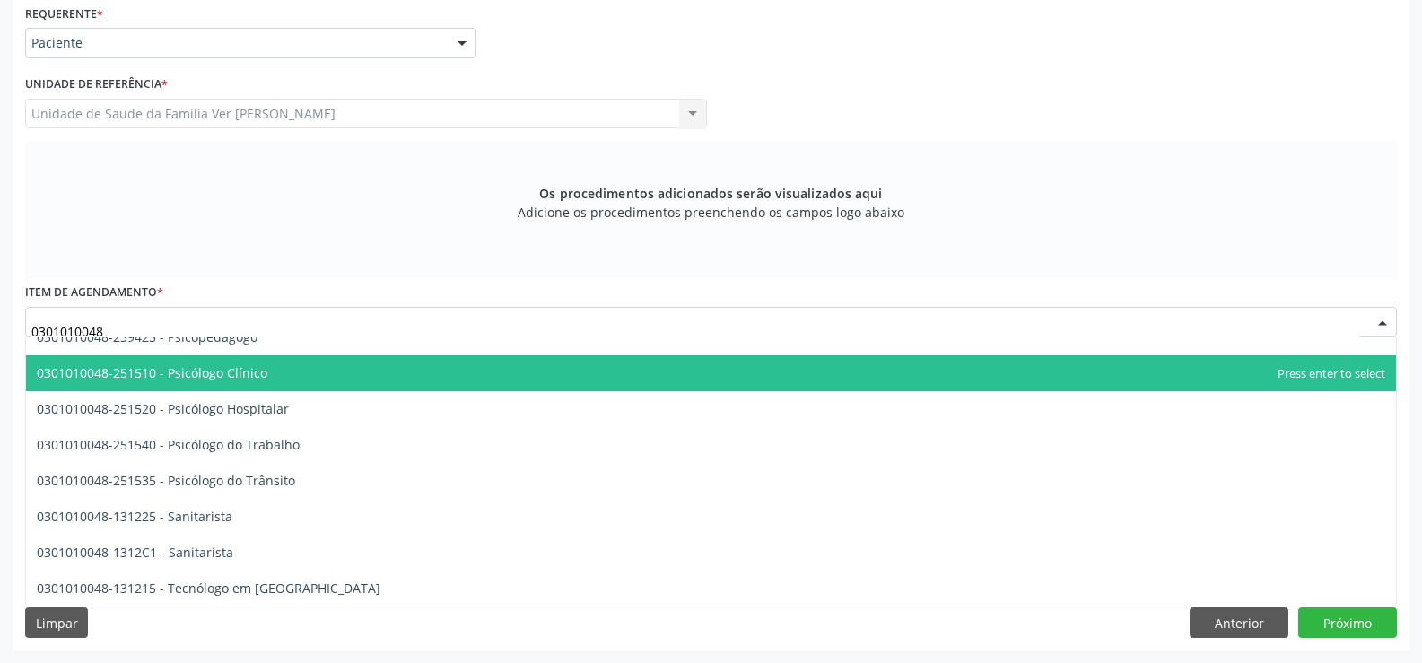
click at [228, 370] on span "0301010048-251510 - Psicólogo Clínico" at bounding box center [152, 372] width 231 height 17
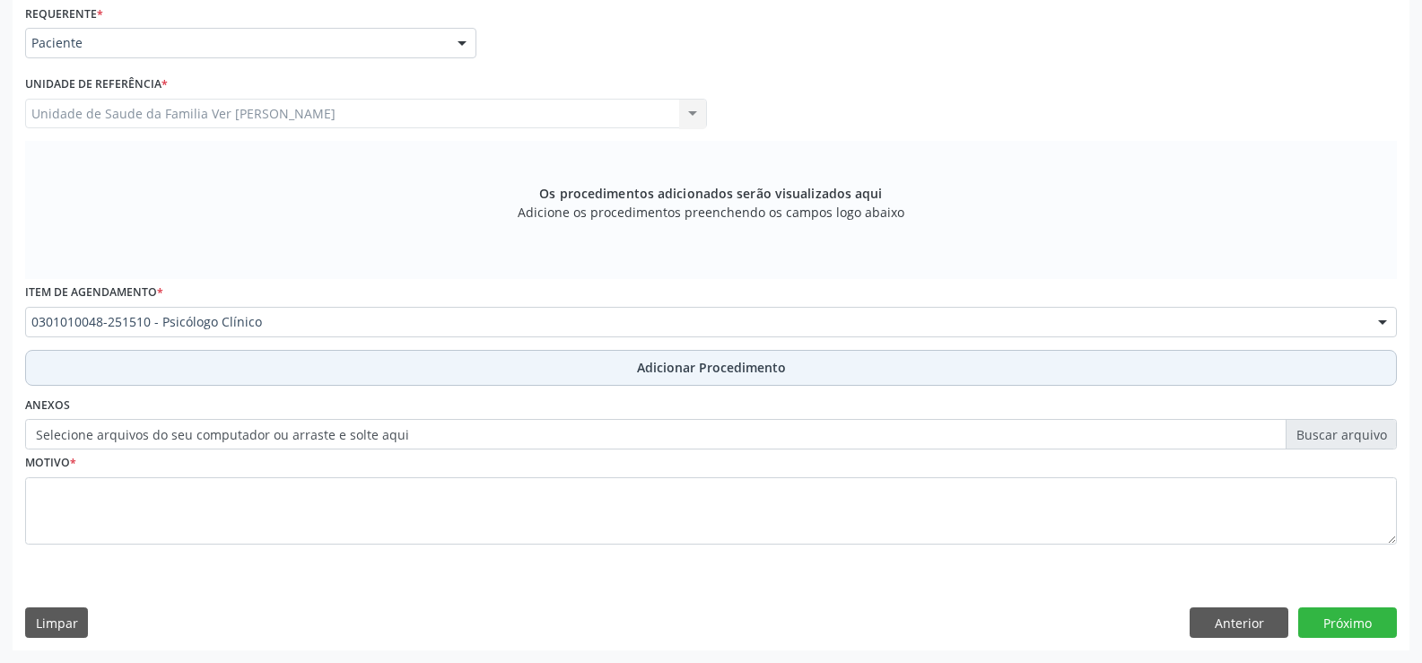
click at [760, 368] on span "Adicionar Procedimento" at bounding box center [711, 367] width 149 height 19
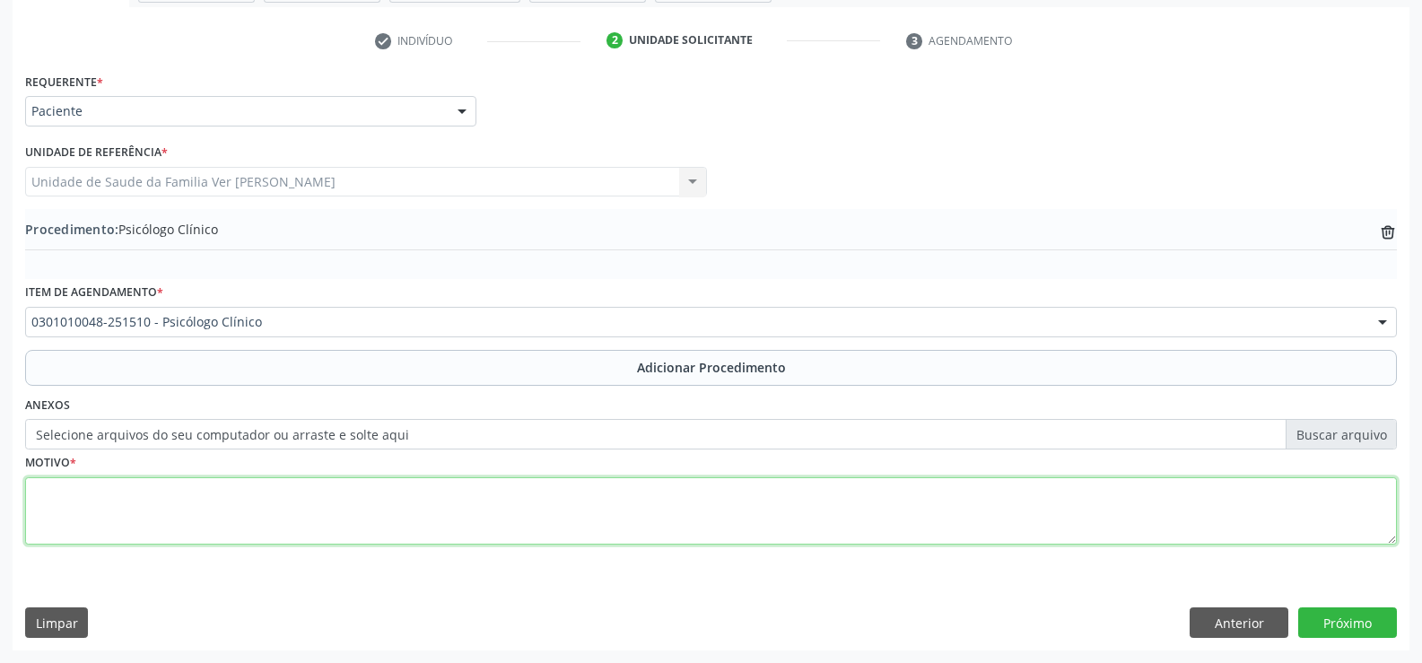
click at [107, 493] on textarea at bounding box center [711, 511] width 1372 height 68
type textarea "gestante com historico de automutolação e situação familiar"
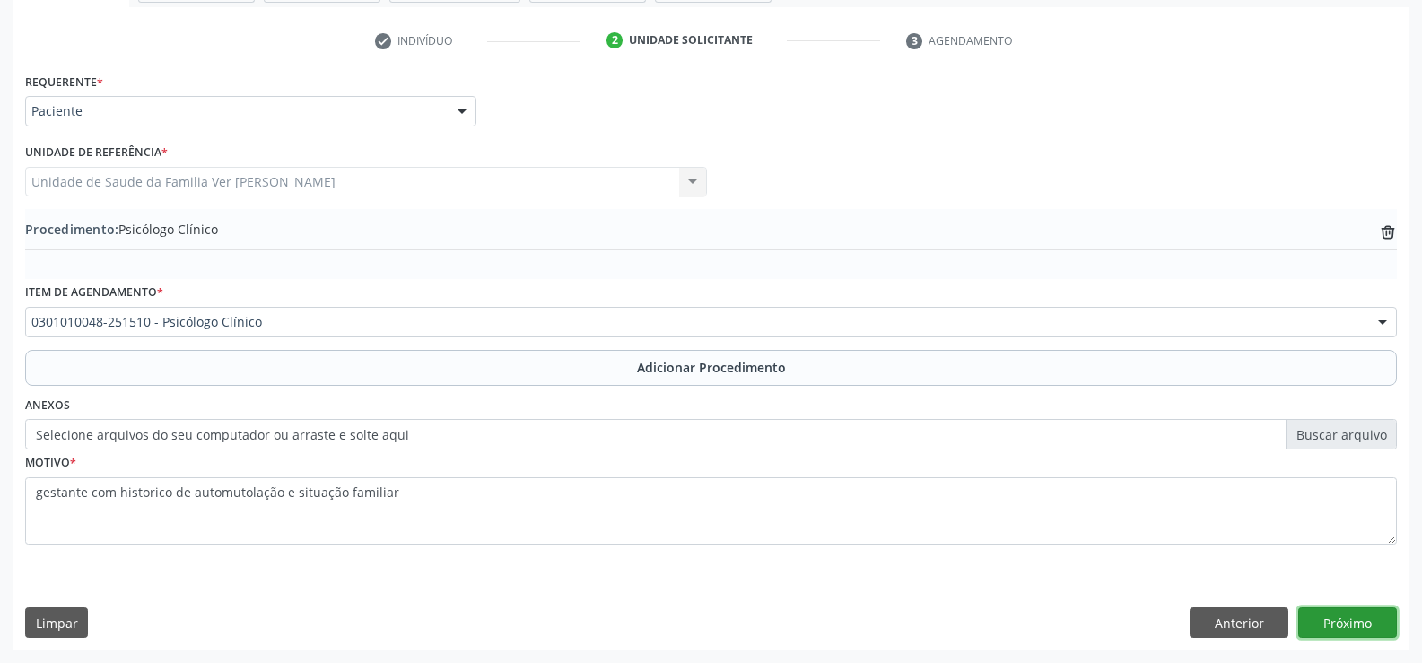
click at [1367, 620] on button "Próximo" at bounding box center [1347, 622] width 99 height 31
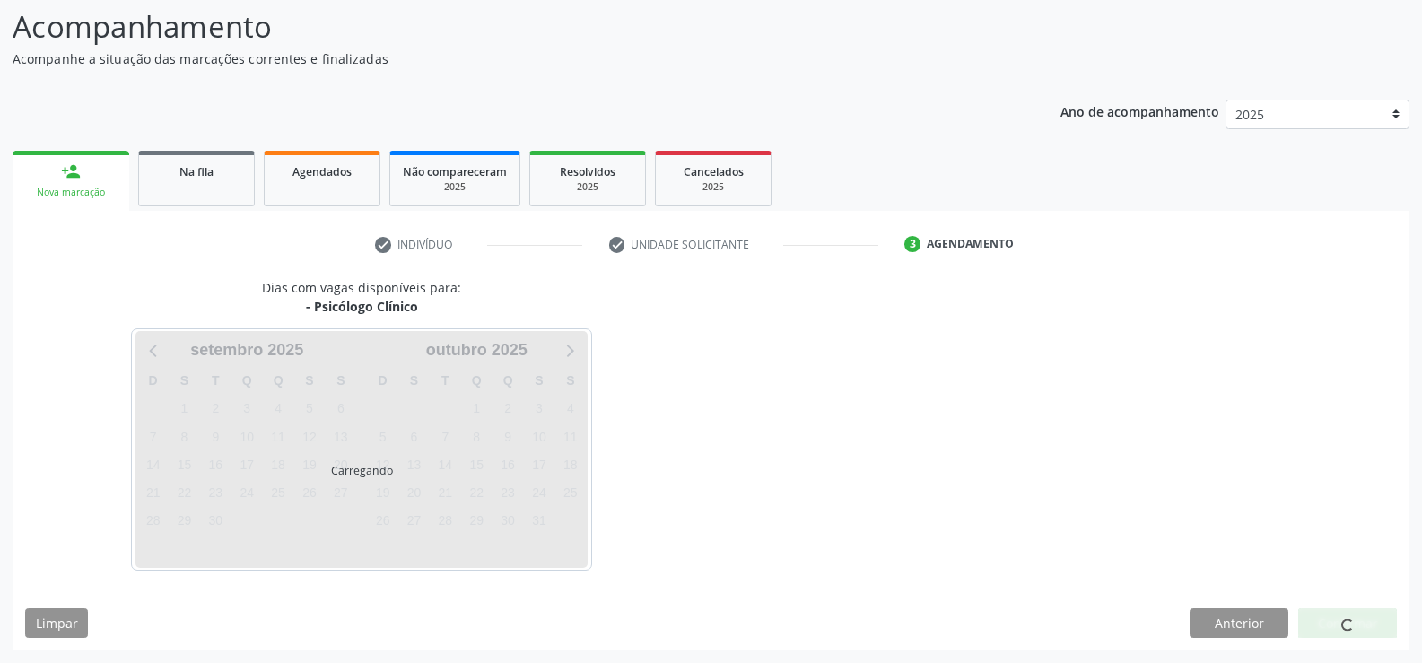
scroll to position [196, 0]
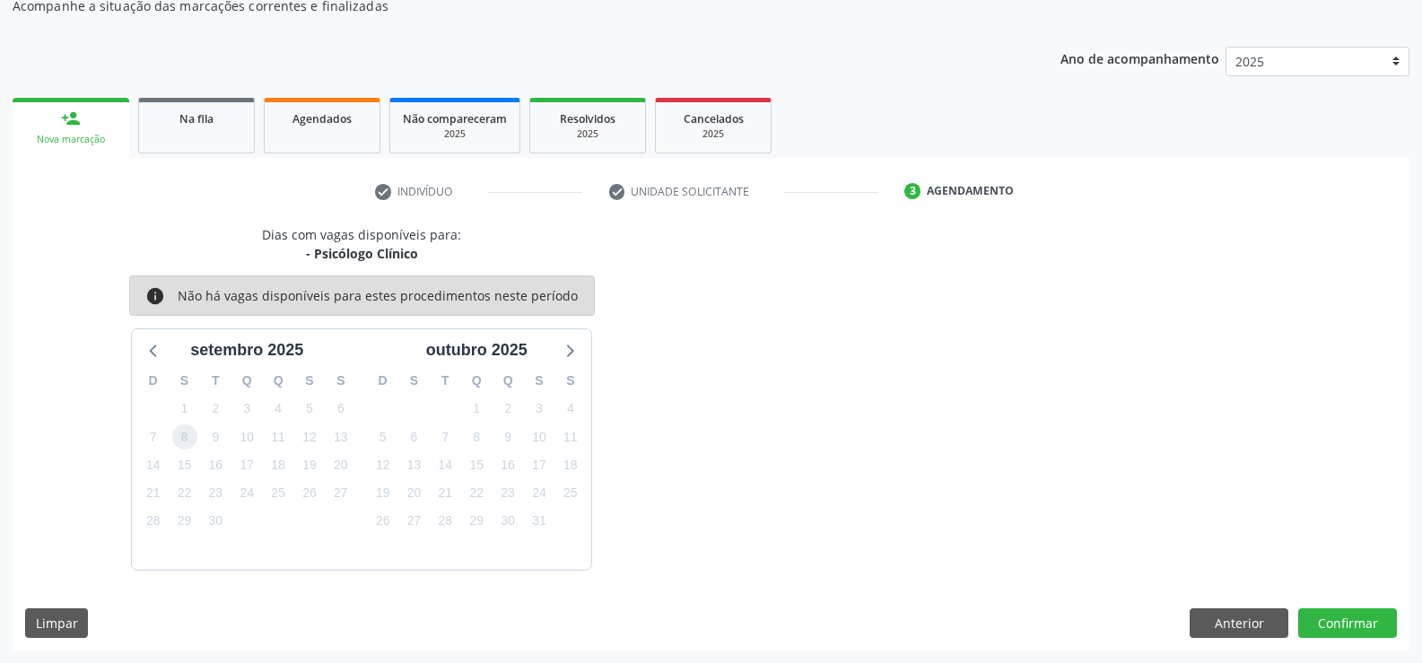
click at [179, 435] on span "8" at bounding box center [184, 436] width 25 height 25
click at [1339, 623] on button "Confirmar" at bounding box center [1347, 623] width 99 height 31
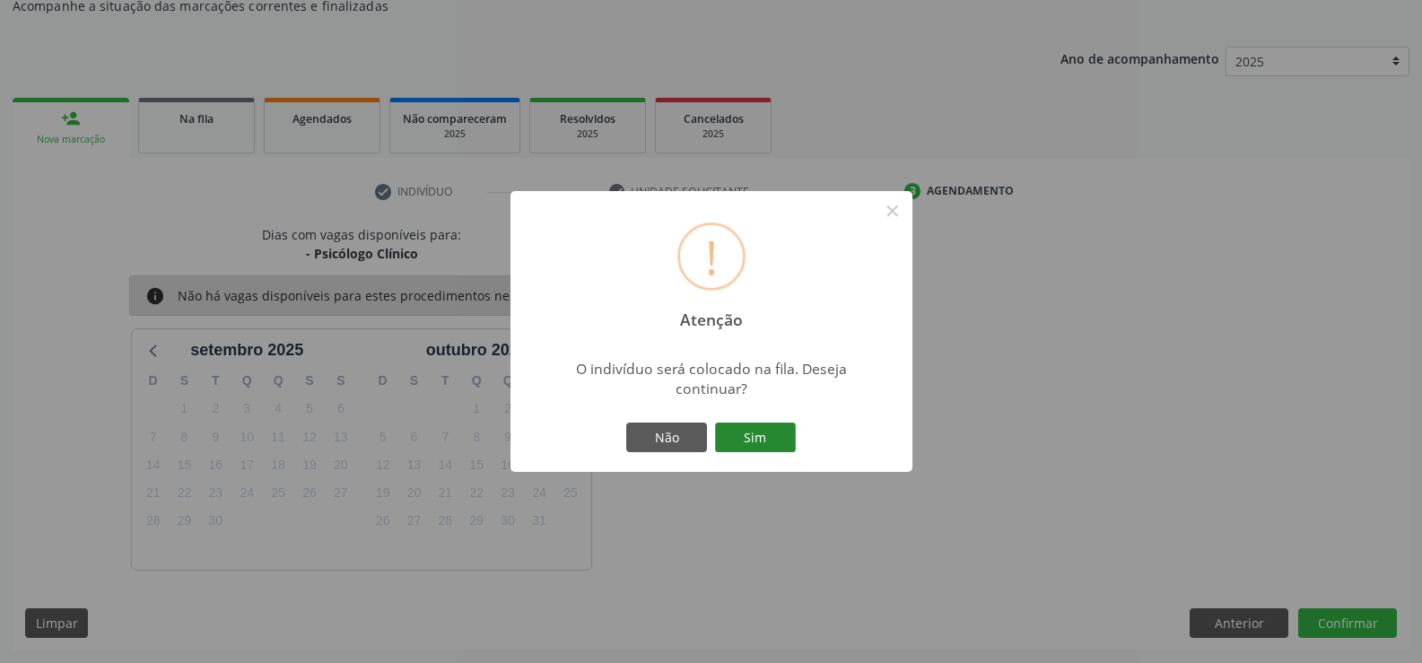
click at [764, 442] on button "Sim" at bounding box center [755, 438] width 81 height 31
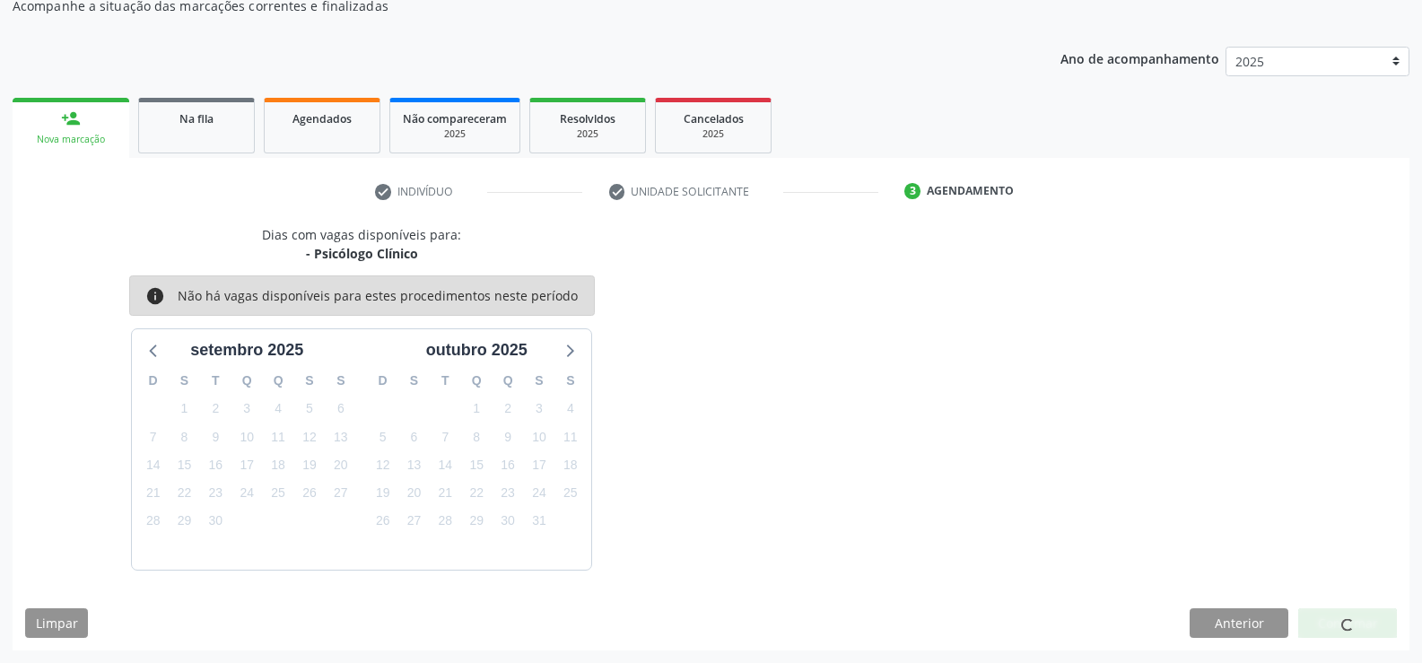
scroll to position [0, 0]
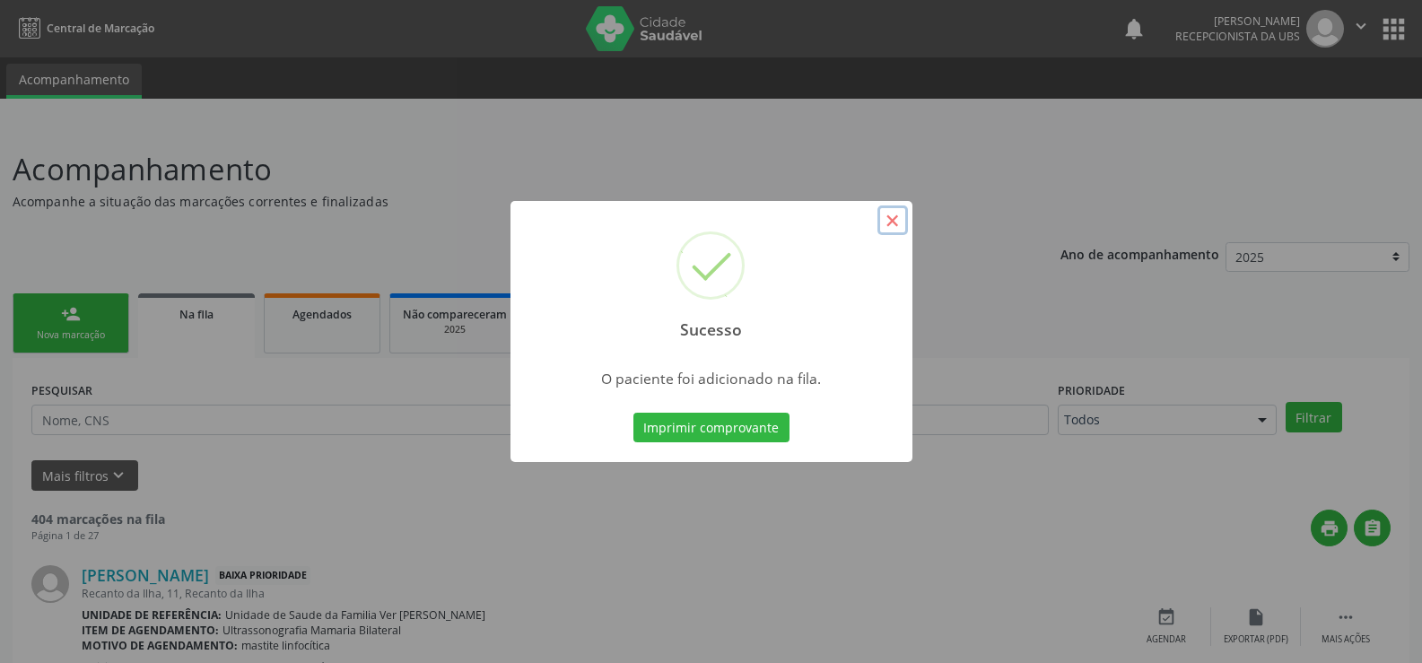
click at [902, 217] on button "×" at bounding box center [893, 220] width 31 height 31
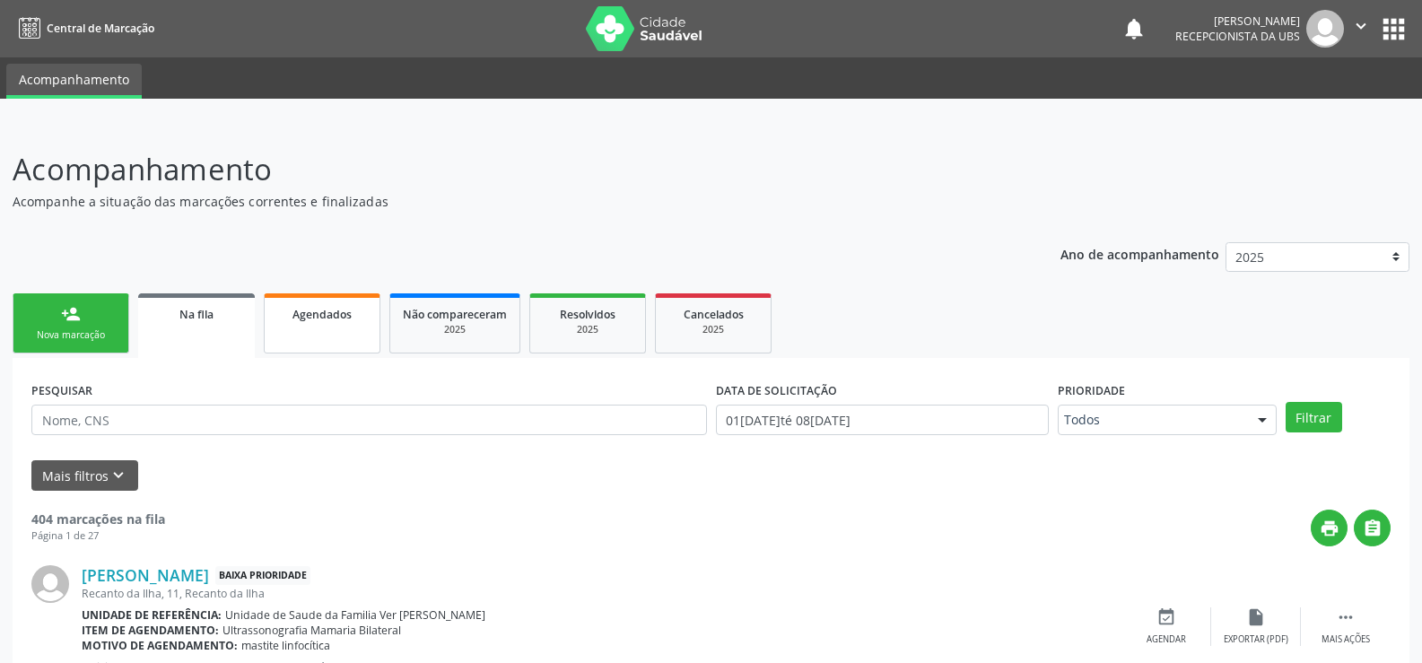
click at [313, 306] on div "Agendados" at bounding box center [322, 313] width 90 height 19
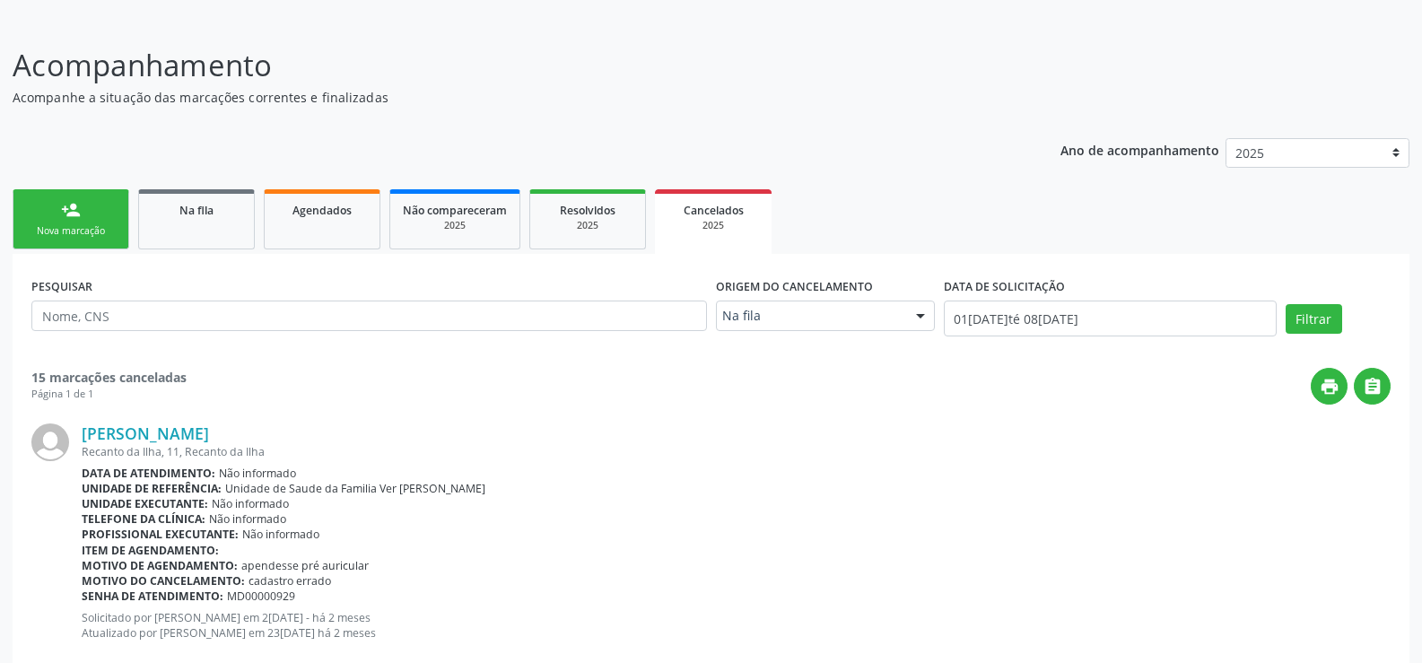
scroll to position [90, 0]
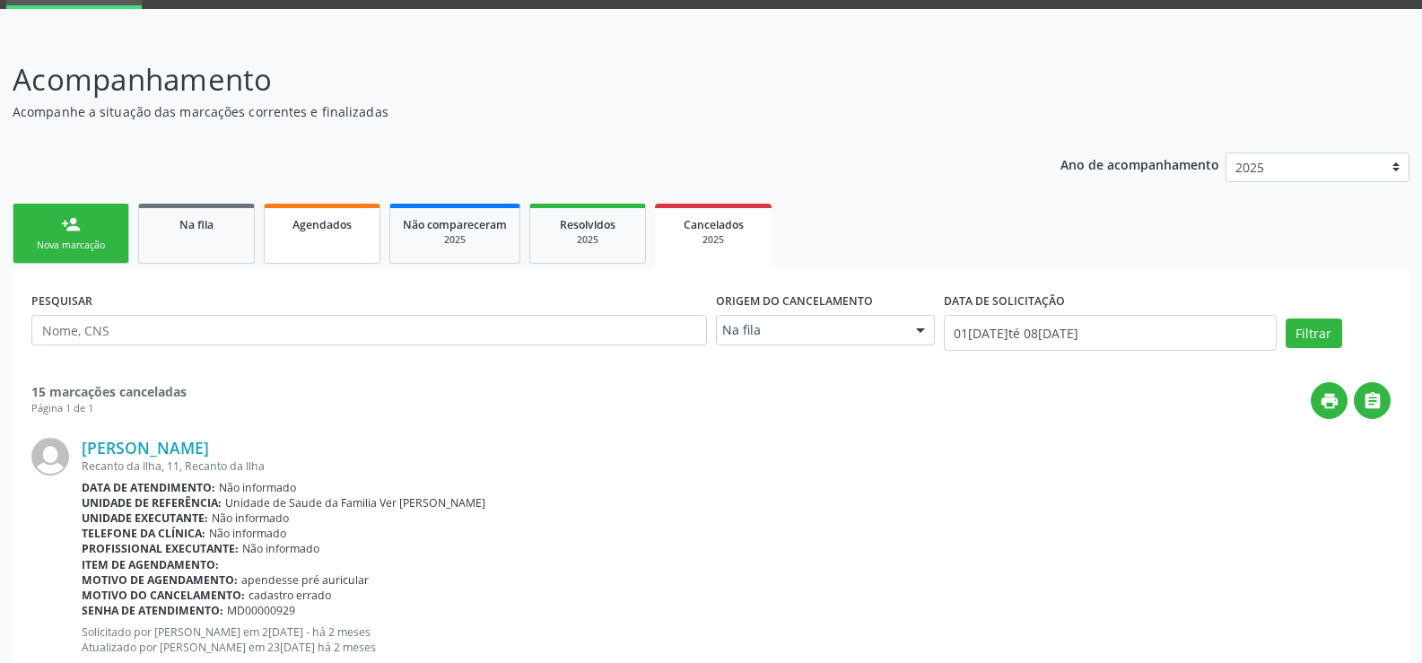
click at [310, 227] on span "Agendados" at bounding box center [322, 224] width 59 height 15
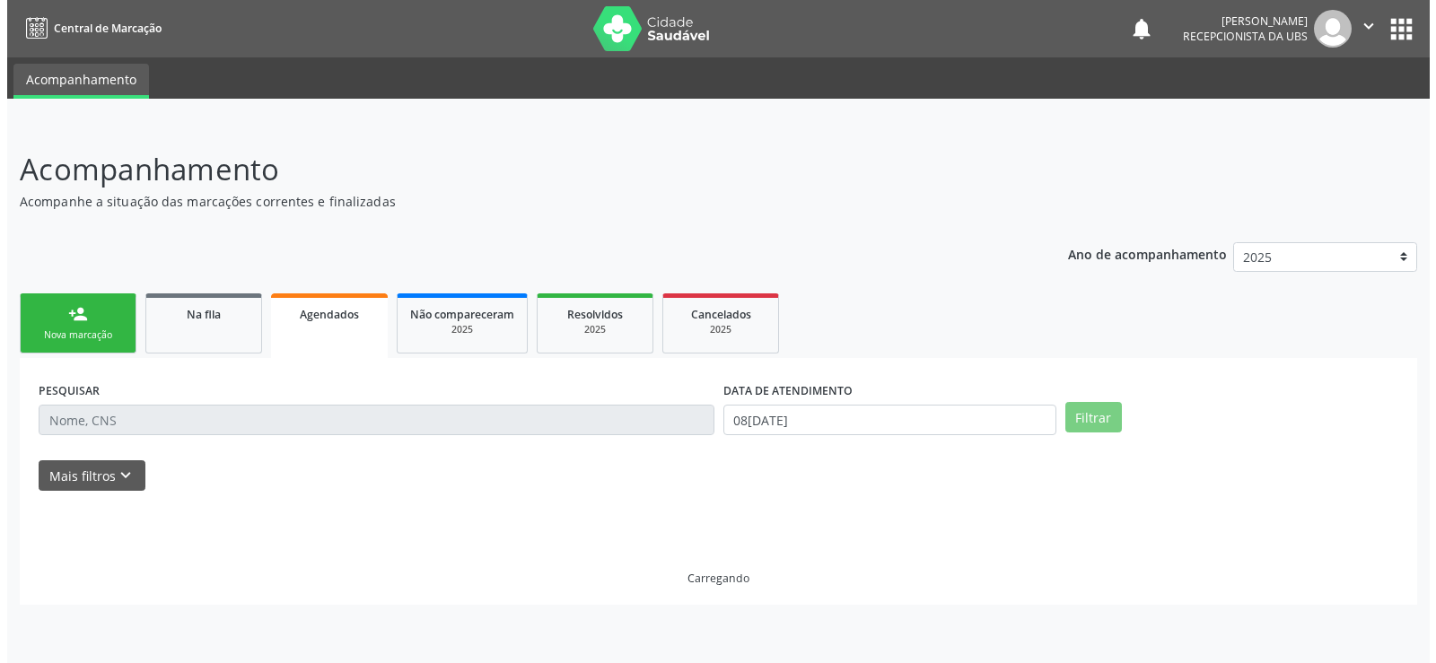
scroll to position [0, 0]
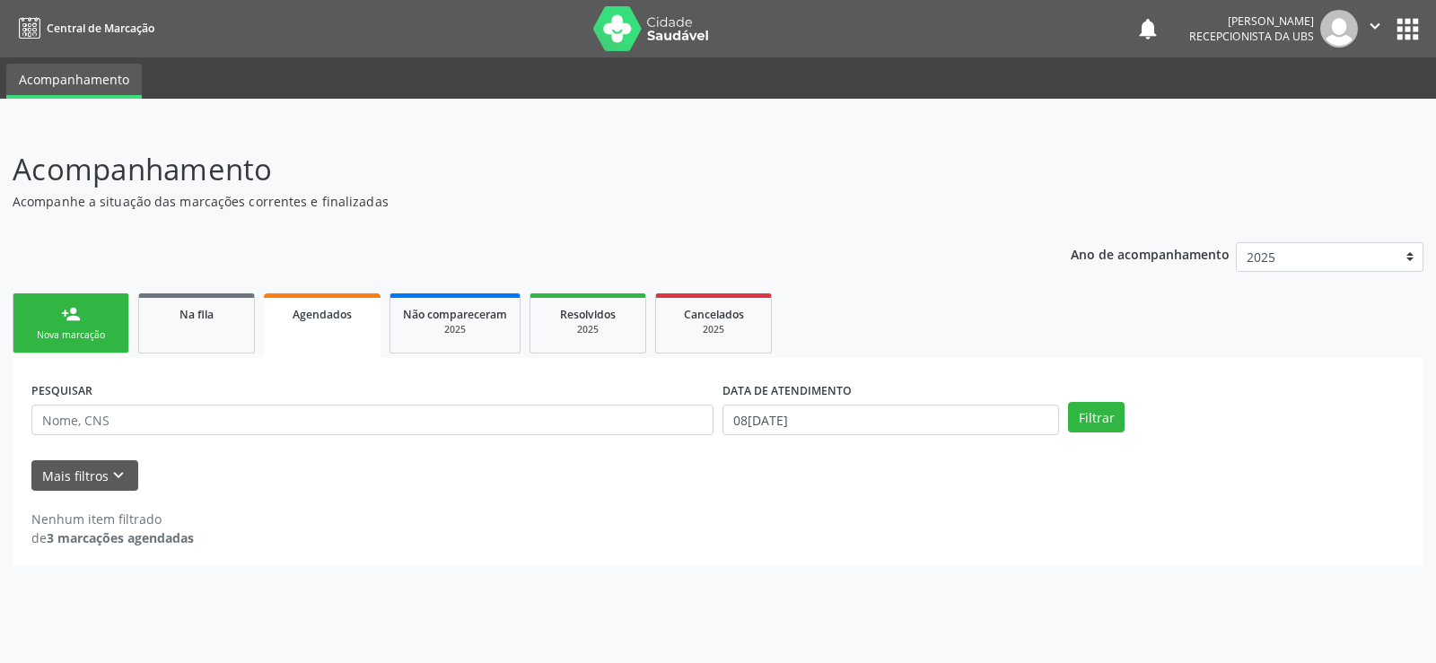
click at [37, 319] on link "person_add Nova marcação" at bounding box center [71, 323] width 117 height 60
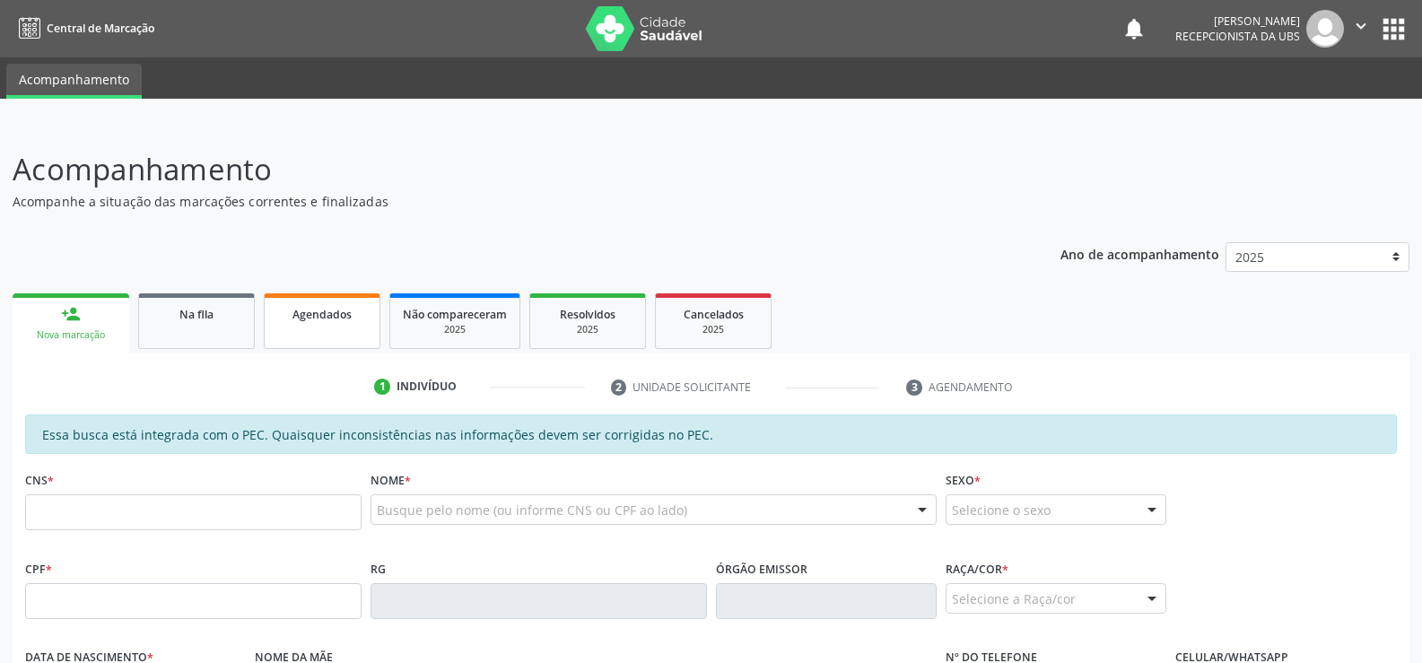
click at [337, 327] on link "Agendados" at bounding box center [322, 321] width 117 height 56
